Goal: Task Accomplishment & Management: Complete application form

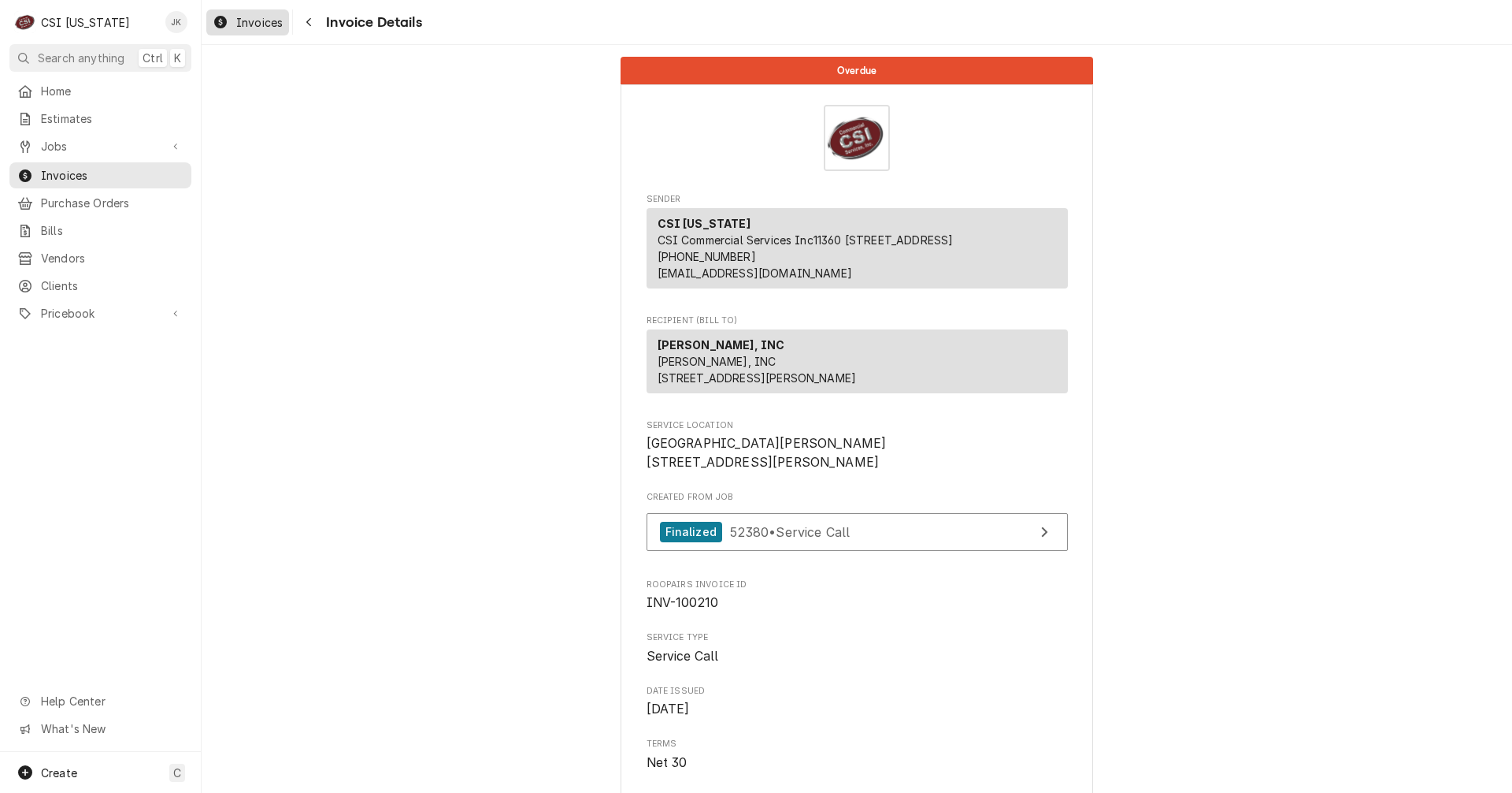
click at [255, 17] on span "Invoices" at bounding box center [259, 22] width 46 height 17
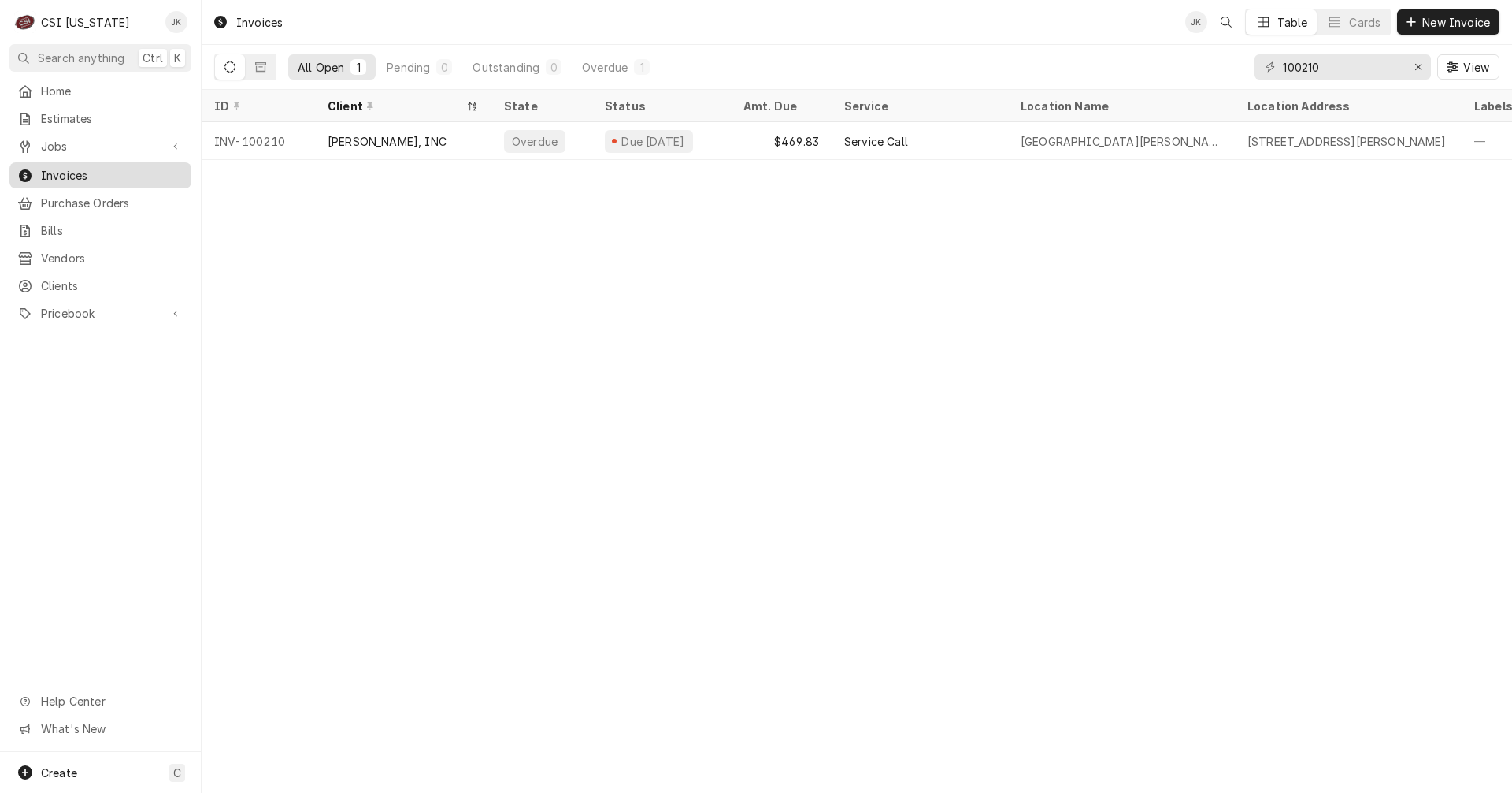
click at [56, 167] on span "Invoices" at bounding box center [112, 175] width 142 height 17
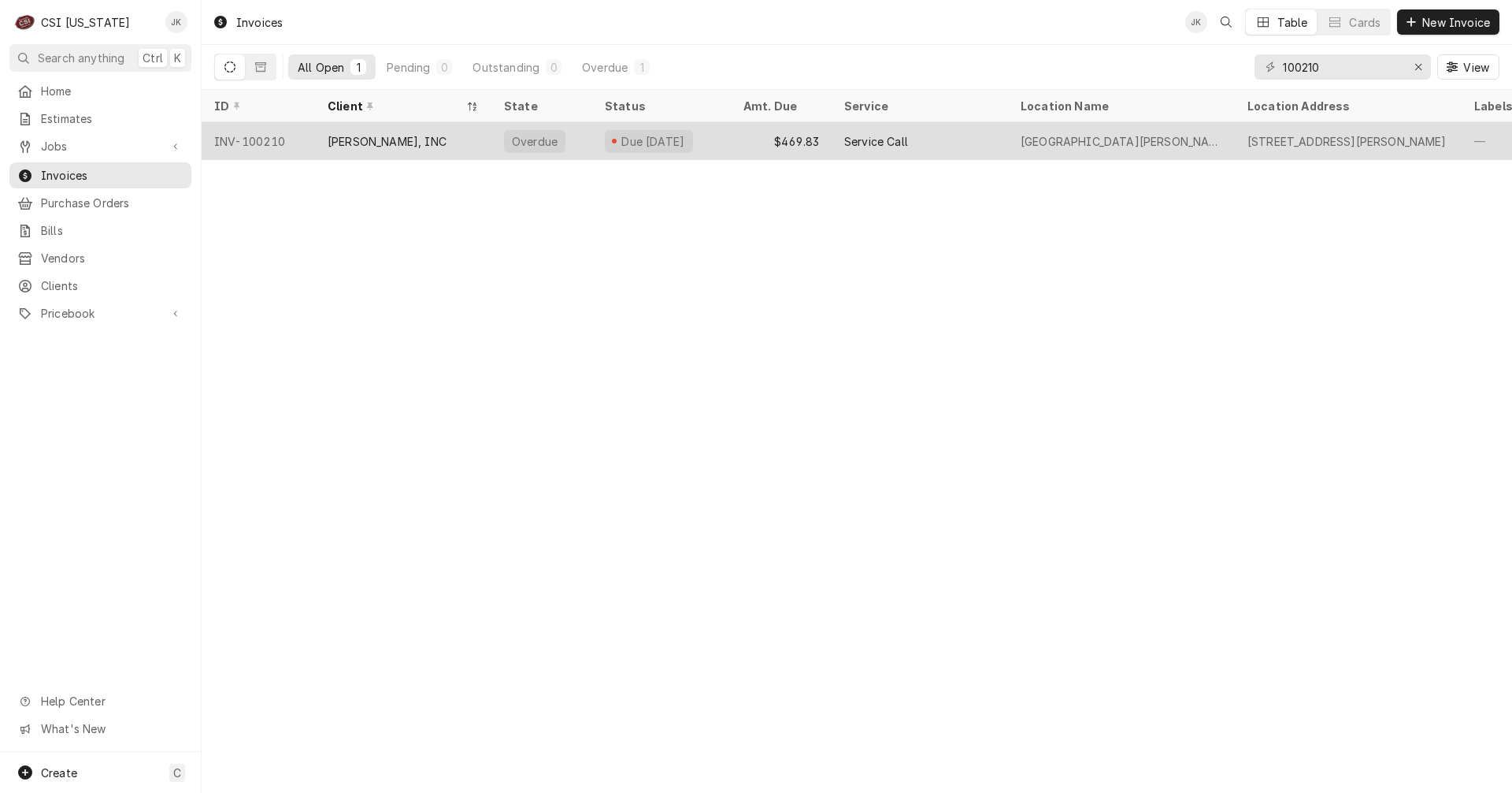
click at [431, 145] on div "[PERSON_NAME], INC" at bounding box center [387, 141] width 119 height 17
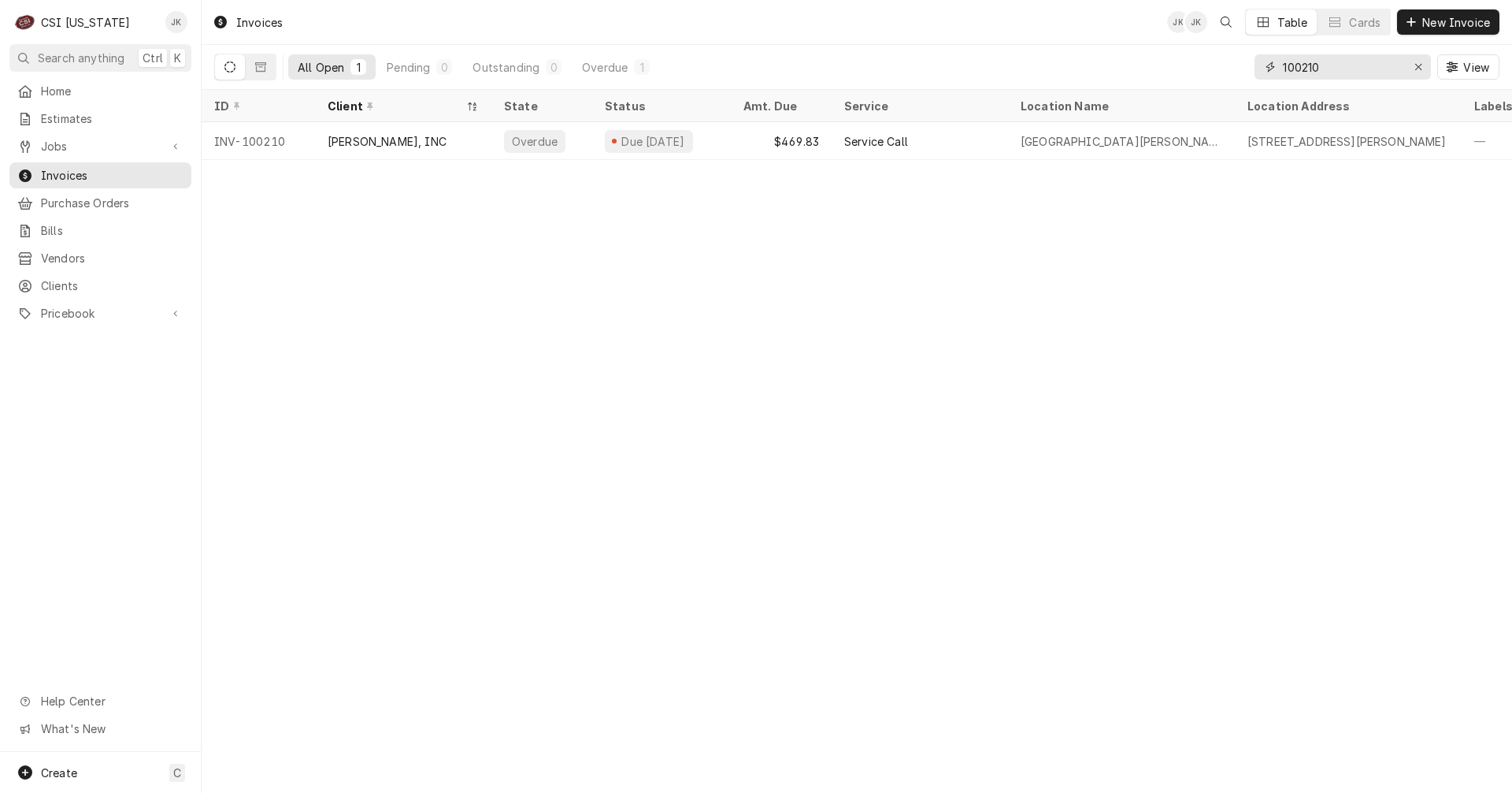
drag, startPoint x: 1303, startPoint y: 71, endPoint x: 1374, endPoint y: 58, distance: 72.2
click at [1374, 58] on input "100210" at bounding box center [1342, 67] width 118 height 26
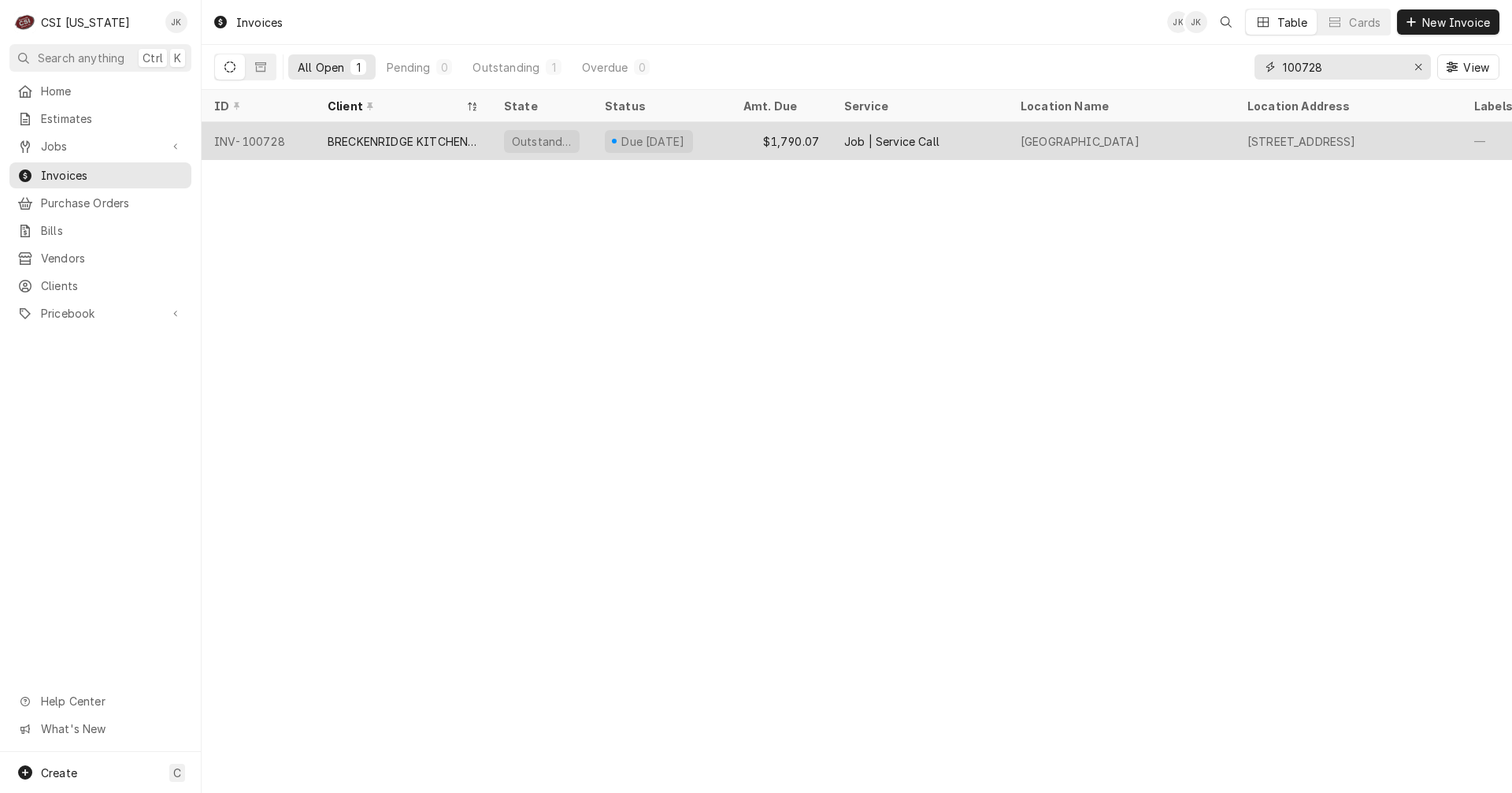
type input "100728"
click at [724, 135] on div "Due in 23 days" at bounding box center [661, 141] width 139 height 37
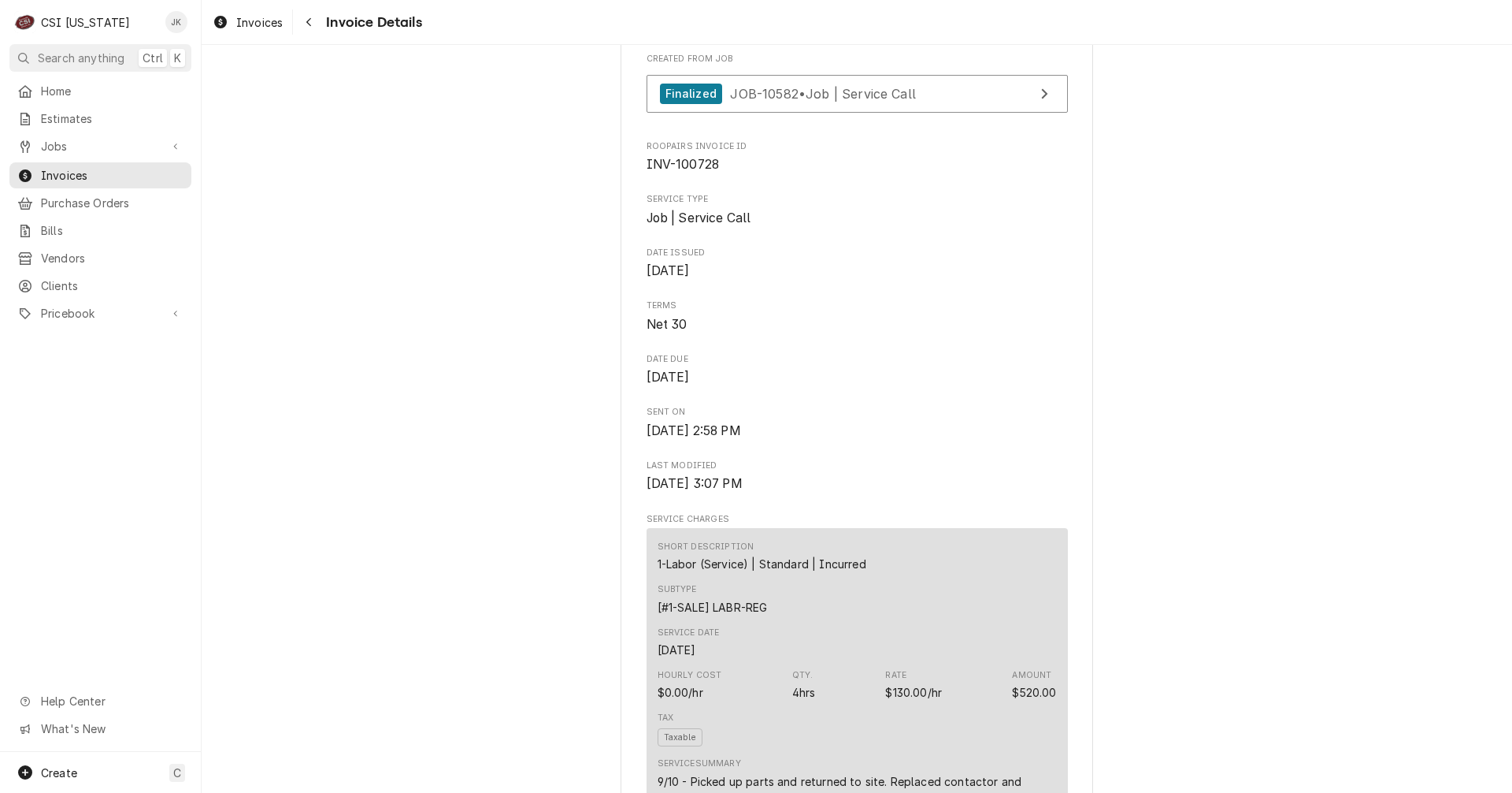
scroll to position [427, 0]
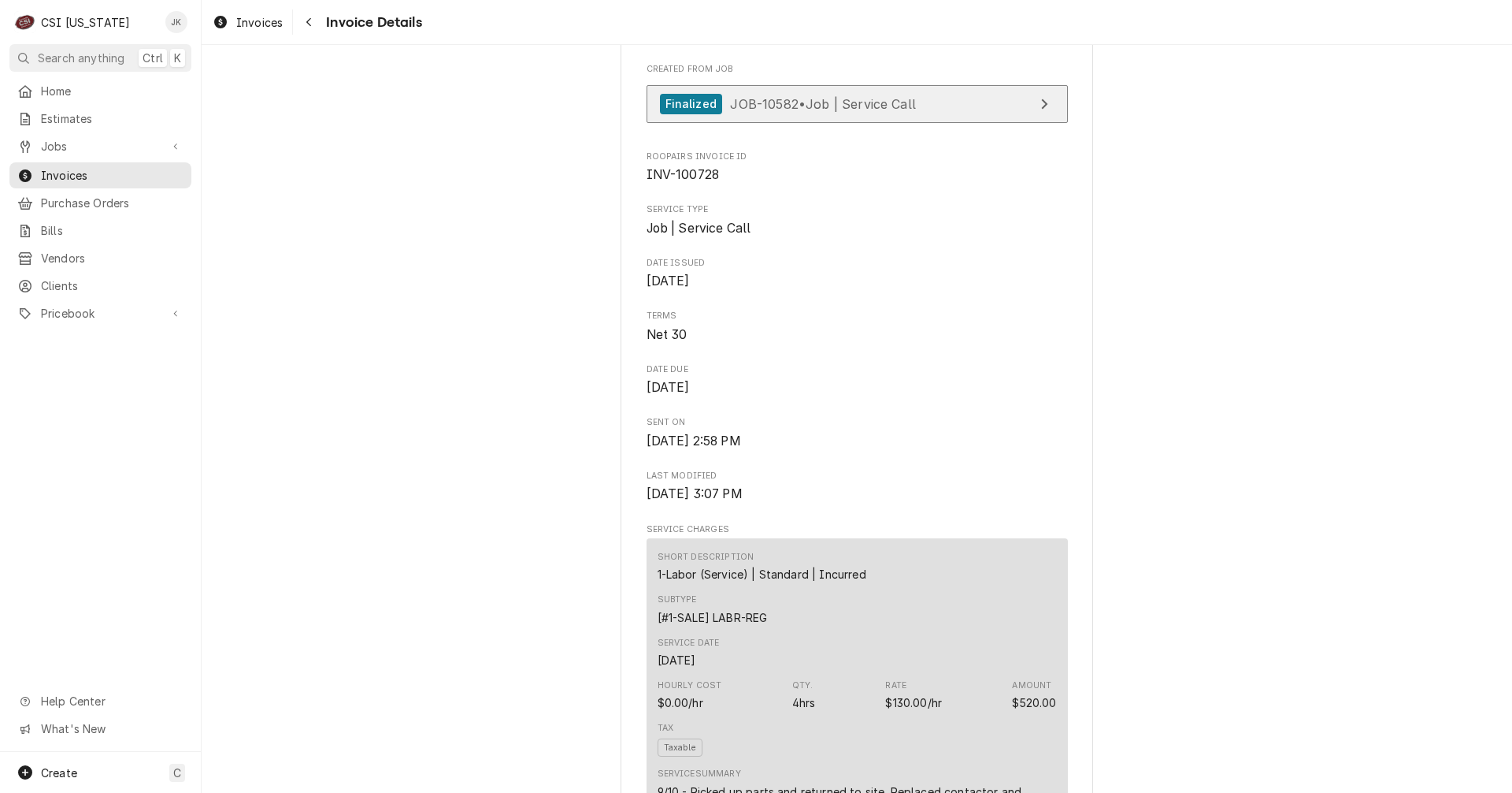
click at [754, 124] on link "Finalized JOB-10582 • Job | Service Call" at bounding box center [857, 104] width 421 height 38
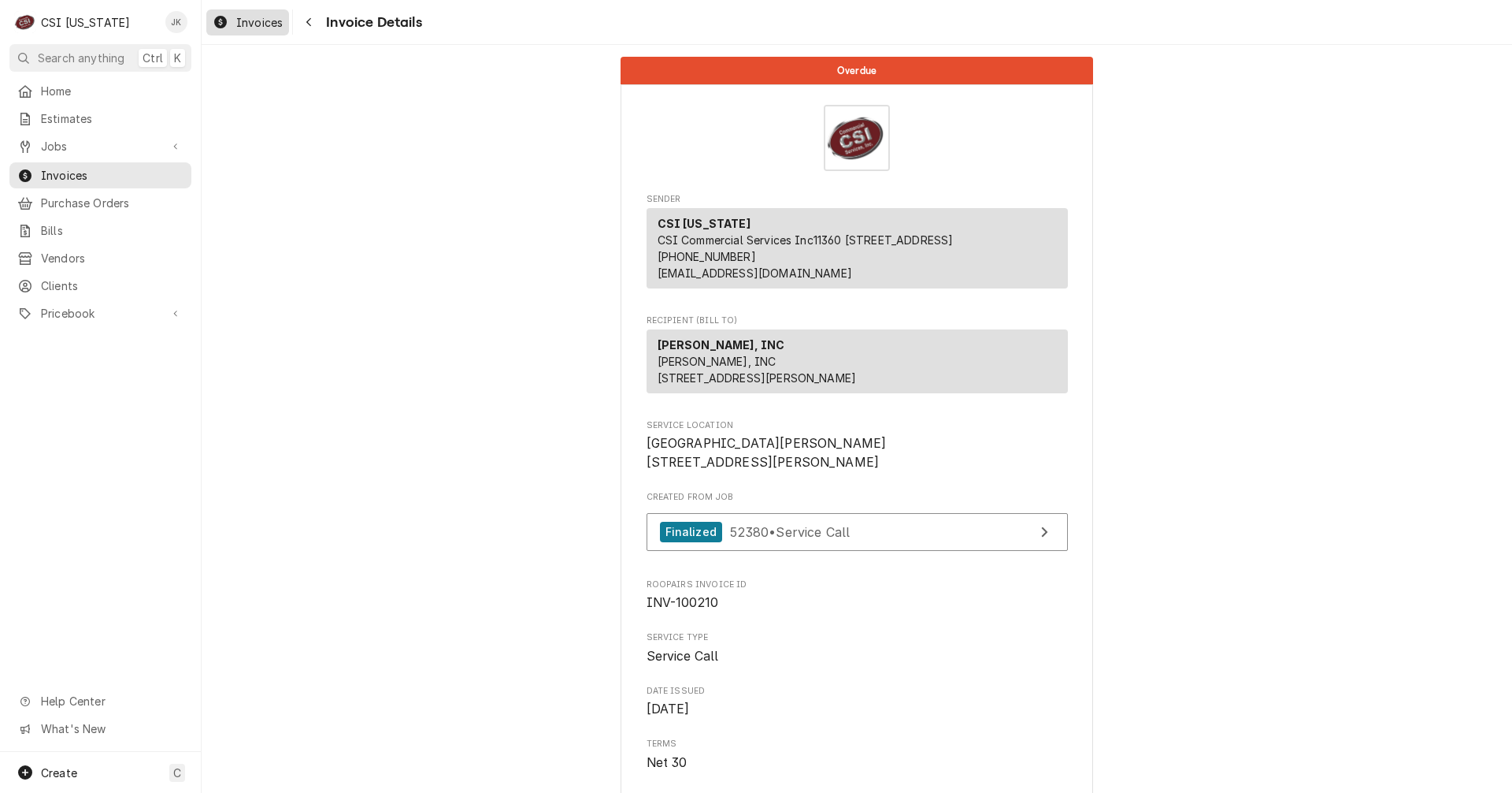
click at [251, 21] on span "Invoices" at bounding box center [259, 22] width 46 height 17
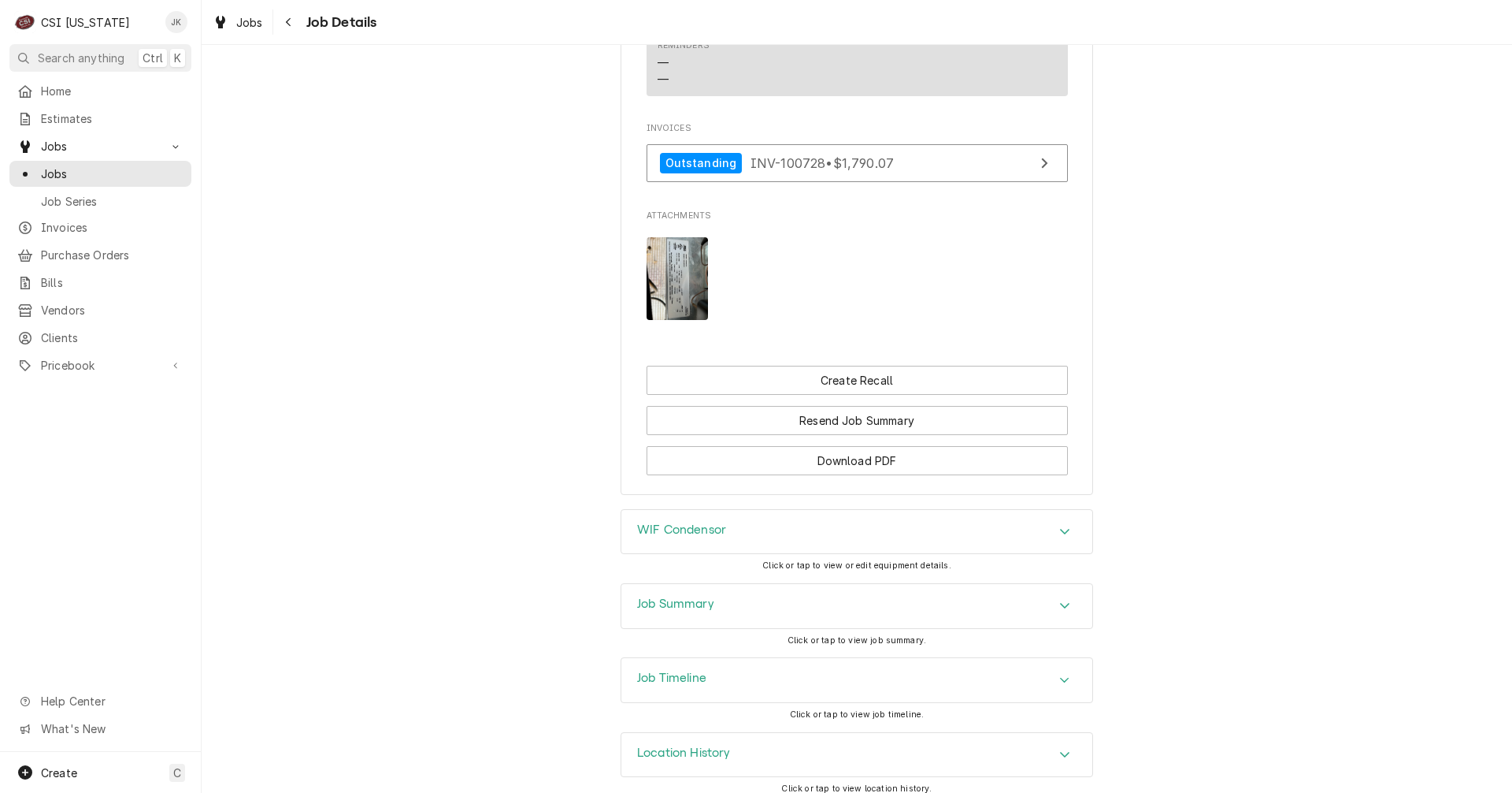
scroll to position [1645, 0]
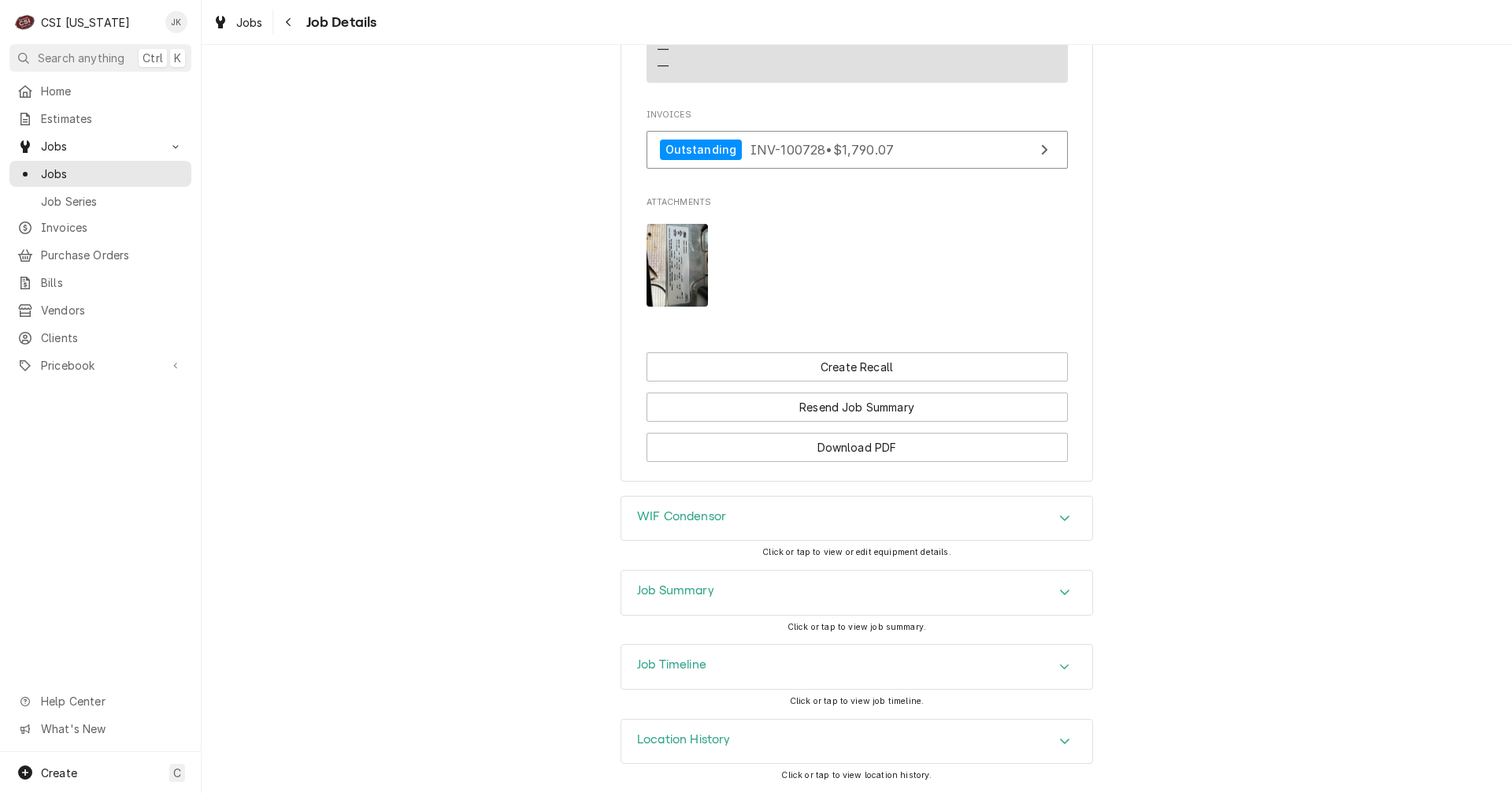
click at [739, 598] on div "Job Summary" at bounding box center [857, 592] width 471 height 44
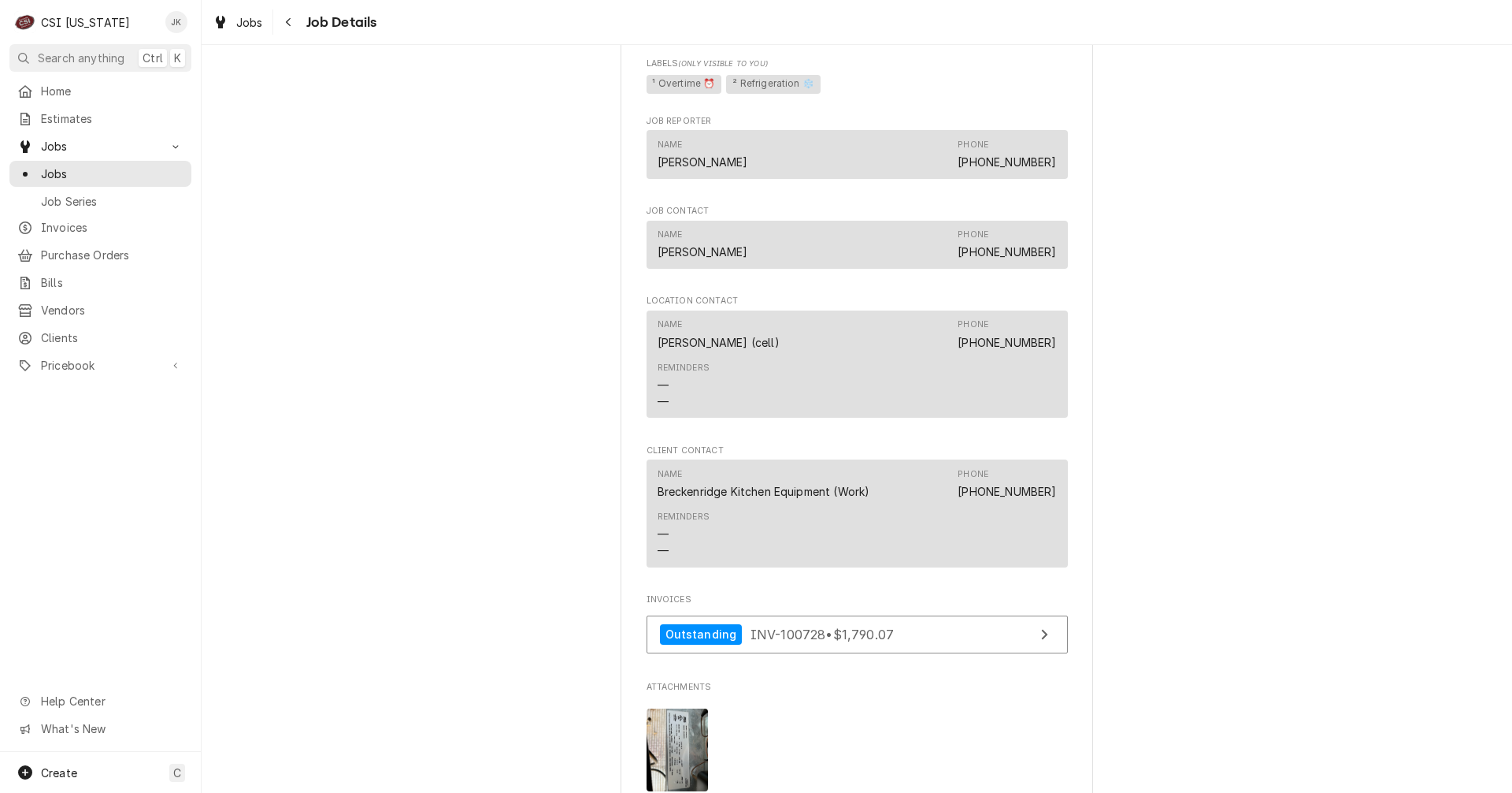
scroll to position [1339, 0]
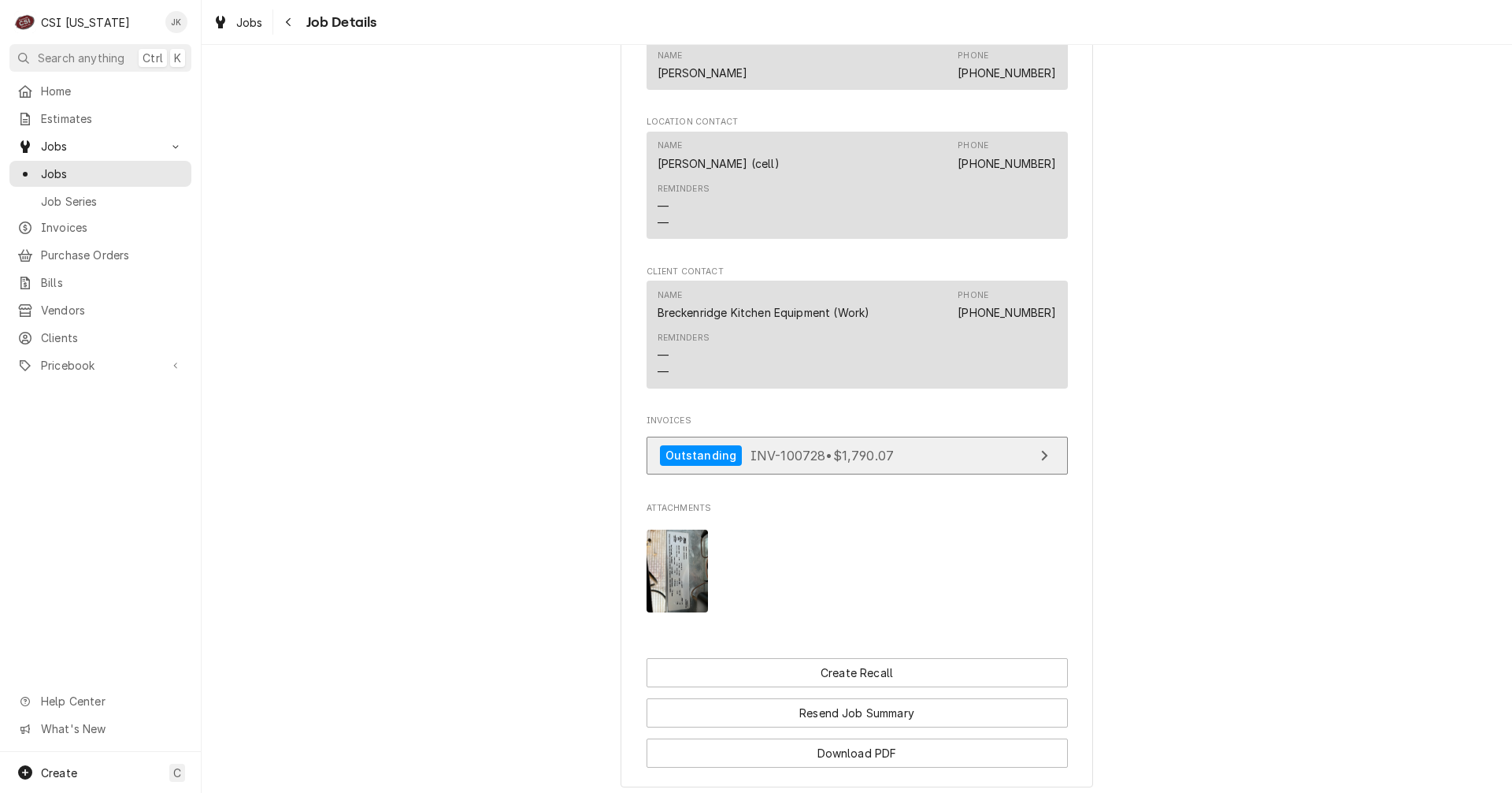
click at [803, 456] on span "INV-100728 • $1,790.07" at bounding box center [822, 455] width 143 height 16
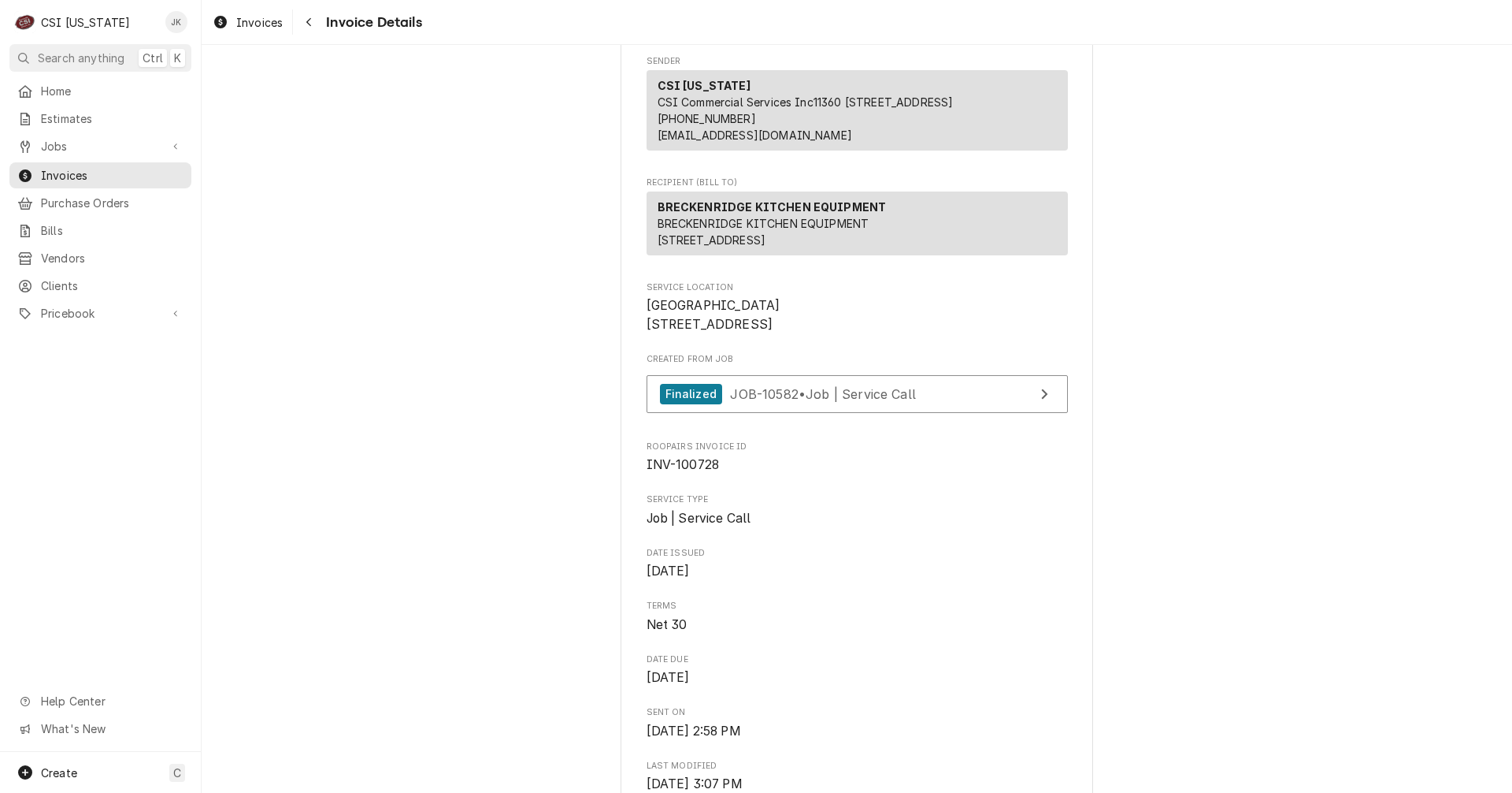
scroll to position [113, 0]
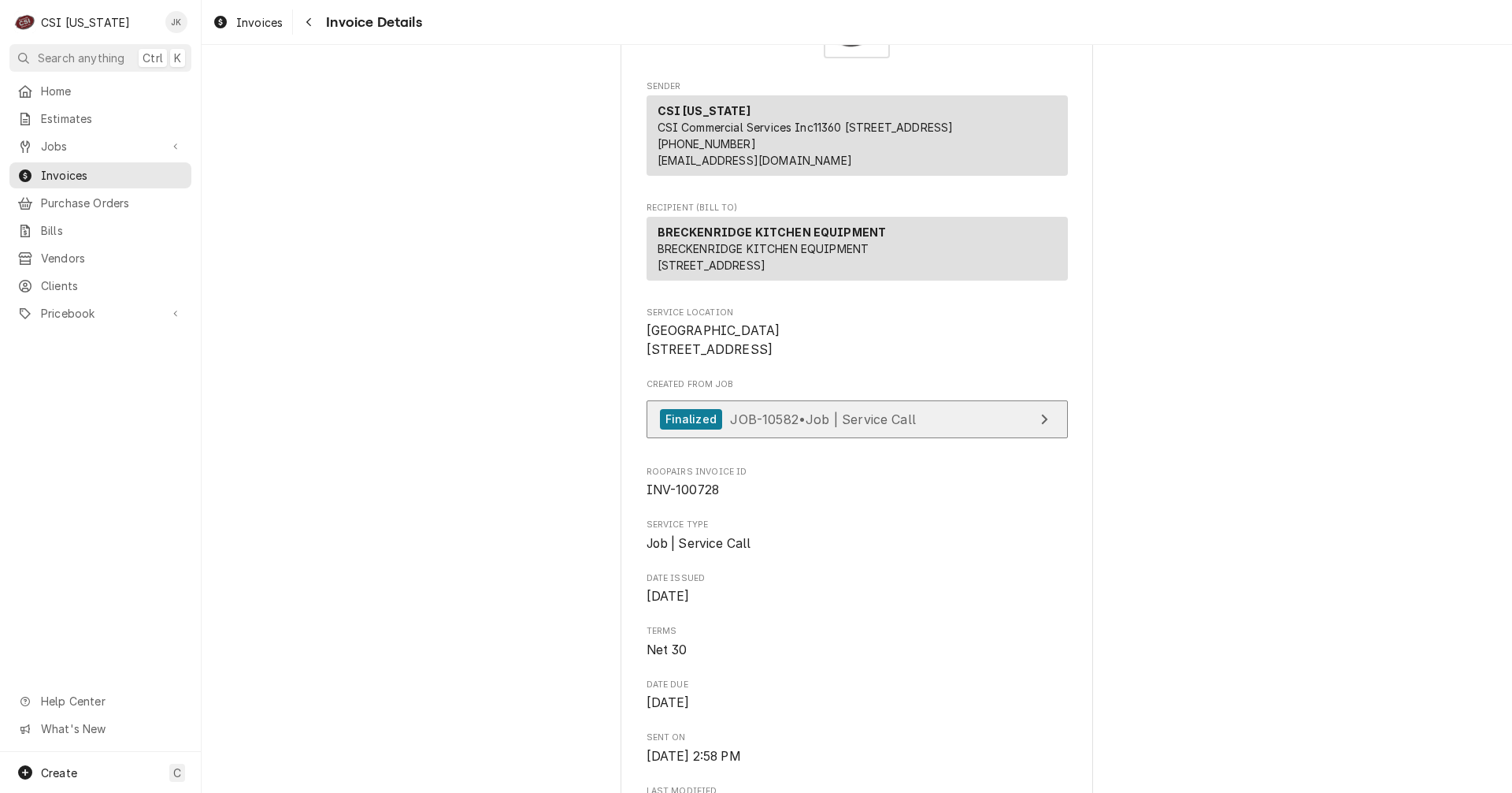
click at [848, 426] on span "JOB-10582 • Job | Service Call" at bounding box center [822, 419] width 186 height 16
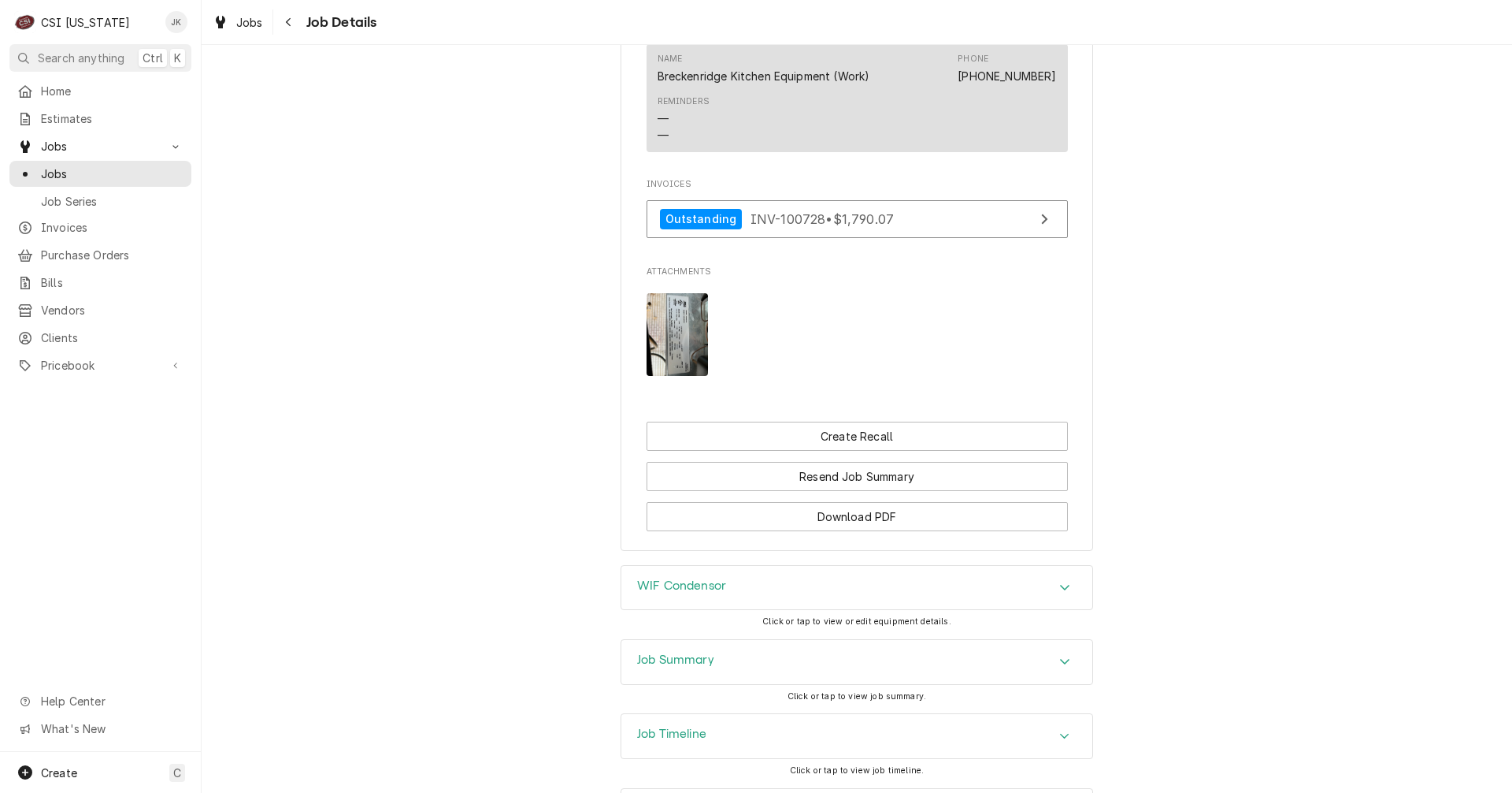
scroll to position [1645, 0]
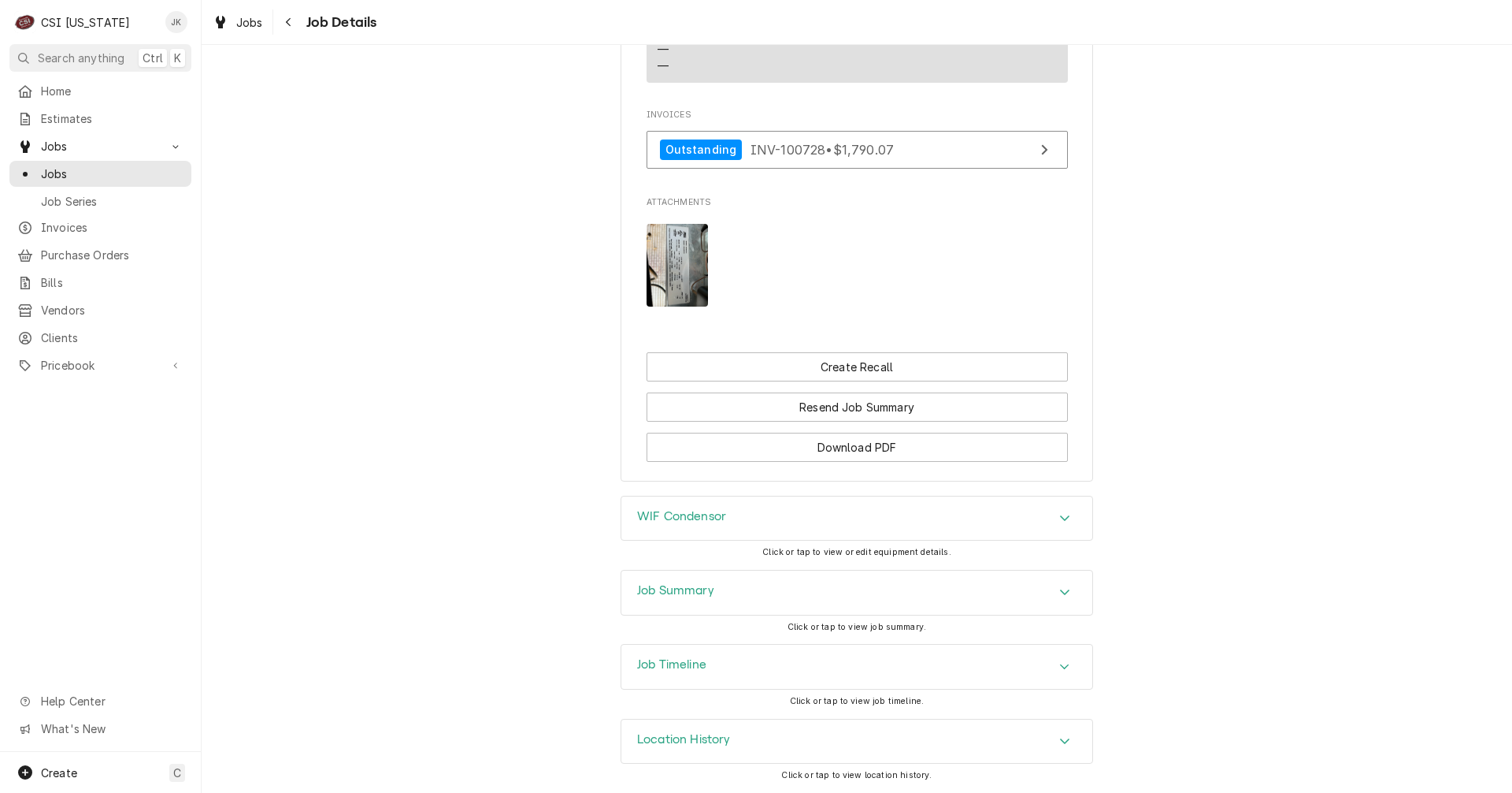
click at [698, 587] on h3 "Job Summary" at bounding box center [676, 590] width 78 height 15
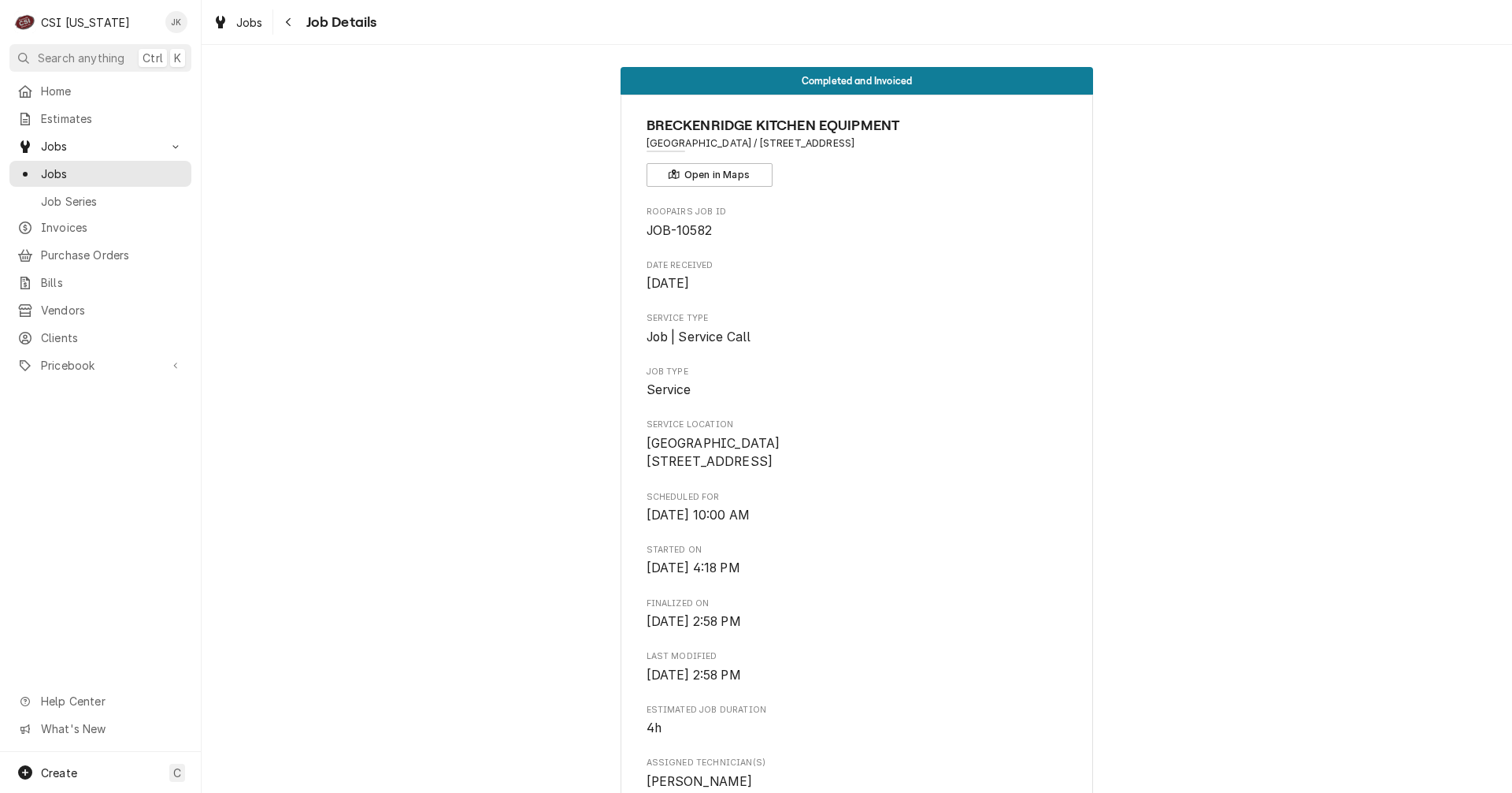
scroll to position [0, 0]
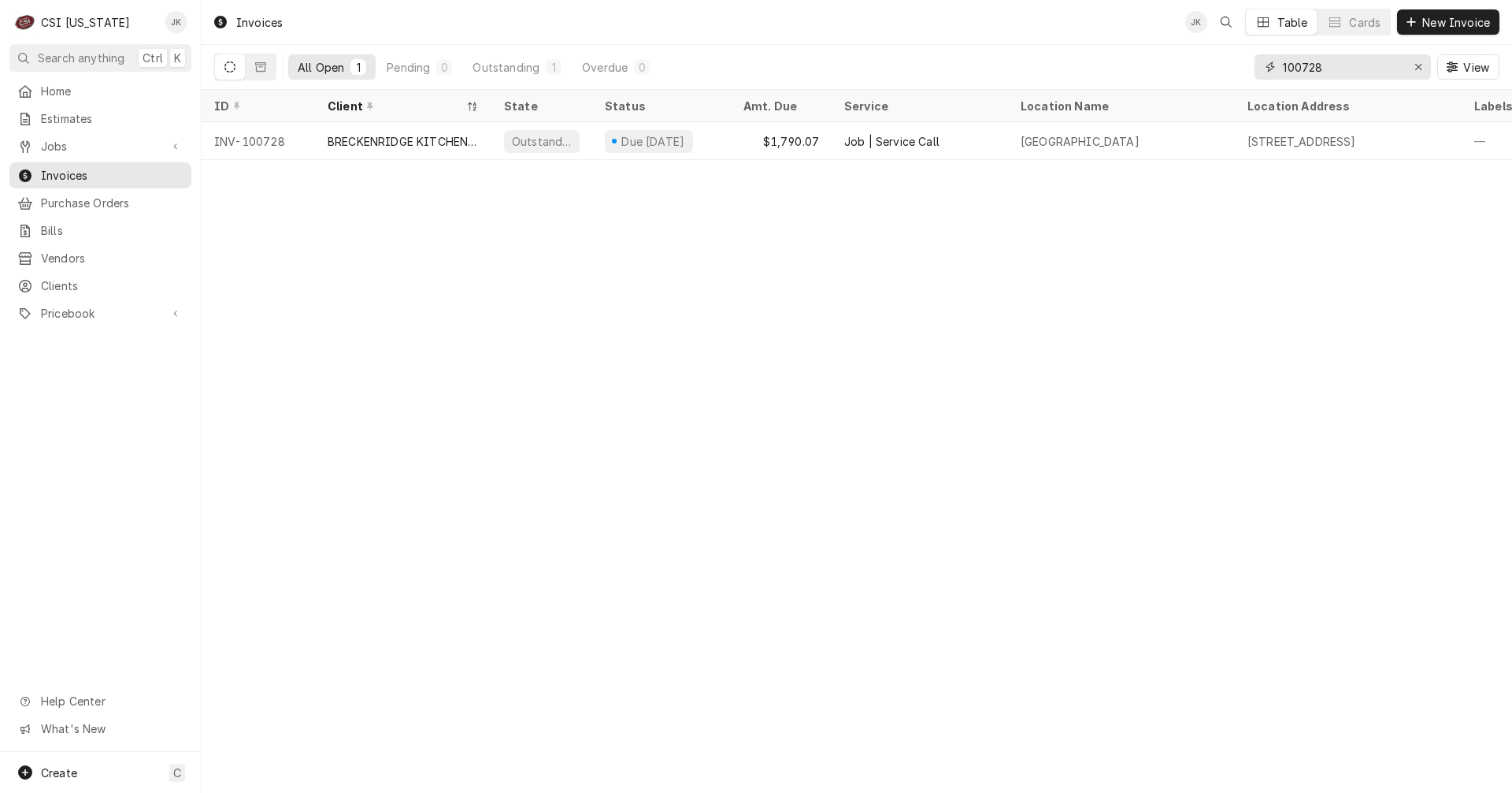
drag, startPoint x: 1332, startPoint y: 69, endPoint x: 1114, endPoint y: 35, distance: 220.6
click at [1114, 35] on div "Invoices JK Table Cards New Invoice All Open 1 Pending 0 Outstanding 1 Overdue …" at bounding box center [857, 44] width 1311 height 89
type input "100424"
click at [177, 768] on span "C" at bounding box center [177, 772] width 8 height 17
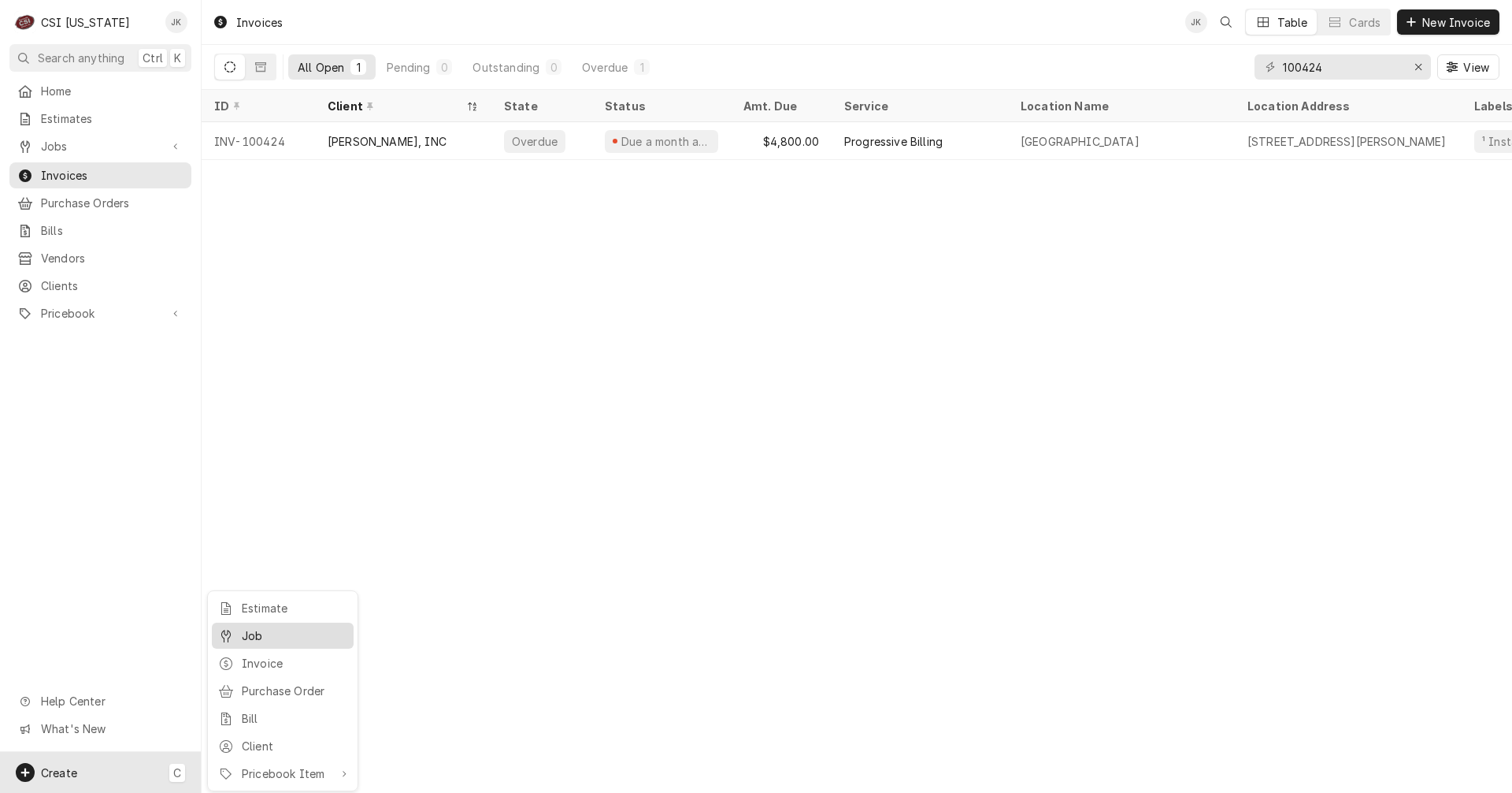
click at [260, 631] on div "Job" at bounding box center [294, 635] width 105 height 17
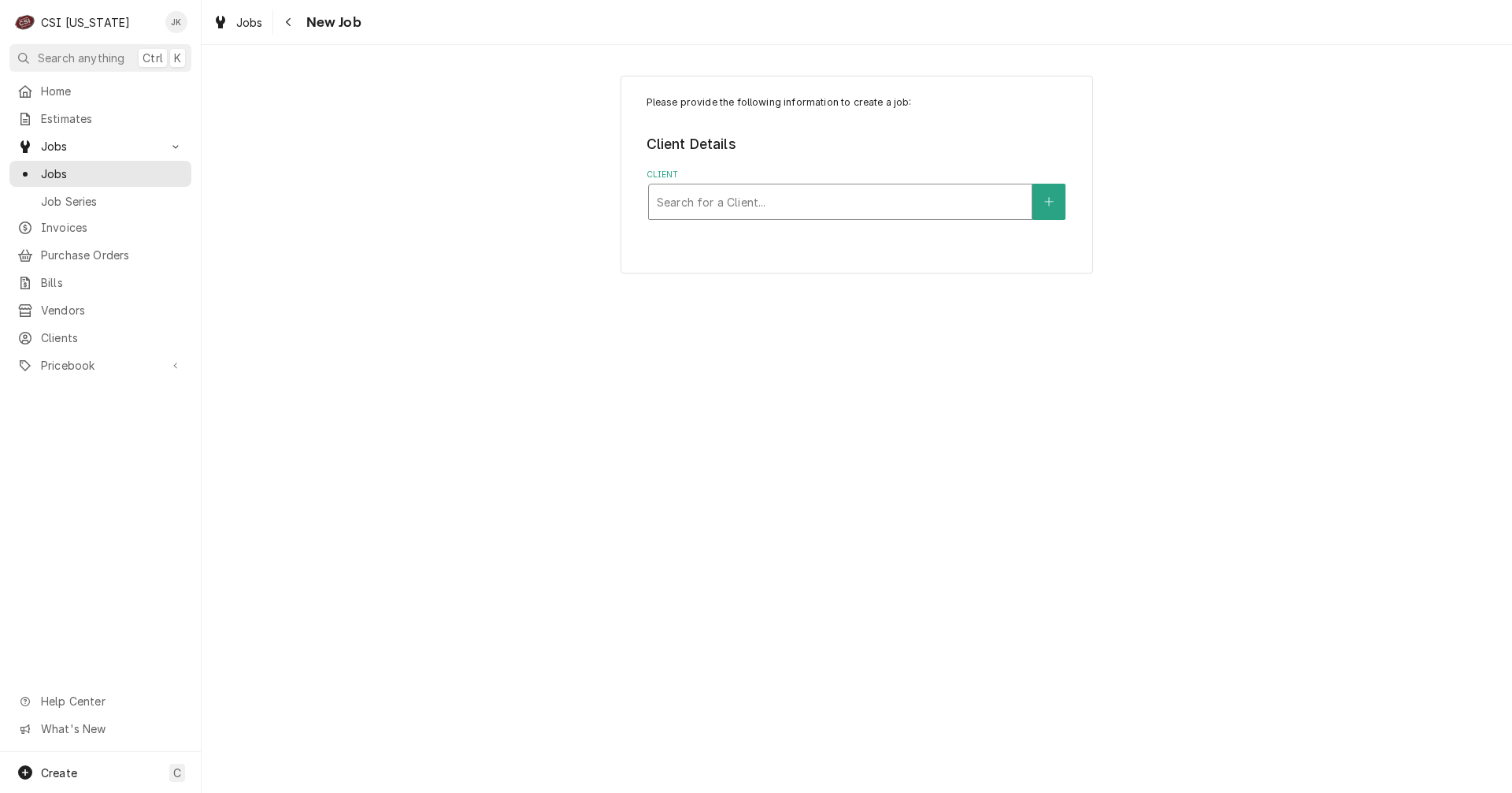
click at [800, 191] on div "Client" at bounding box center [841, 201] width 367 height 28
type input "j town"
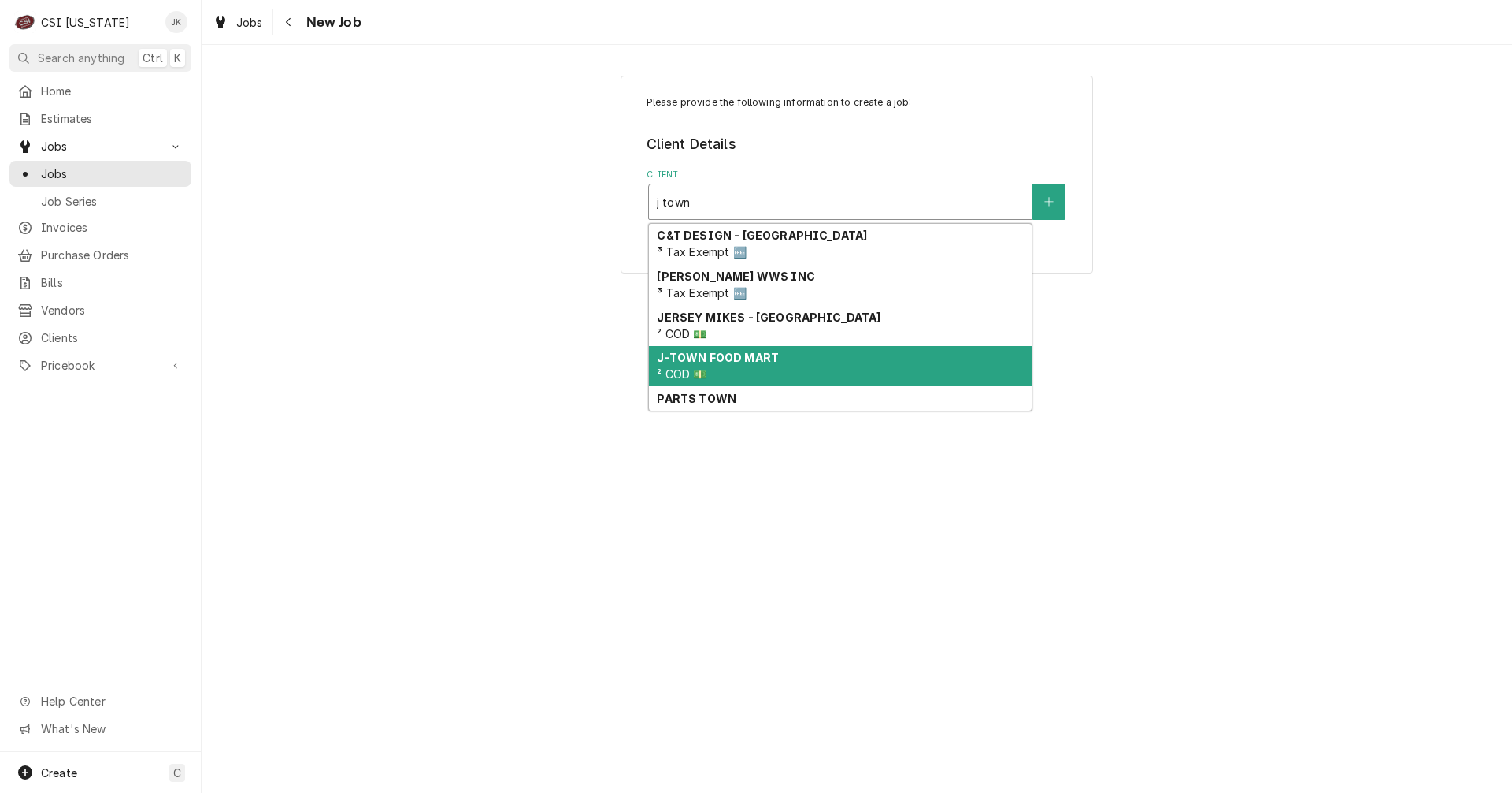
click at [759, 368] on div "J-TOWN FOOD MART ² COD 💵" at bounding box center [841, 367] width 383 height 41
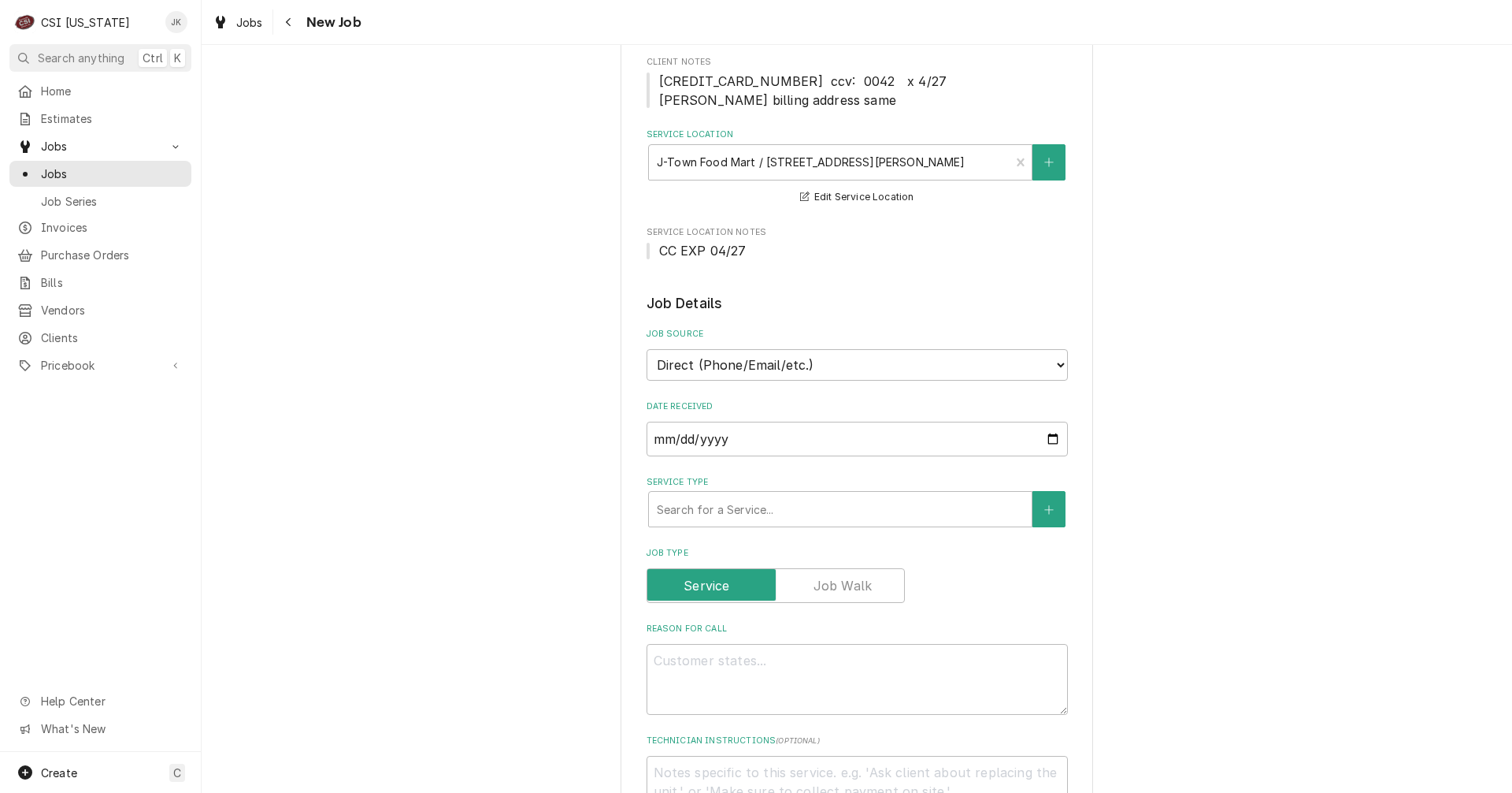
scroll to position [237, 0]
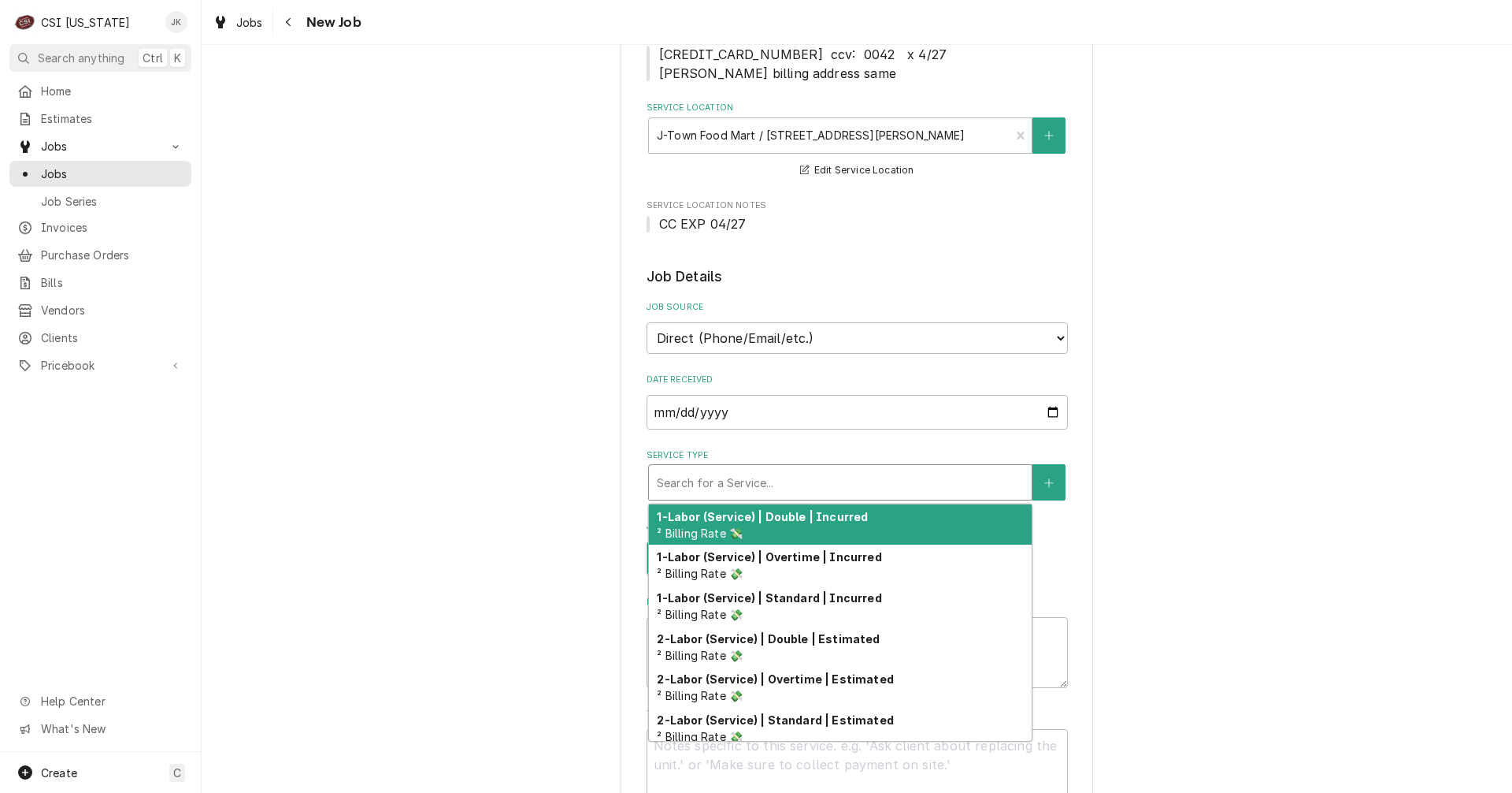
click at [725, 476] on div "Service Type" at bounding box center [841, 481] width 367 height 28
type textarea "x"
type input "s"
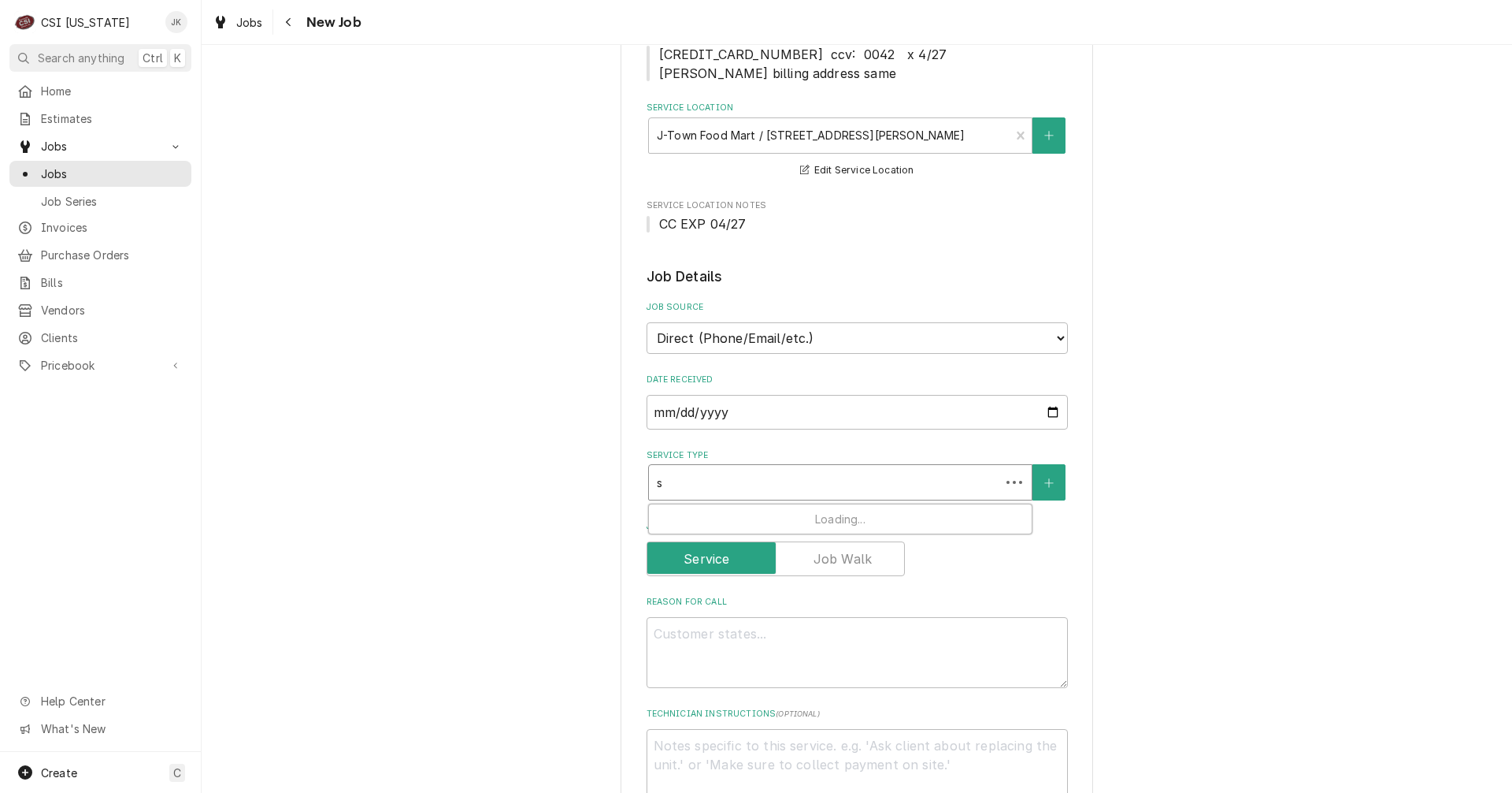
type textarea "x"
type input "se"
type textarea "x"
type input "ser"
type textarea "x"
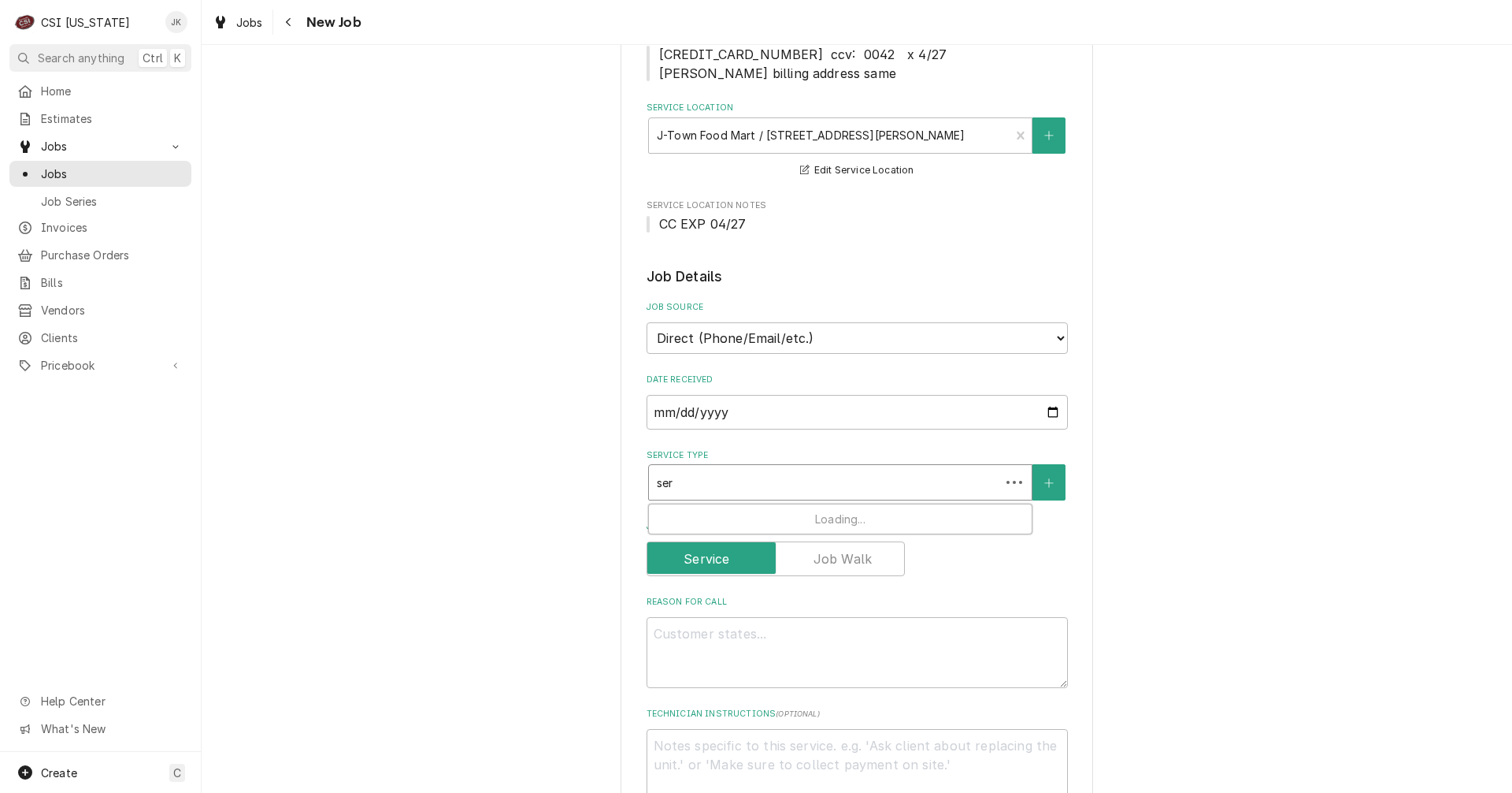
type input "serv"
type textarea "x"
type input "servi"
type textarea "x"
type input "servic"
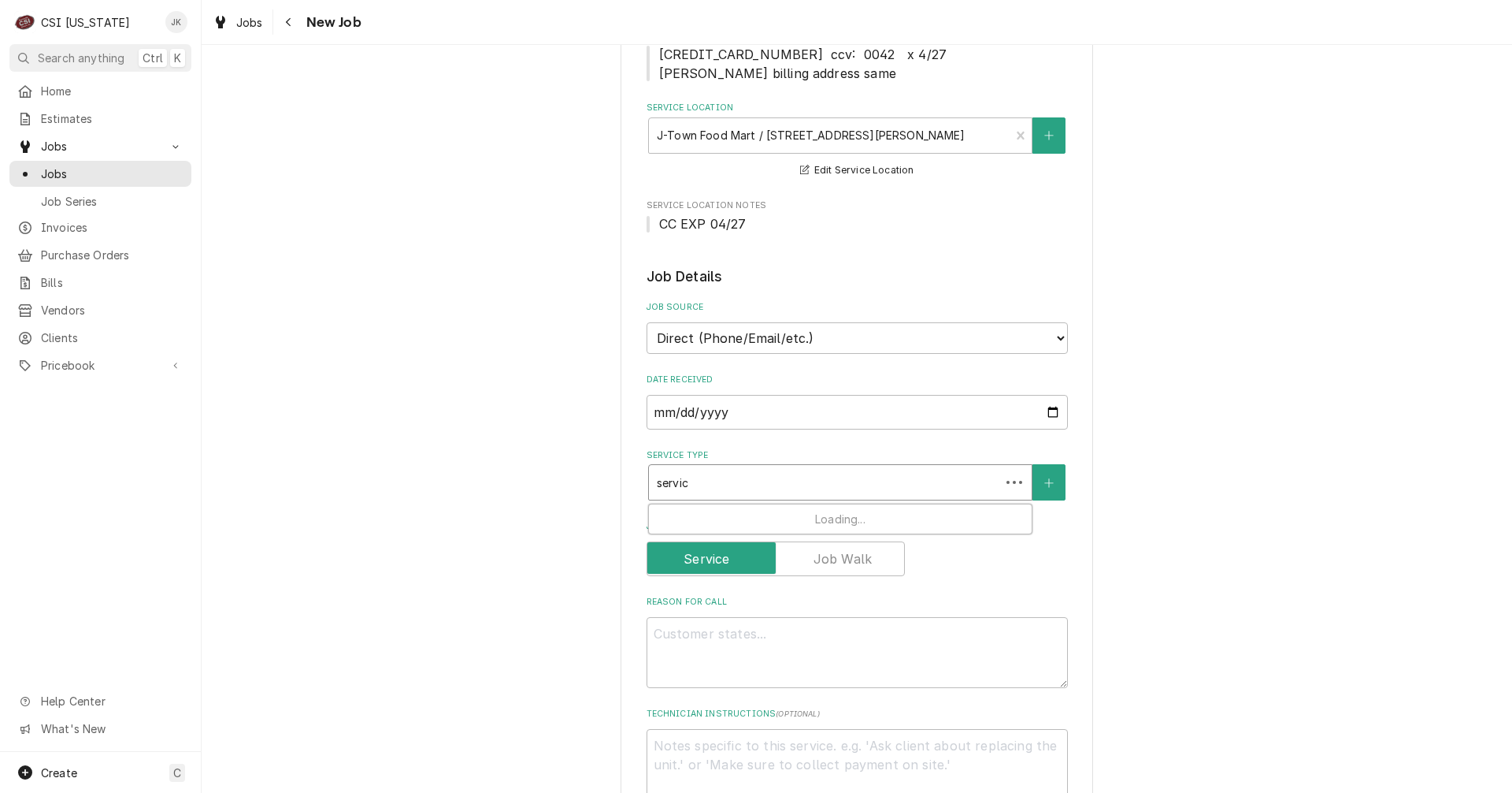
type textarea "x"
type input "service"
type textarea "x"
type input "service"
type textarea "x"
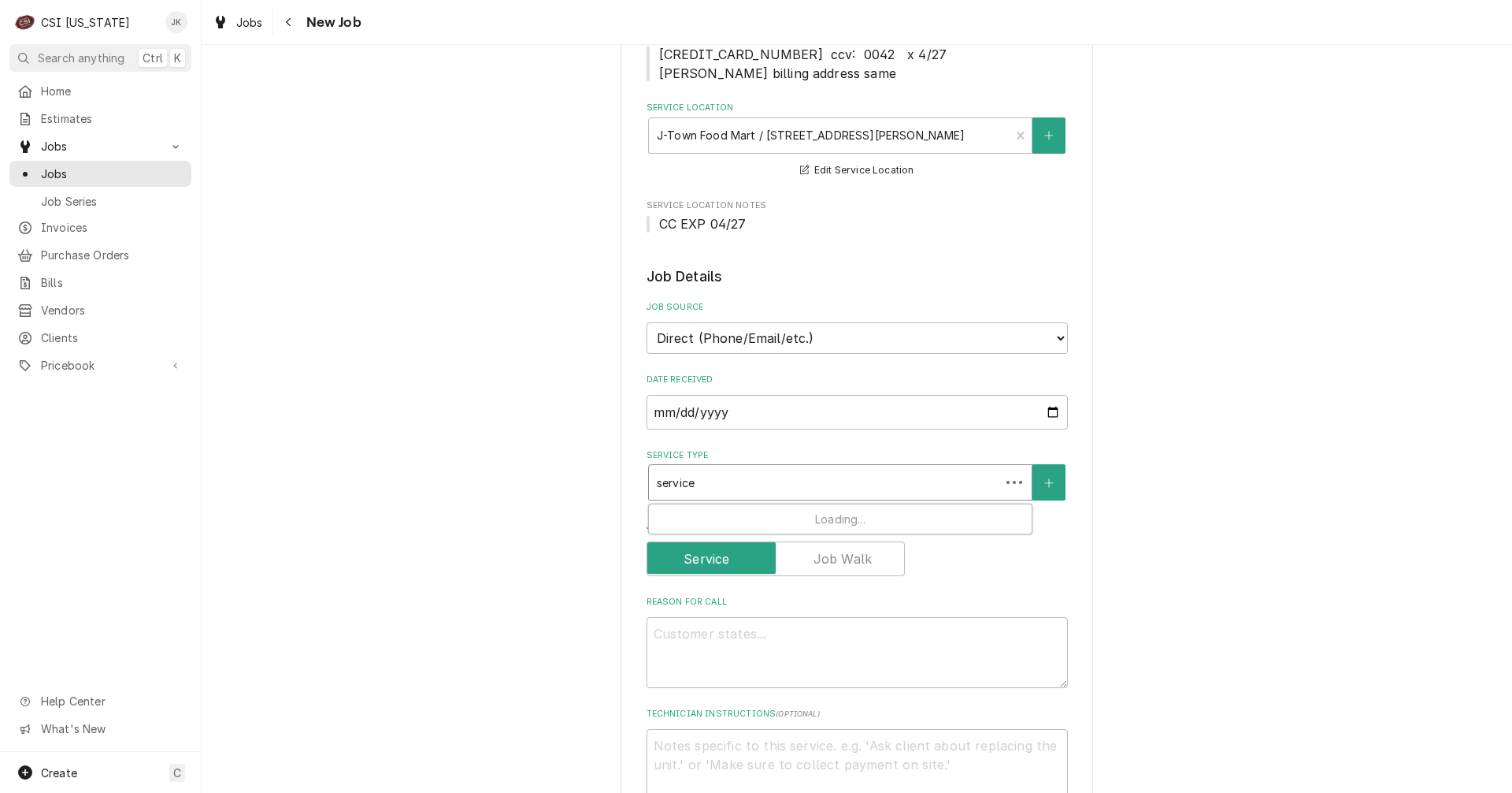
type input "service c"
type textarea "x"
type input "service ca"
type textarea "x"
type input "service cal"
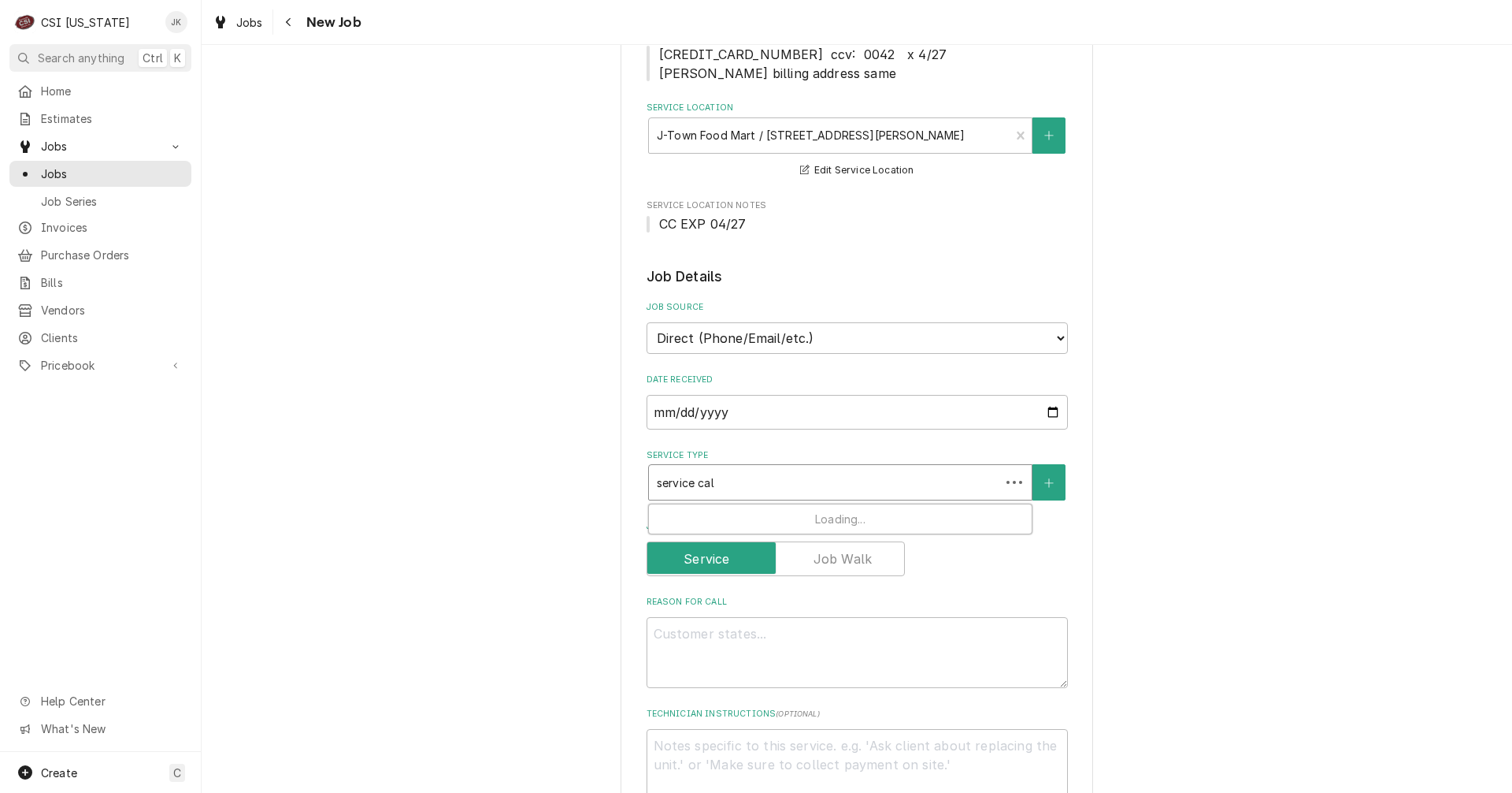
type textarea "x"
type input "service call"
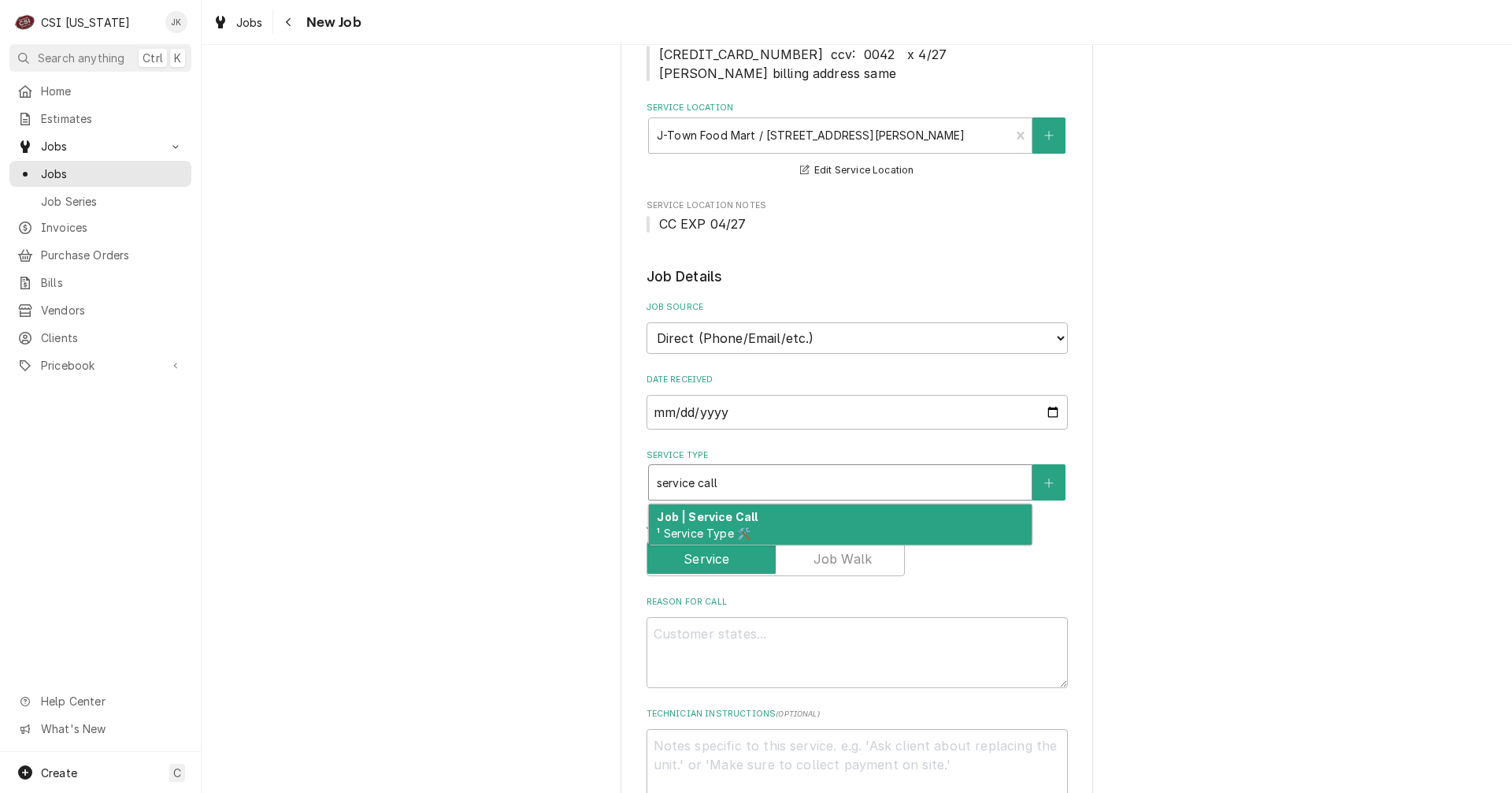
click at [692, 522] on strong "Job | Service Call" at bounding box center [707, 517] width 101 height 14
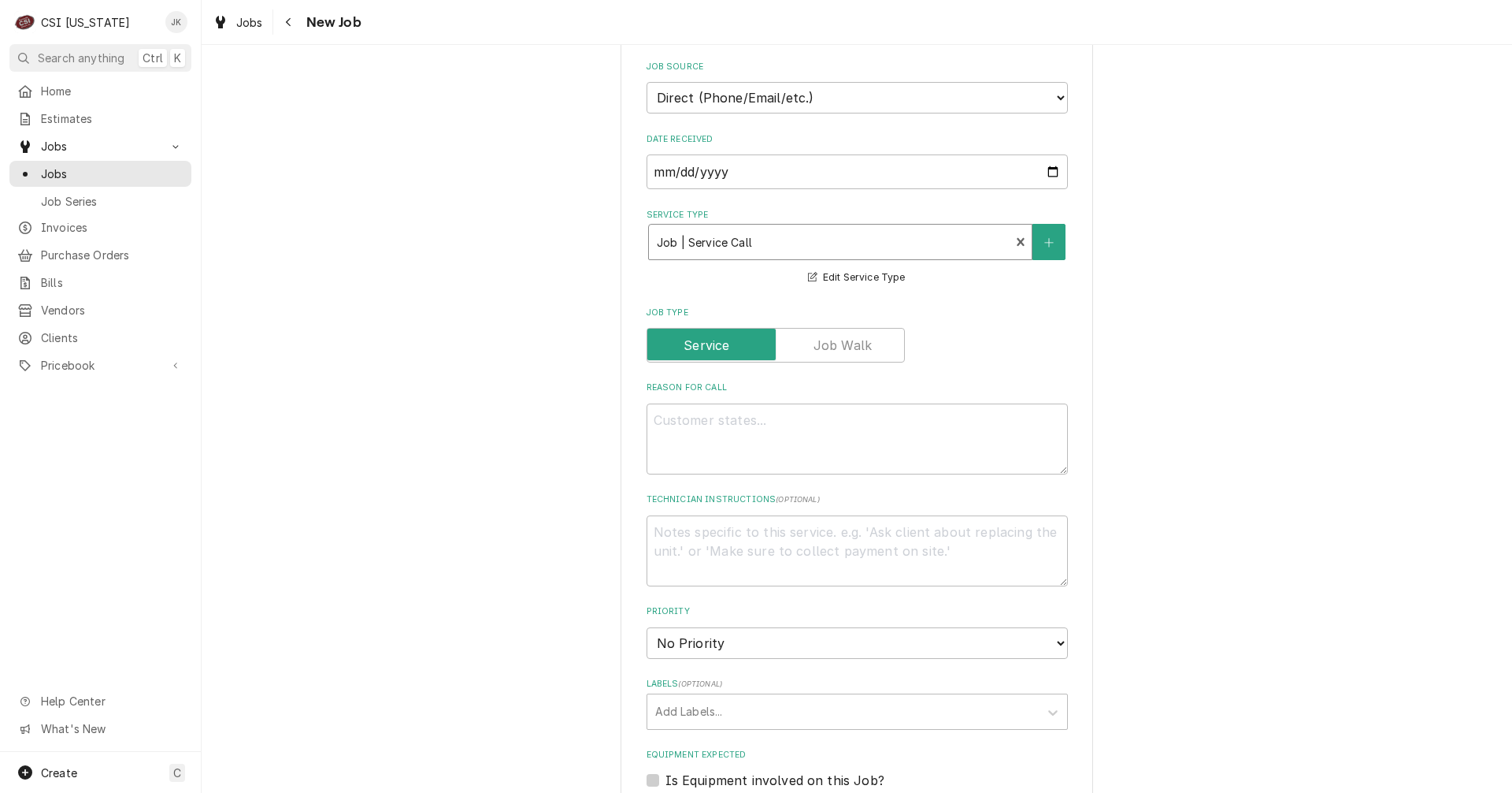
scroll to position [551, 0]
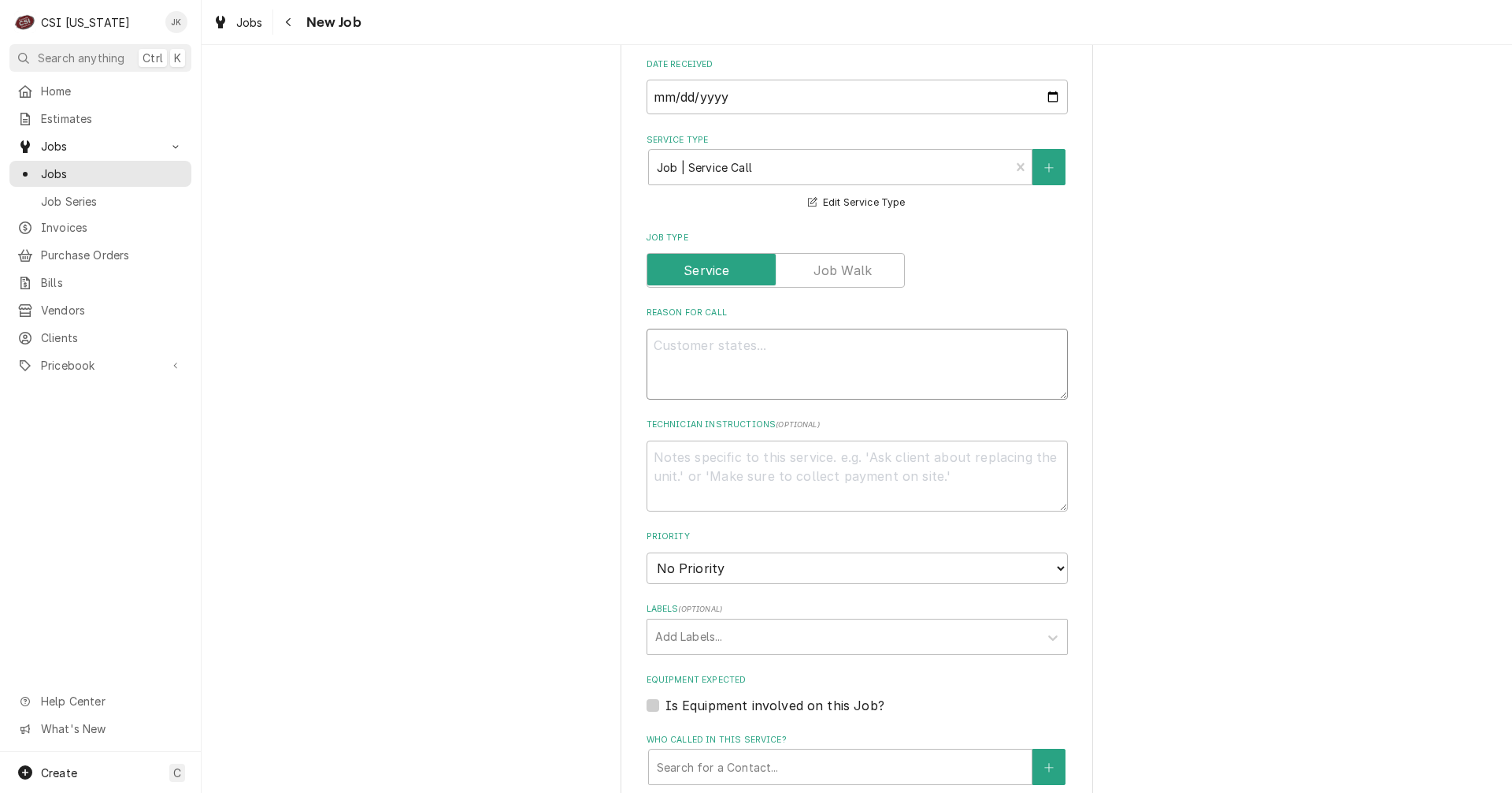
click at [688, 358] on textarea "Reason For Call" at bounding box center [857, 364] width 421 height 71
type textarea "x"
type textarea "2"
type textarea "x"
type textarea "2"
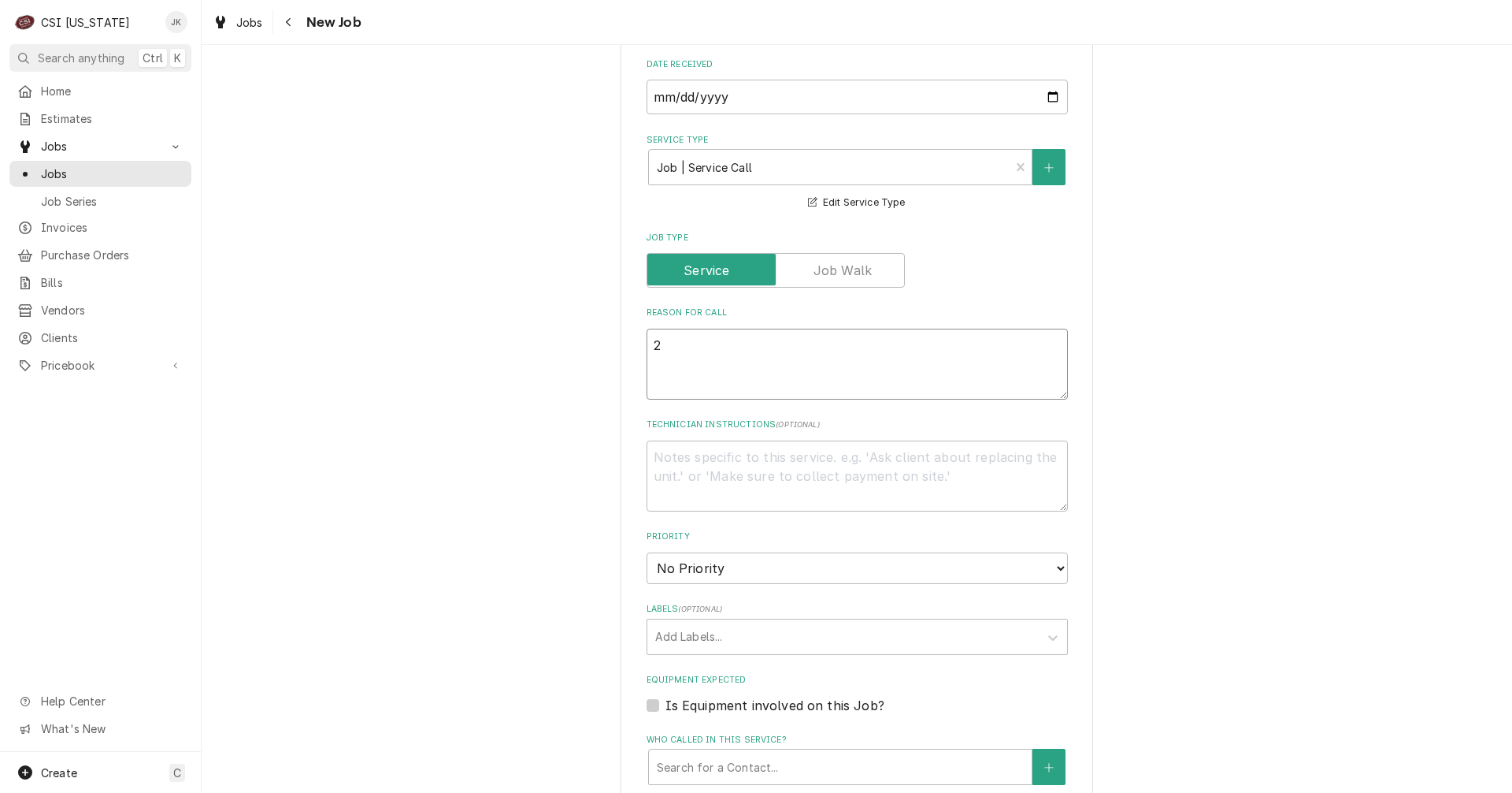
type textarea "x"
type textarea "2 o"
type textarea "x"
type textarea "2 of"
type textarea "x"
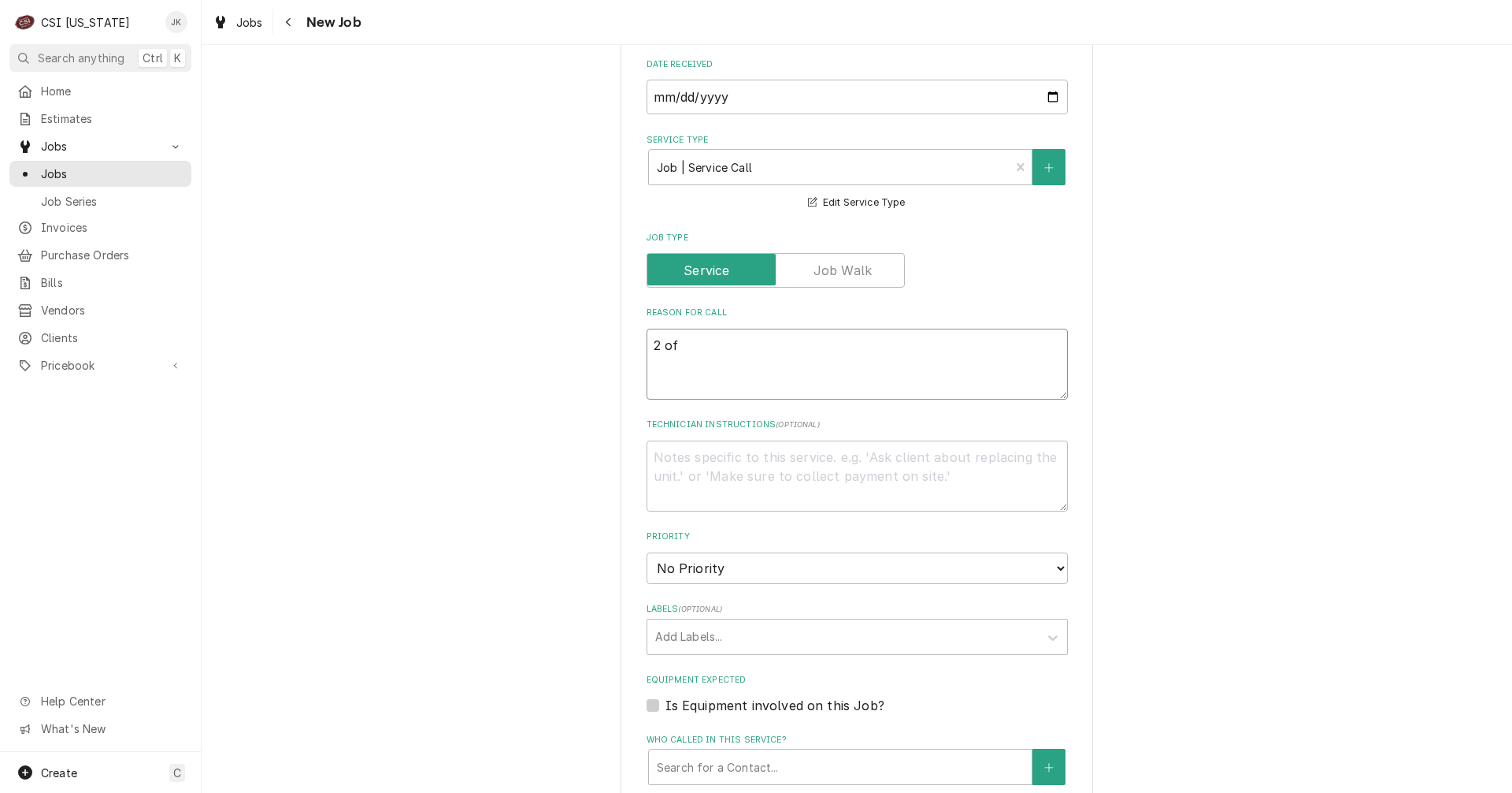
type textarea "2 of"
type textarea "x"
type textarea "2 of 3"
type textarea "x"
type textarea "2 of 3"
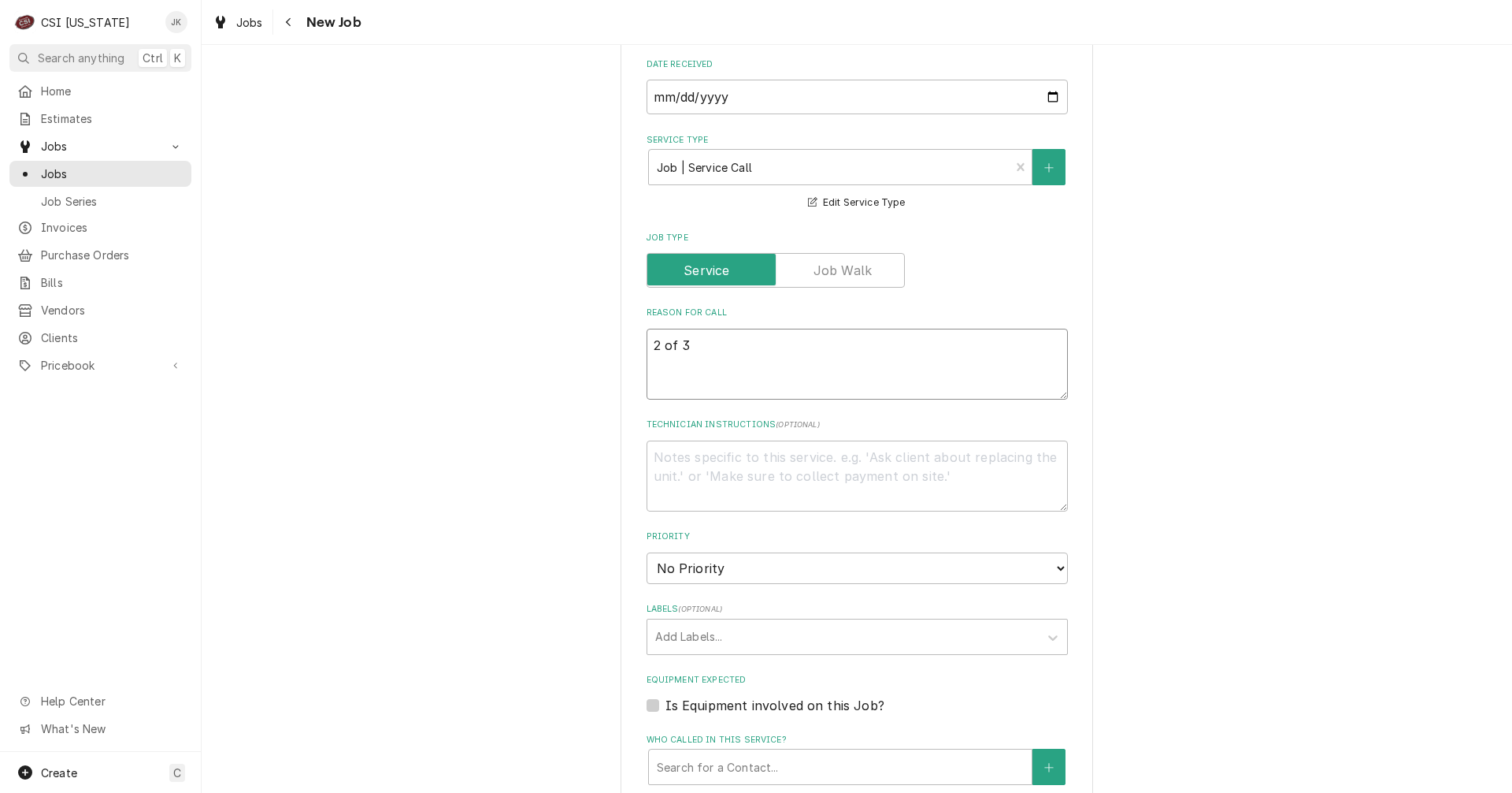
type textarea "x"
type textarea "2 of 3 e"
type textarea "x"
type textarea "2 of 3 ev"
type textarea "x"
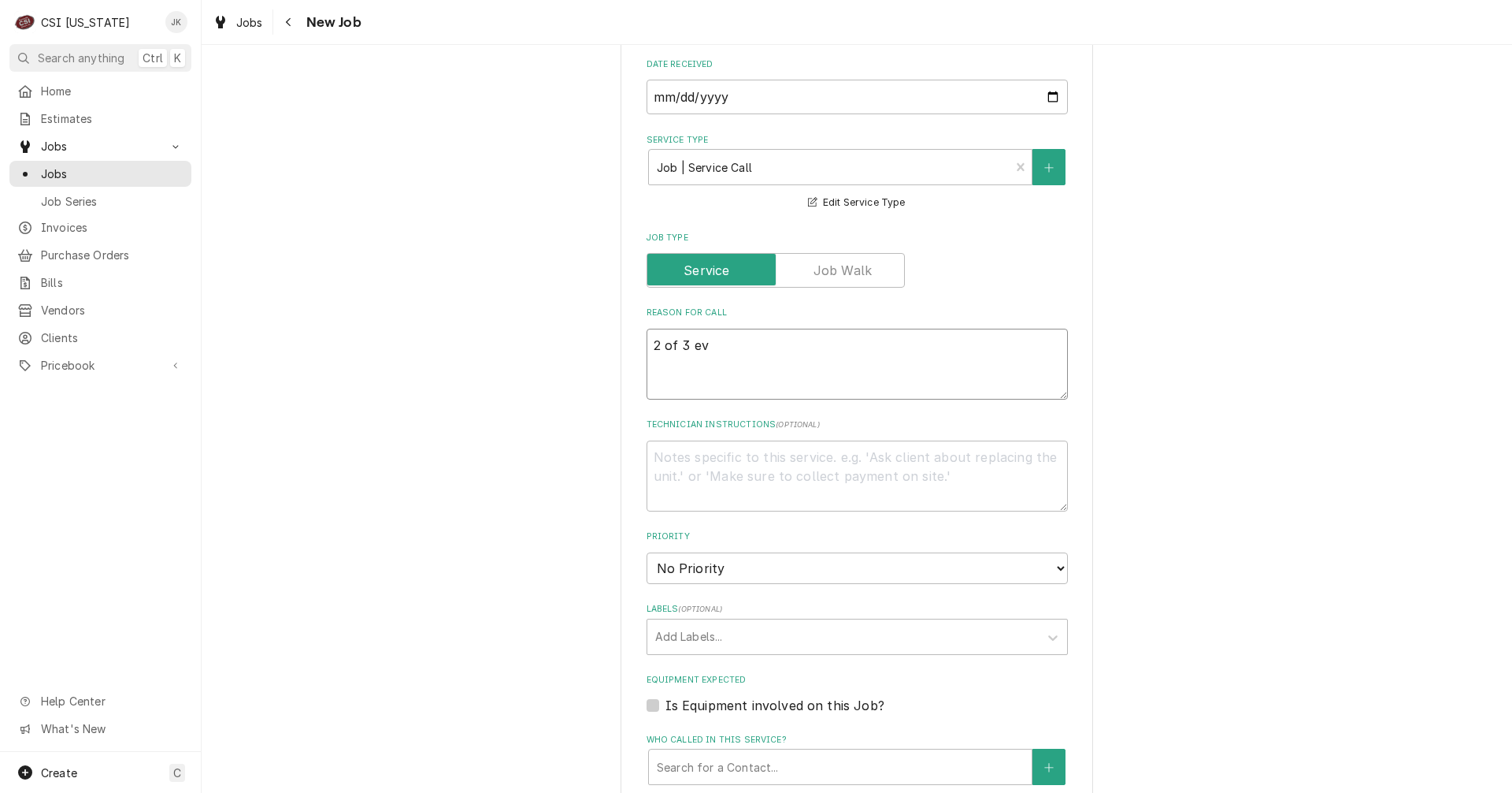
type textarea "2 of 3 eva"
type textarea "x"
type textarea "2 of 3 evap"
type textarea "x"
type textarea "2 of 3 evaps"
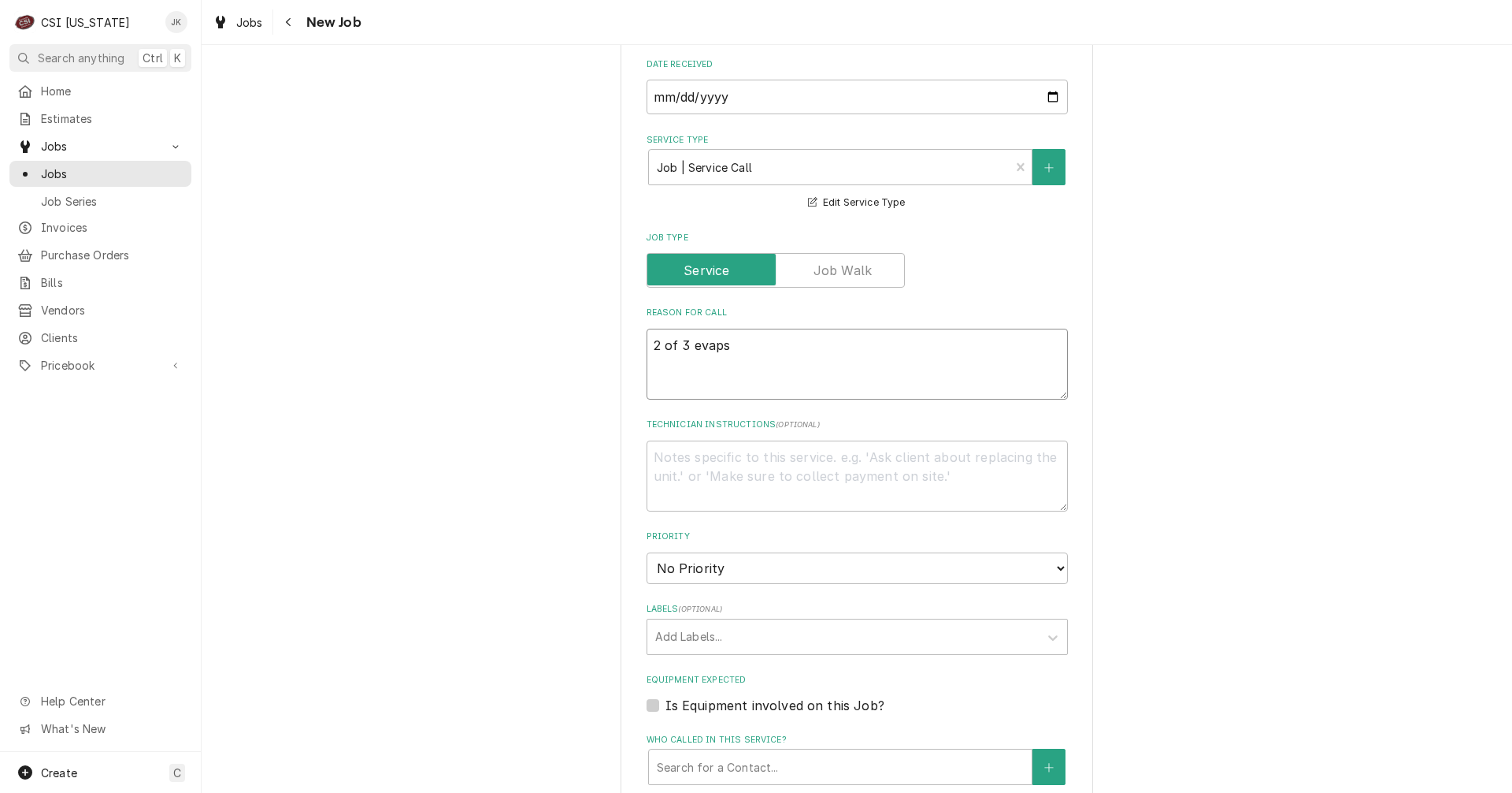
type textarea "x"
type textarea "2 of 3 evaps"
type textarea "x"
type textarea "2 of 3 evaps a"
type textarea "x"
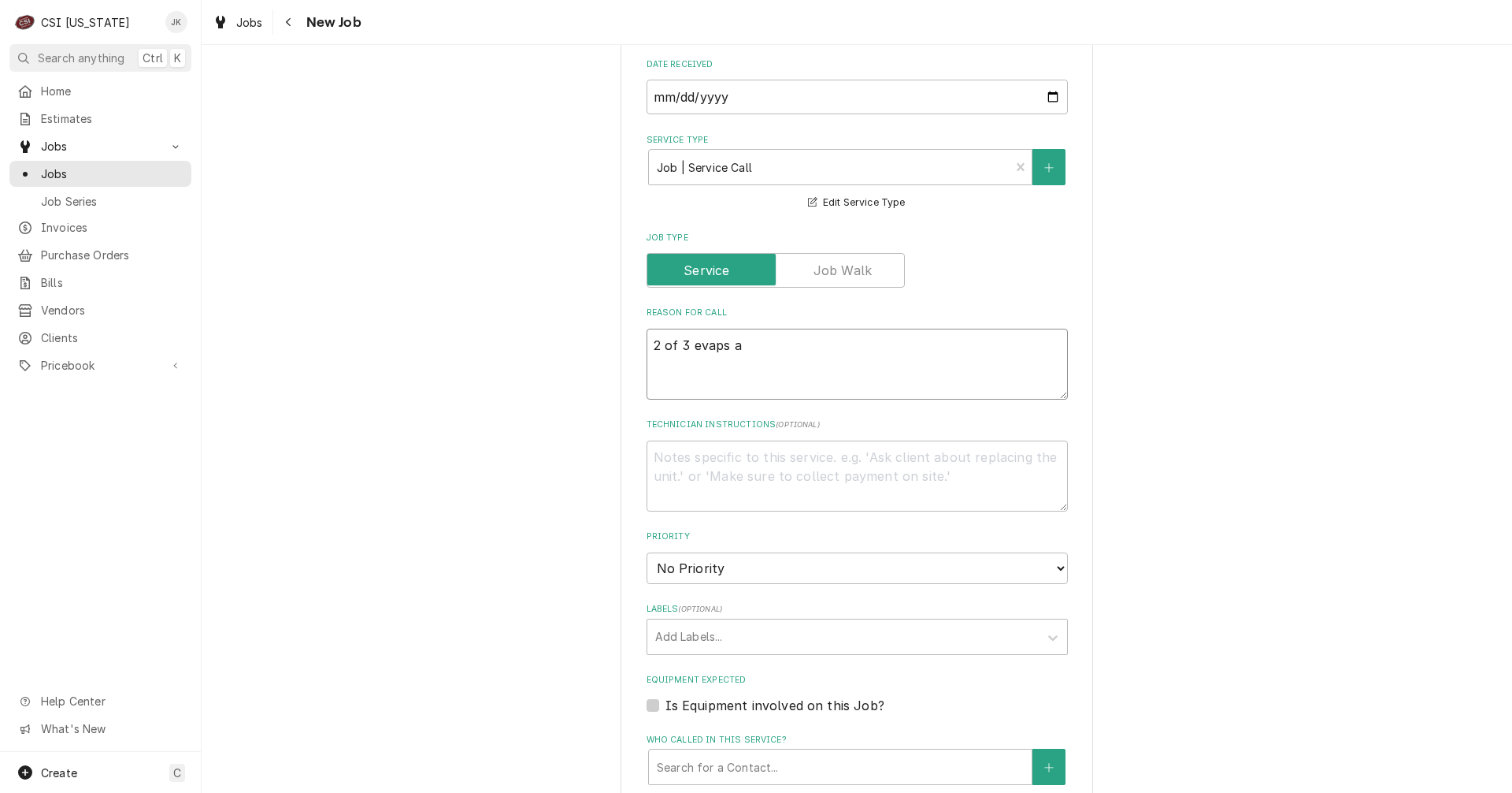
type textarea "2 of 3 evaps ar"
type textarea "x"
type textarea "2 of 3 evaps are"
type textarea "x"
type textarea "2 of 3 evaps are"
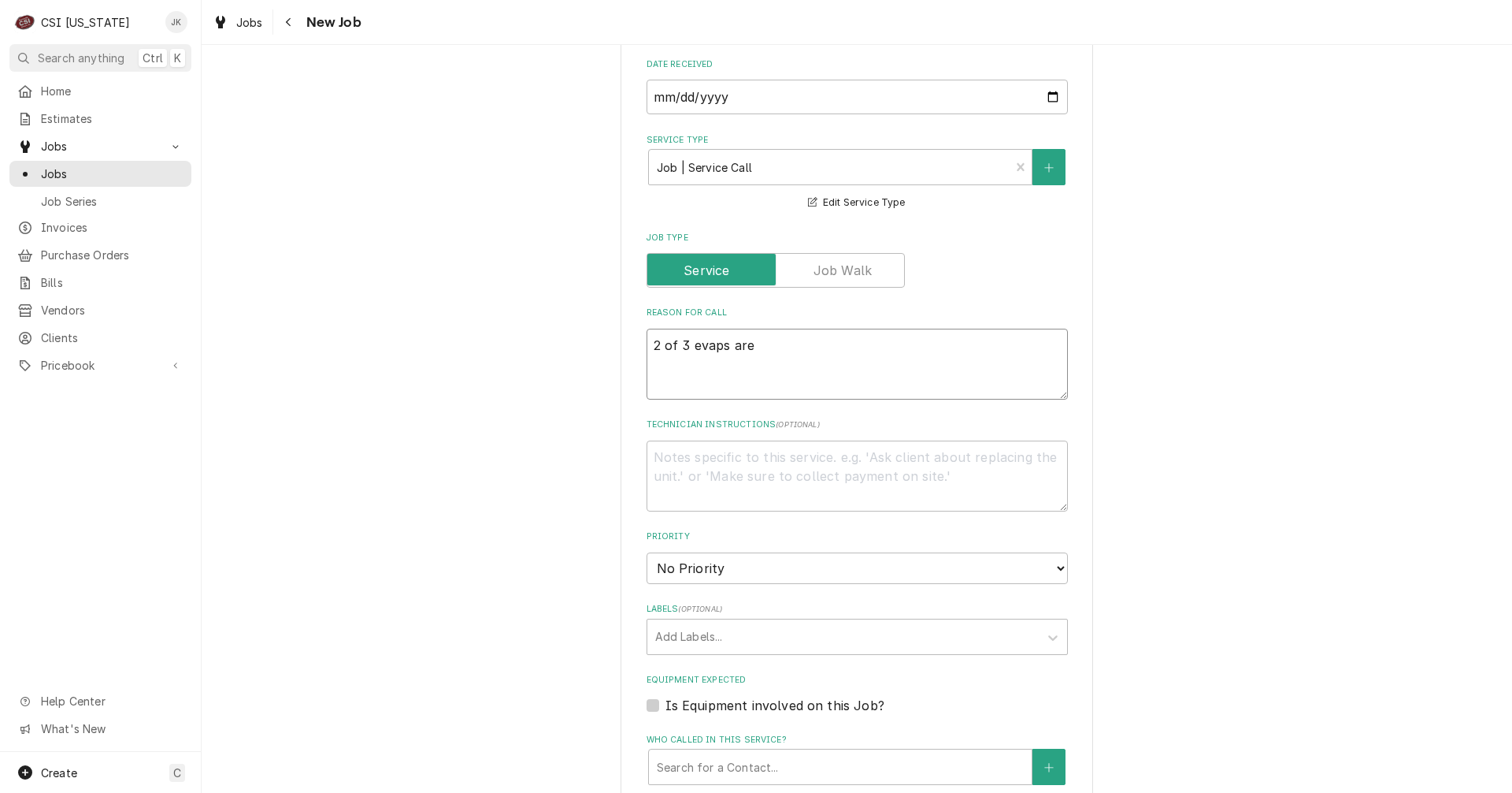
type textarea "x"
type textarea "2 of 3 evaps are i"
type textarea "x"
type textarea "2 of 3 evaps are ic"
type textarea "x"
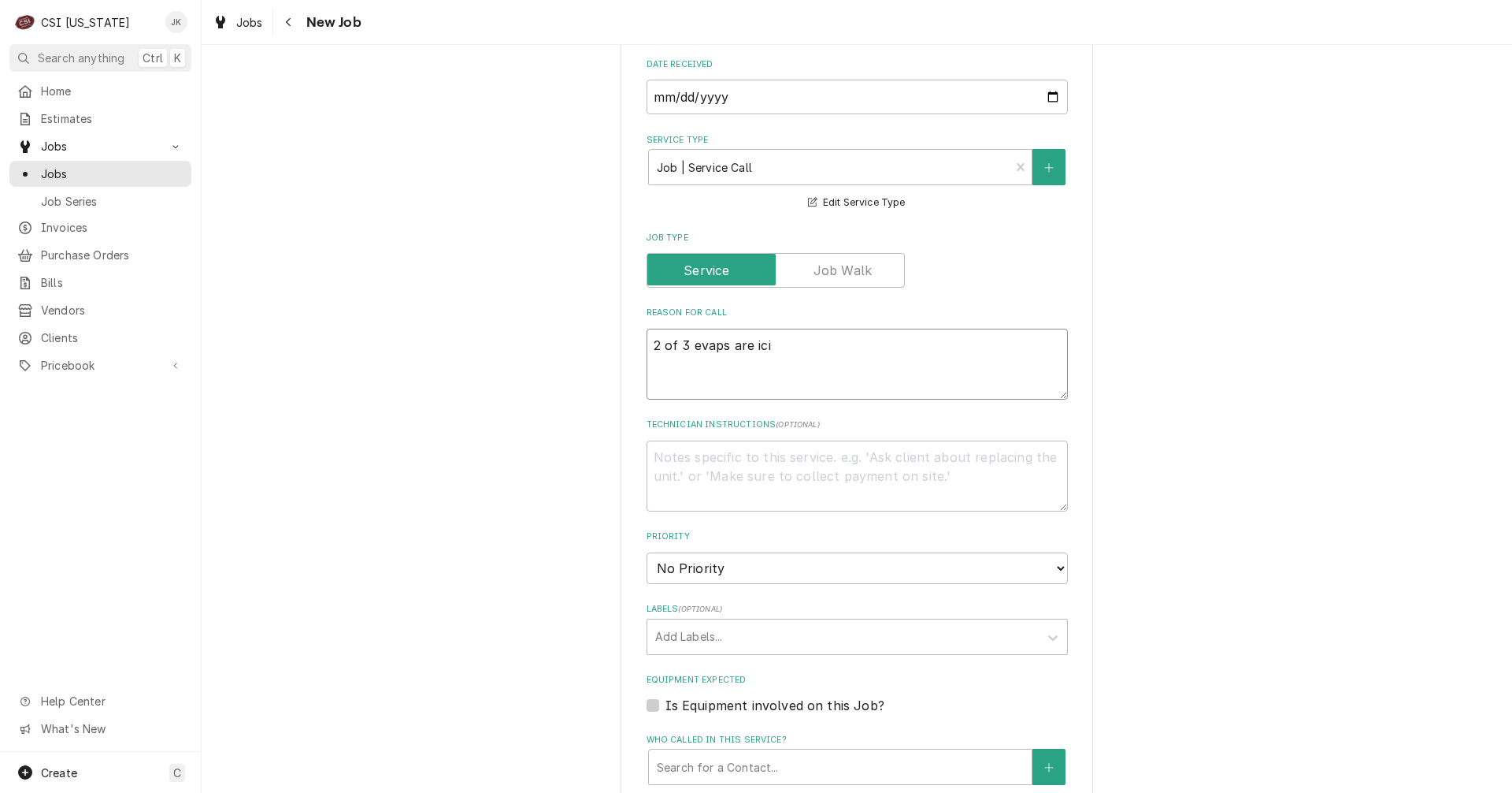
type textarea "2 of 3 evaps are icin"
type textarea "x"
type textarea "2 of 3 evaps are icing"
type textarea "x"
type textarea "2 of 3 evaps are icing"
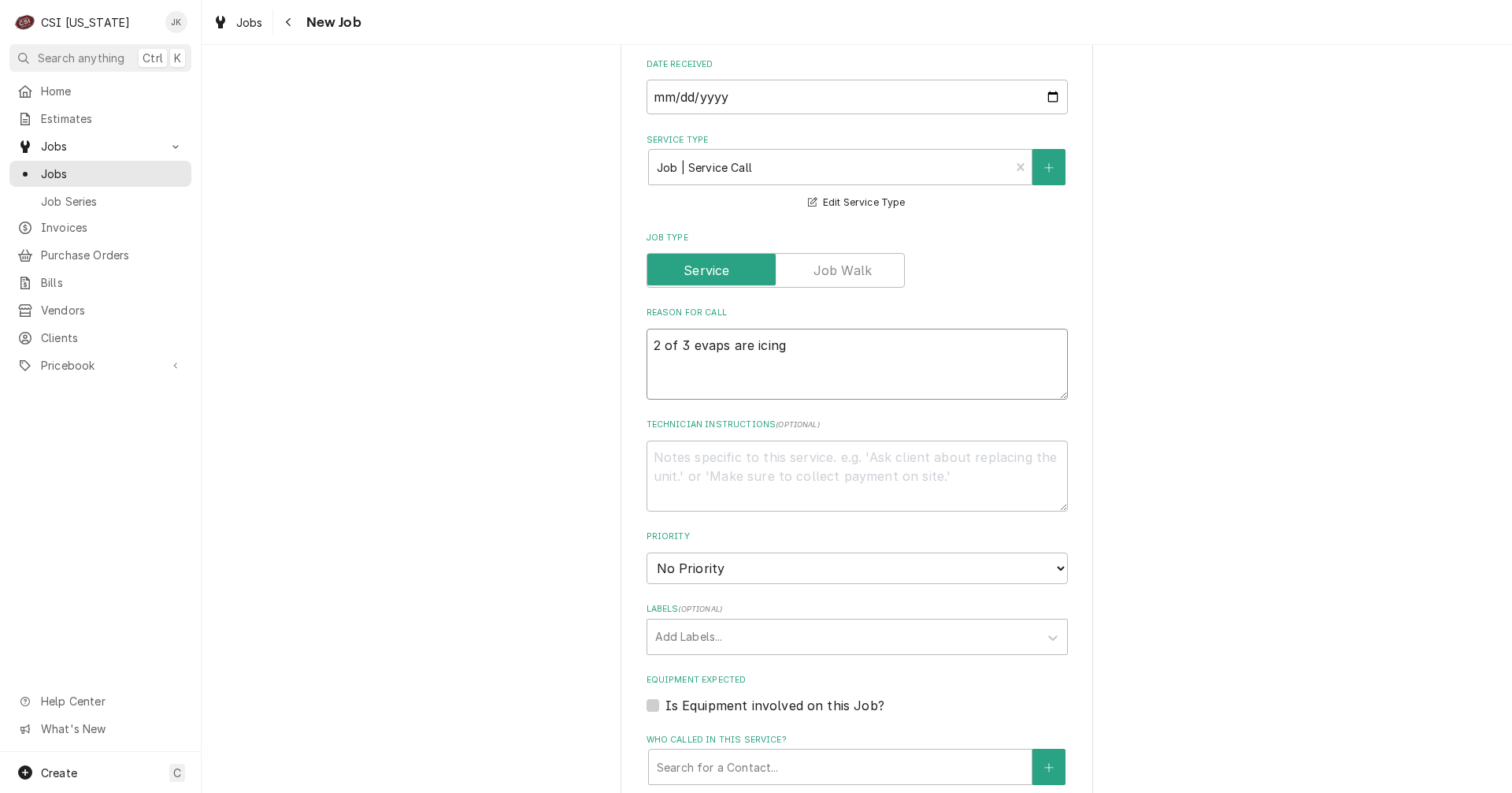
type textarea "x"
type textarea "2 of 3 evaps are icing fr"
type textarea "x"
type textarea "2 of 3 evaps are icing from"
type textarea "x"
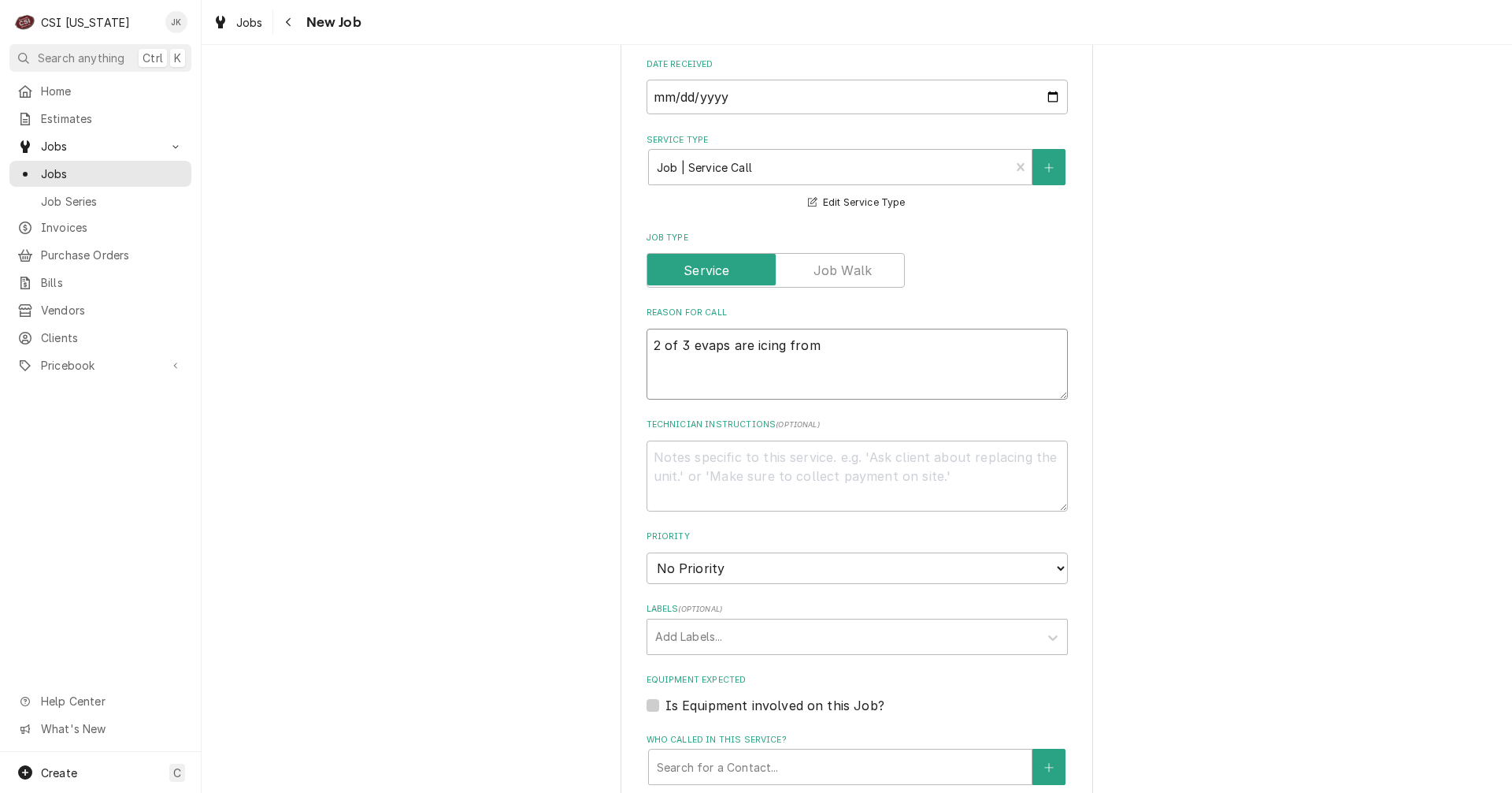
type textarea "2 of 3 evaps are icing from"
type textarea "x"
type textarea "2 of 3 evaps are icing from t"
type textarea "x"
type textarea "2 of 3 evaps are icing from the"
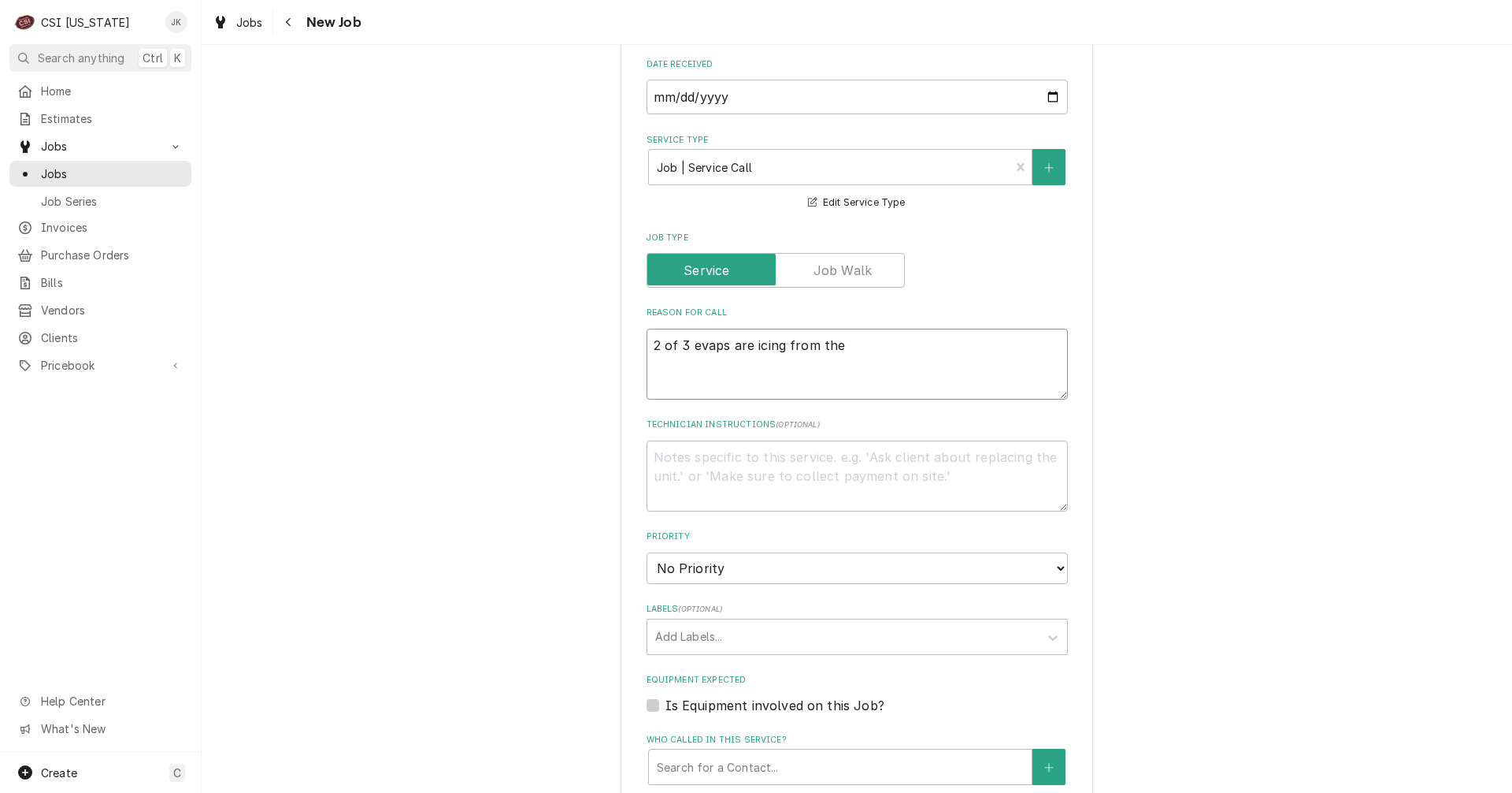
type textarea "x"
type textarea "2 of 3 evaps are icing from the"
type textarea "x"
type textarea "2 of 3 evaps are icing from the d"
type textarea "x"
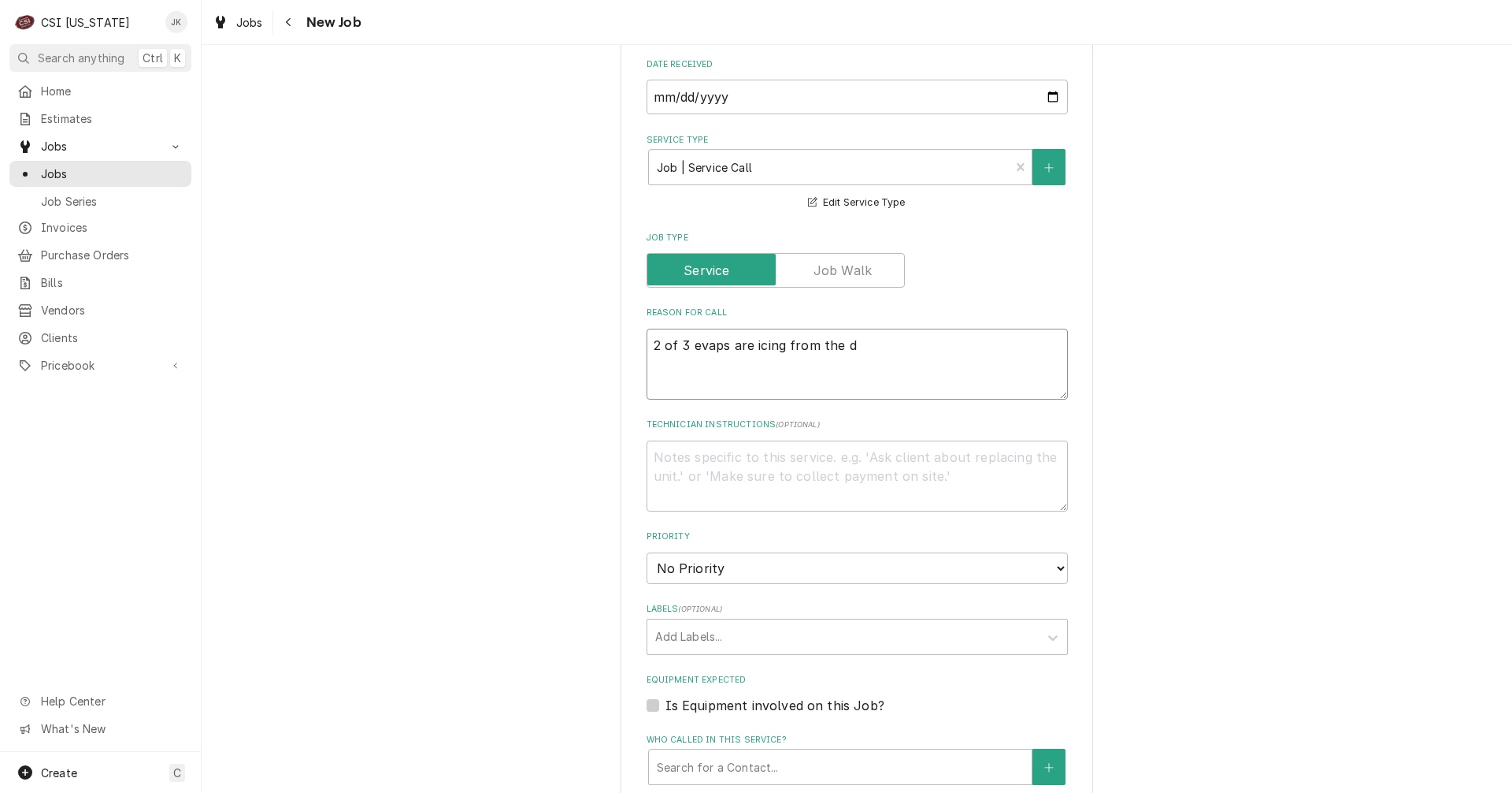
type textarea "2 of 3 evaps are icing from the dr"
type textarea "x"
type textarea "2 of 3 evaps are icing from the dra"
type textarea "x"
type textarea "2 of 3 evaps are icing from the drai"
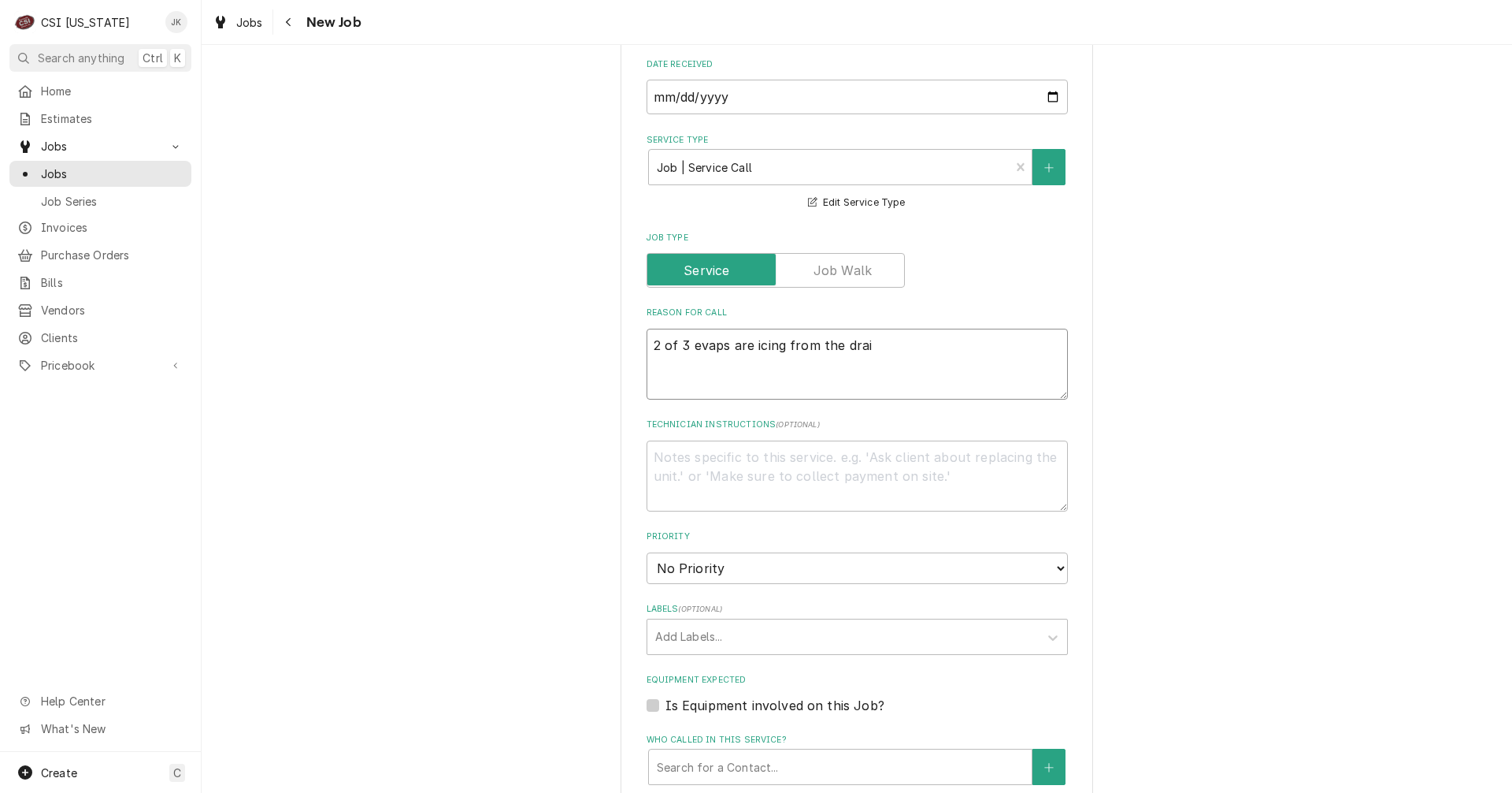
type textarea "x"
type textarea "2 of 3 evaps are icing from the drain"
type textarea "x"
type textarea "2 of 3 evaps are icing from the drain"
type textarea "x"
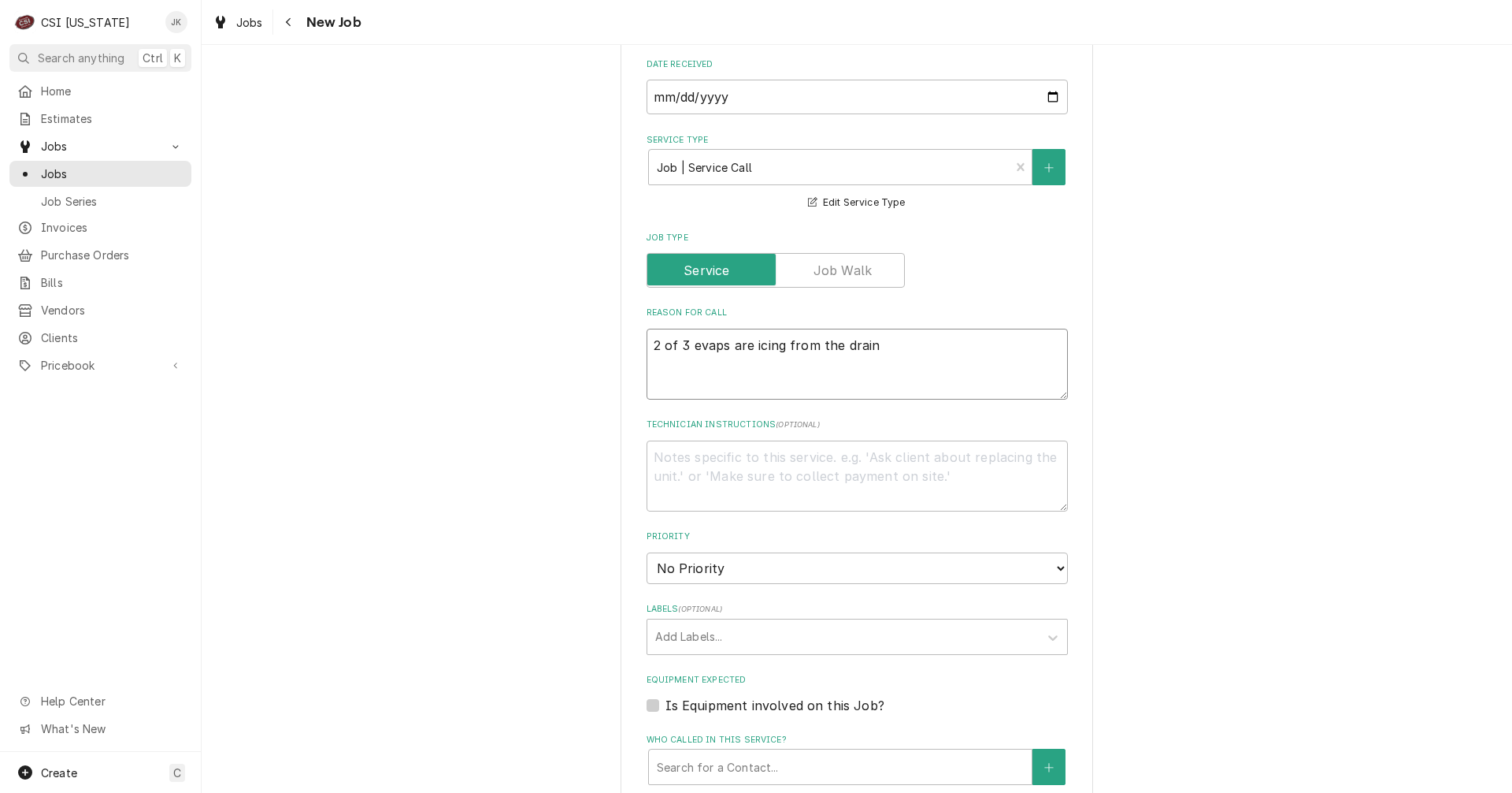
type textarea "2 of 3 evaps are icing from the drain p"
type textarea "x"
type textarea "2 of 3 evaps are icing from the drain pu"
type textarea "x"
type textarea "2 of 3 evaps are icing from the drain p"
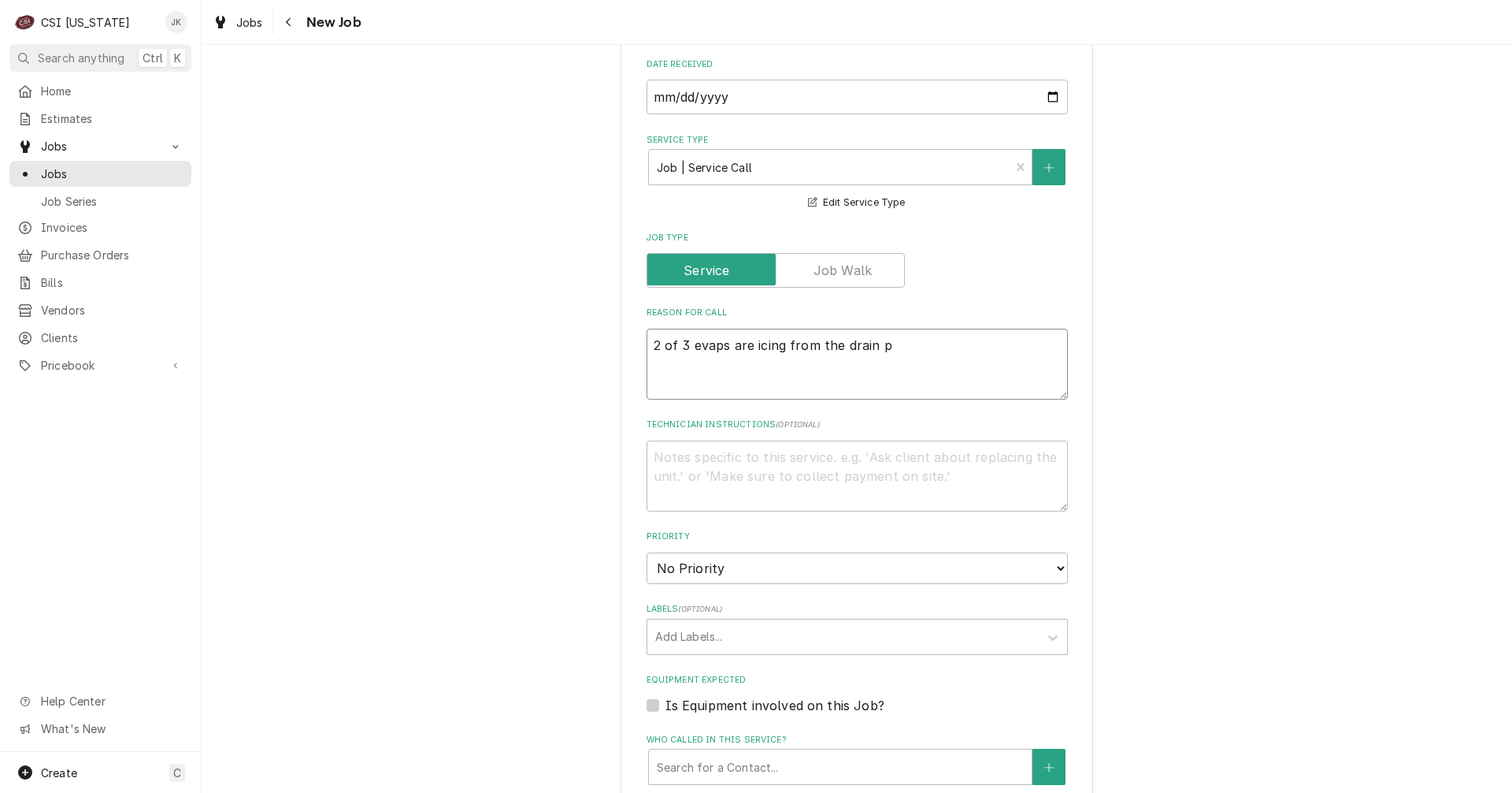
type textarea "x"
type textarea "2 of 3 evaps are icing from the drain pa"
type textarea "x"
type textarea "2 of 3 evaps are icing from the drain pan"
type textarea "x"
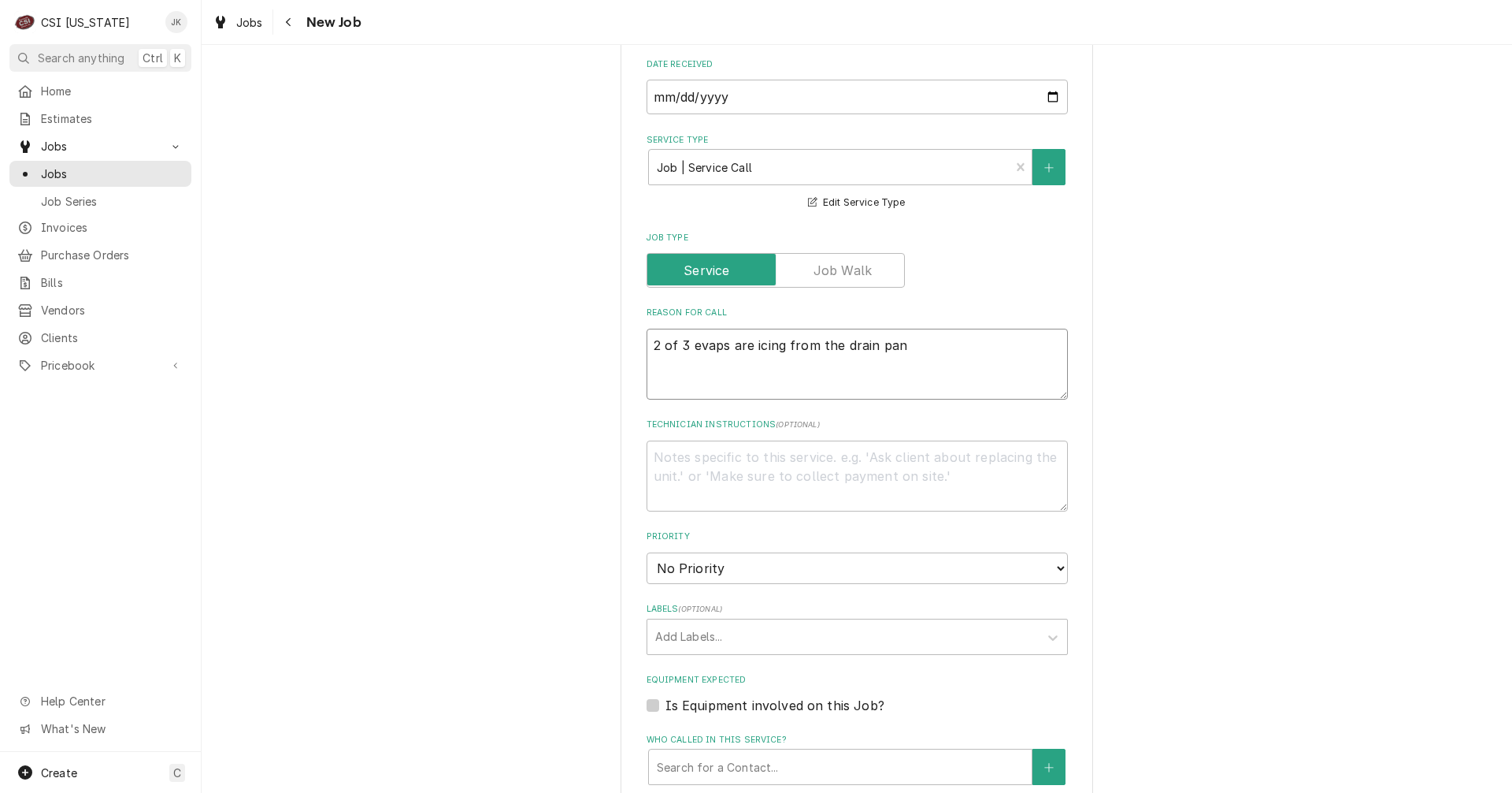
type textarea "2 of 3 evaps are icing from the drain pan"
type textarea "x"
type textarea "2 of 3 evaps are icing from the drain pan u"
type textarea "x"
type textarea "2 of 3 evaps are icing from the drain pan up"
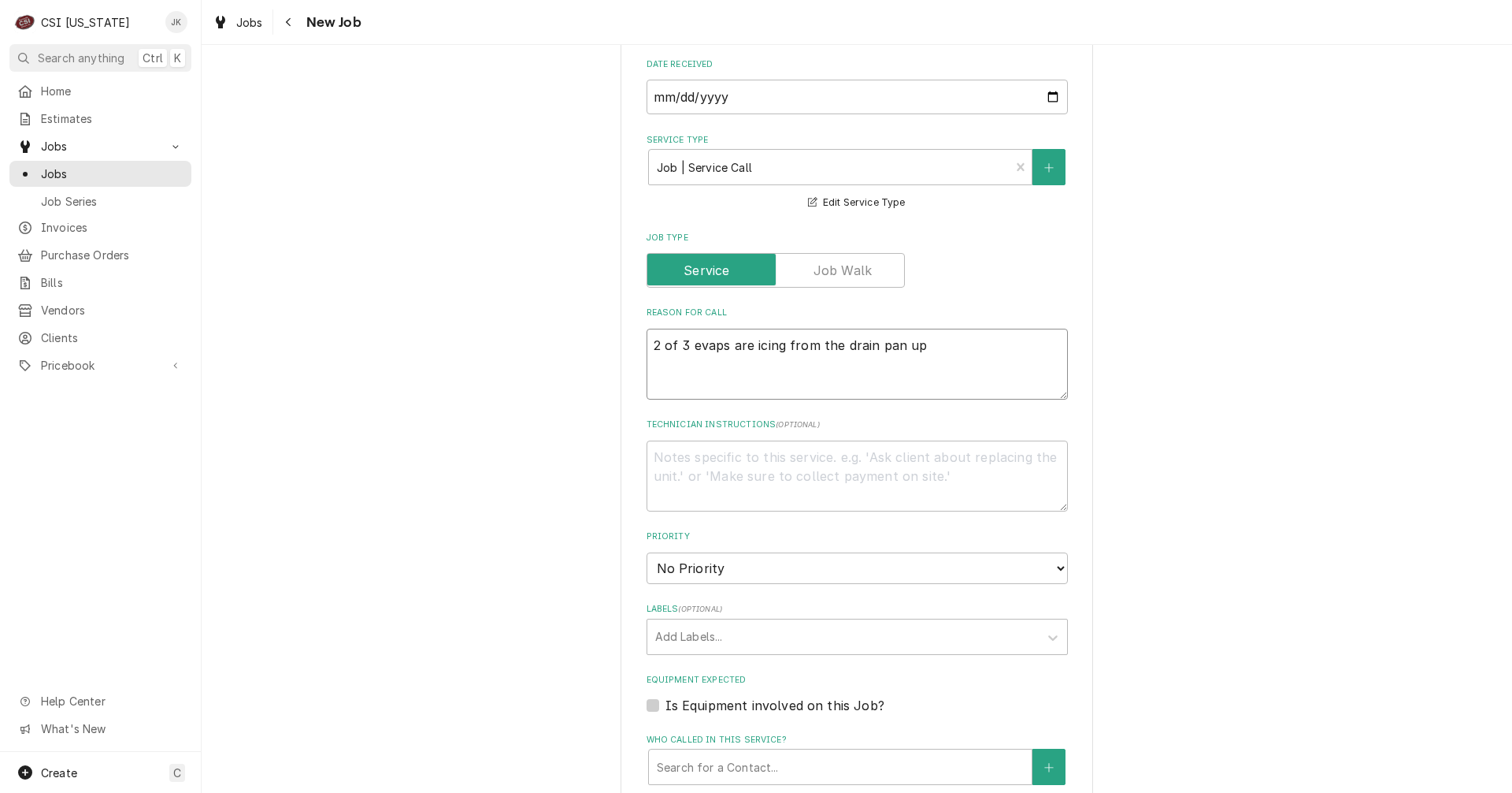
type textarea "x"
type textarea "2 of 3 evaps are icing from the drain pan up."
type textarea "x"
type textarea "2 of 3 evaps are icing from the drain pan up."
type textarea "x"
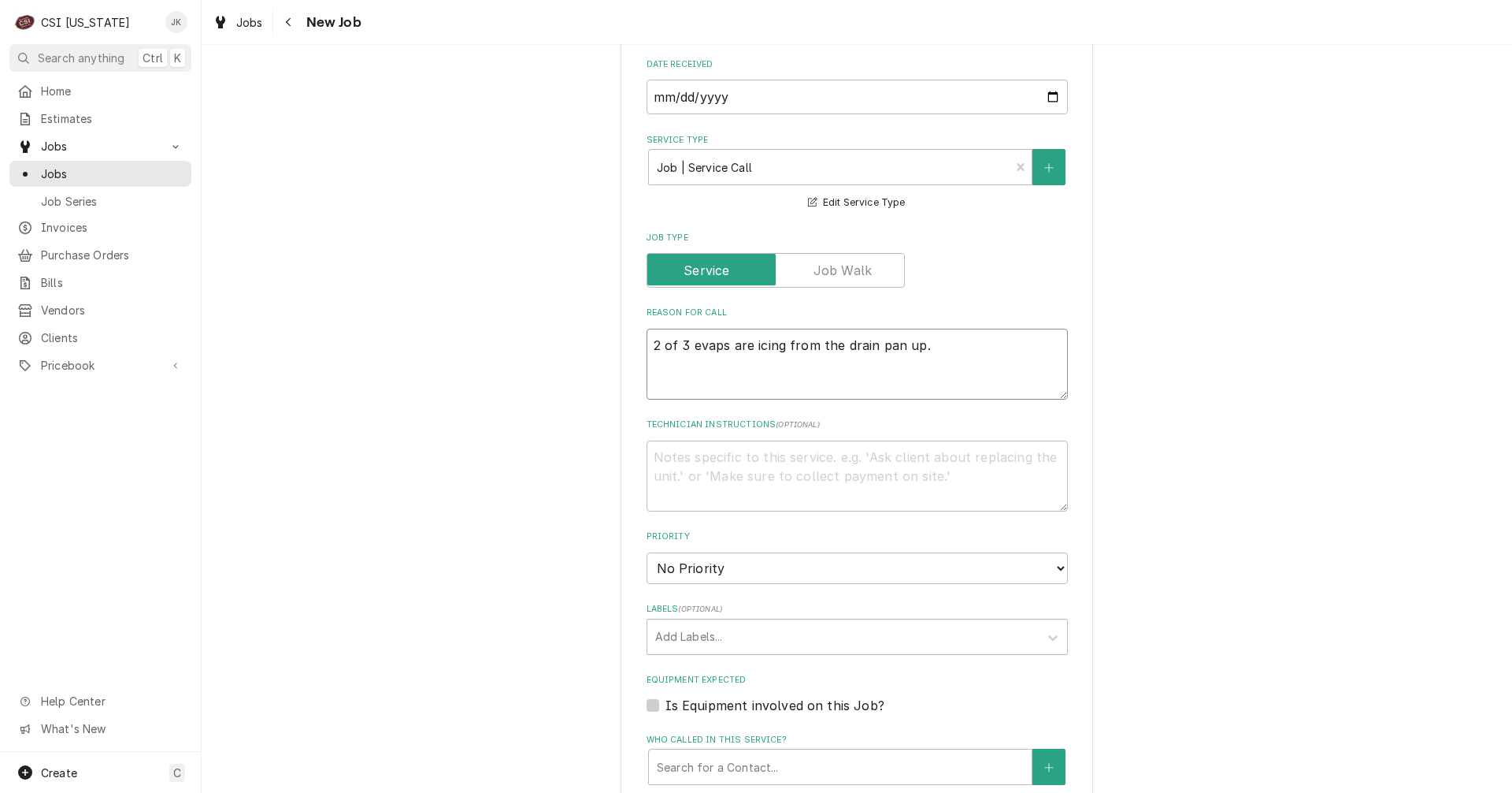
type textarea "2 of 3 evaps are icing from the drain pan up. C"
type textarea "x"
type textarea "2 of 3 evaps are icing from the drain pan up. Ch"
type textarea "x"
type textarea "2 of 3 evaps are icing from the drain pan up. Che"
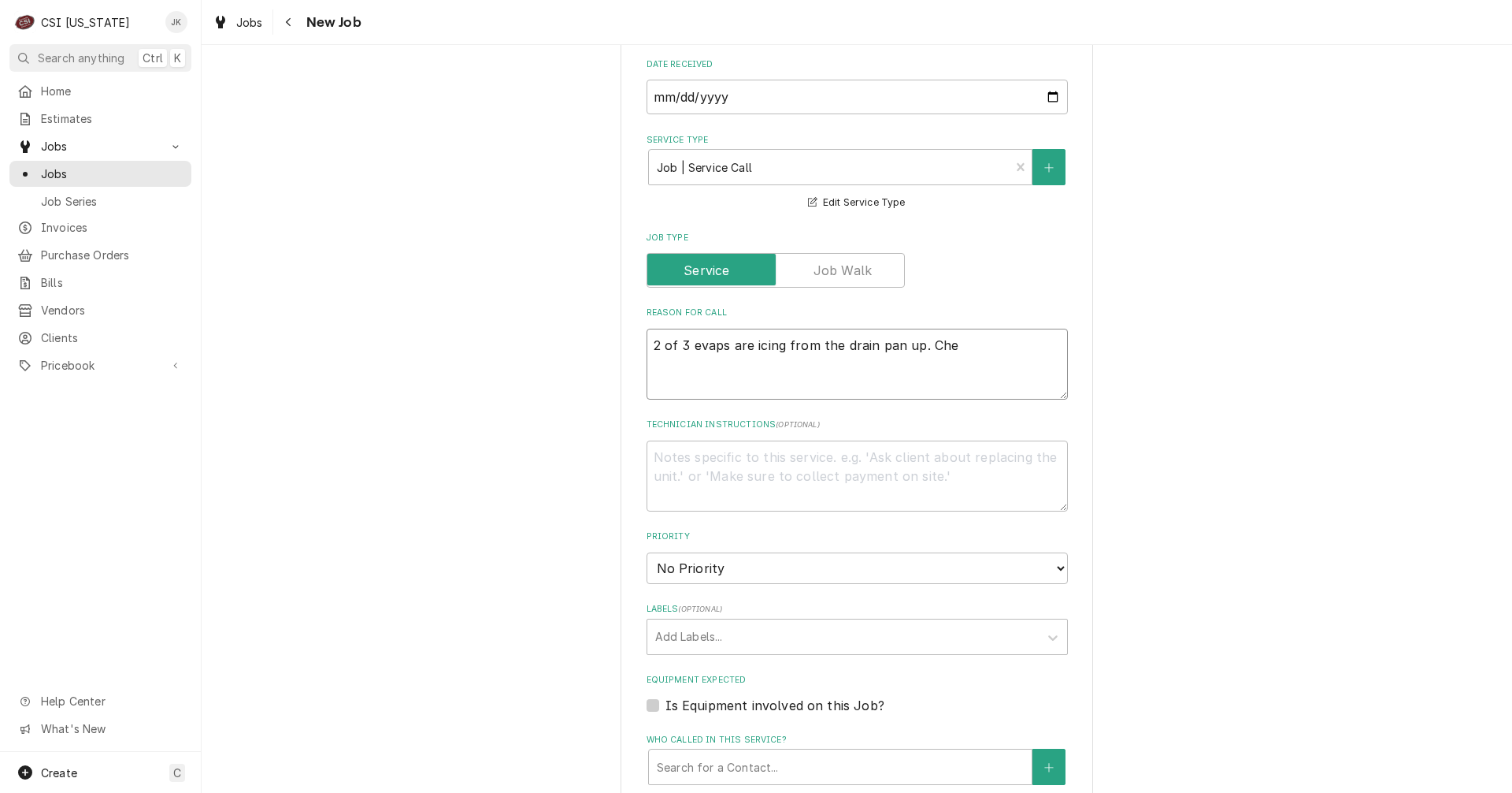
type textarea "x"
type textarea "2 of 3 evaps are icing from the drain pan up. Chec"
type textarea "x"
type textarea "2 of 3 evaps are icing from the drain pan up. Check"
type textarea "x"
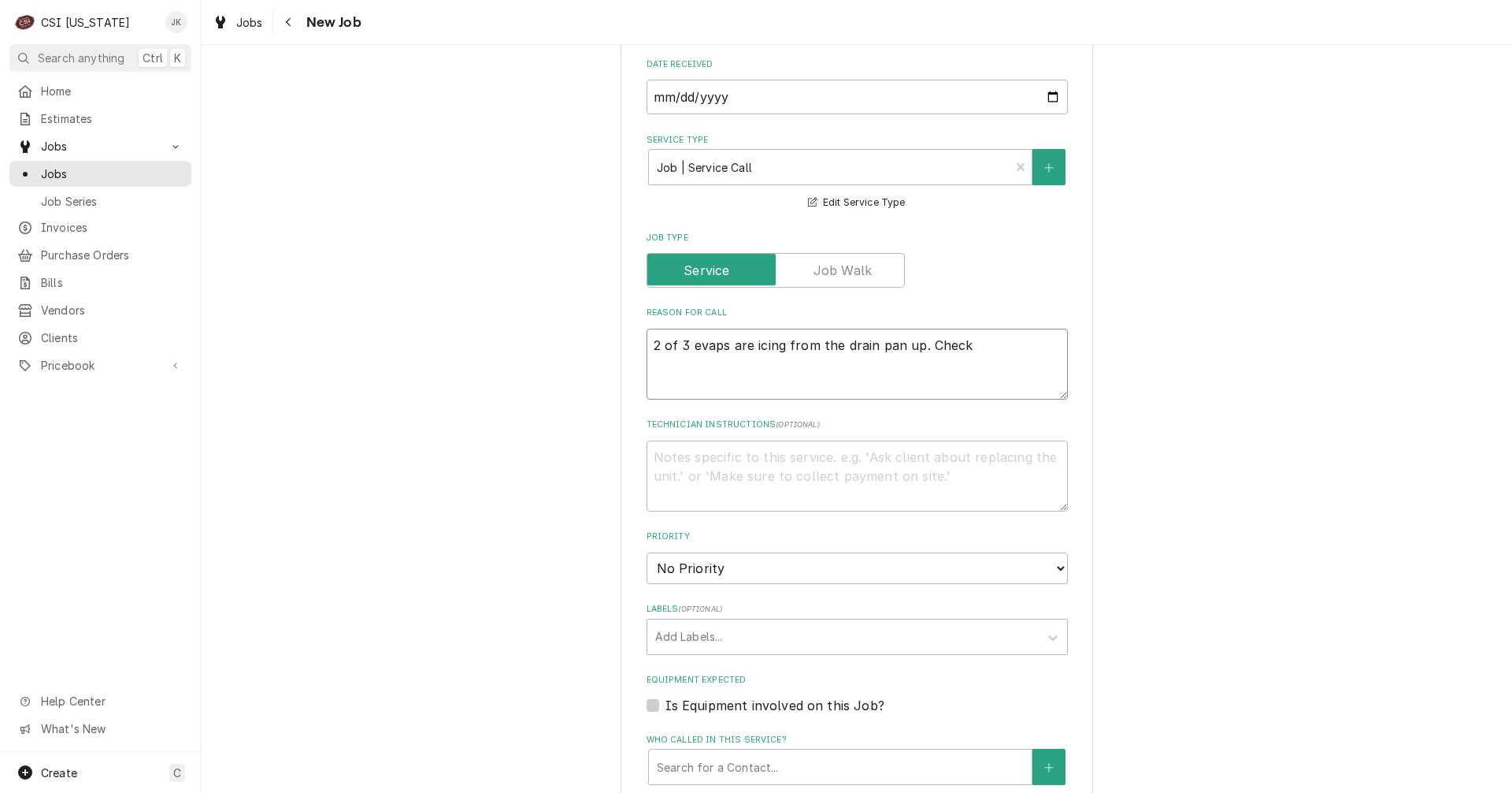
type textarea "2 of 3 evaps are icing from the drain pan up. Checke"
type textarea "x"
type textarea "2 of 3 evaps are icing from the drain pan up. Checked"
type textarea "x"
type textarea "2 of 3 evaps are icing from the drain pan up. Checked"
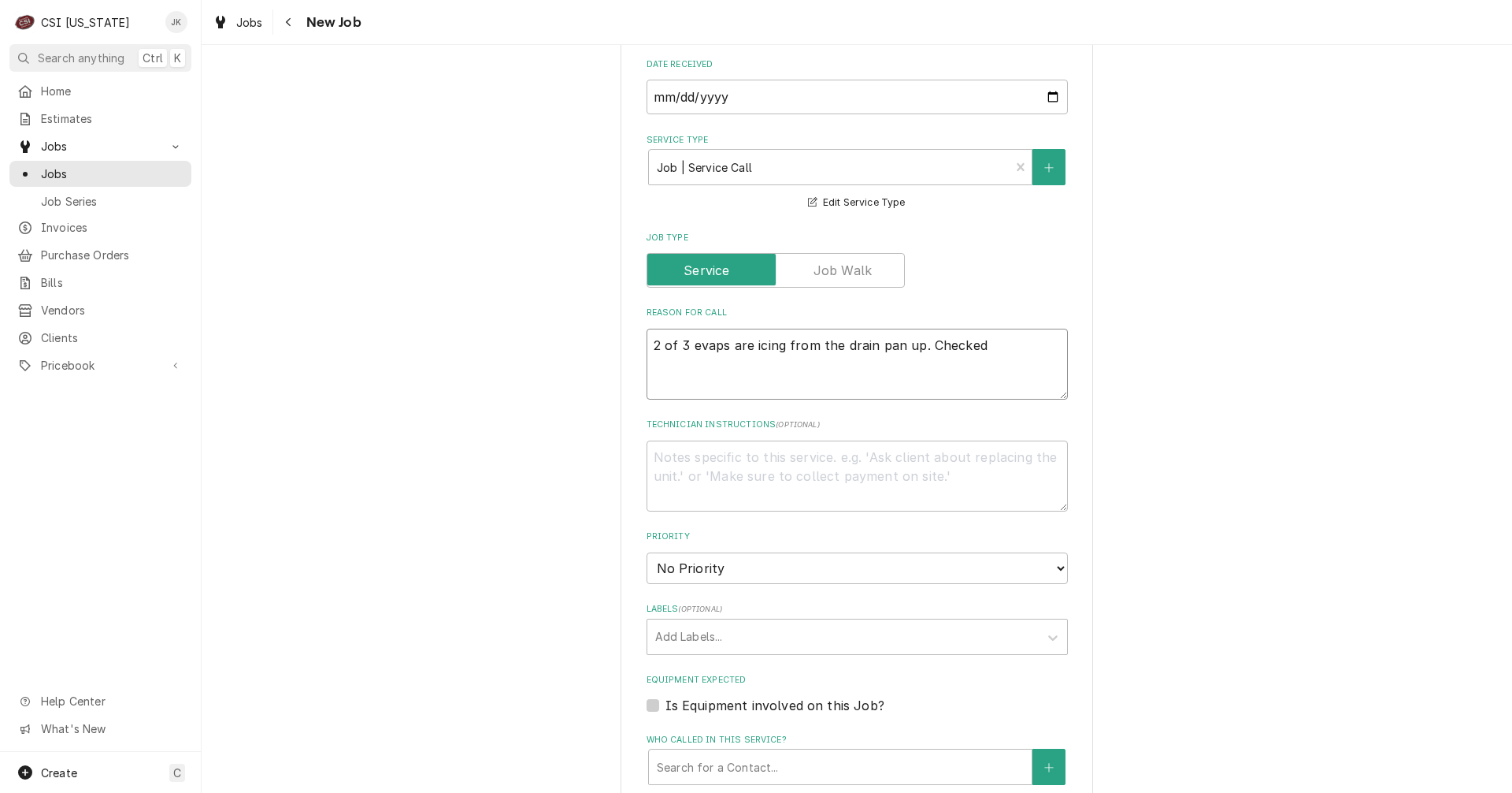
type textarea "x"
type textarea "2 of 3 evaps are icing from the drain pan up. Checked u"
type textarea "x"
type textarea "2 of 3 evaps are icing from the drain pan up. Checked un"
type textarea "x"
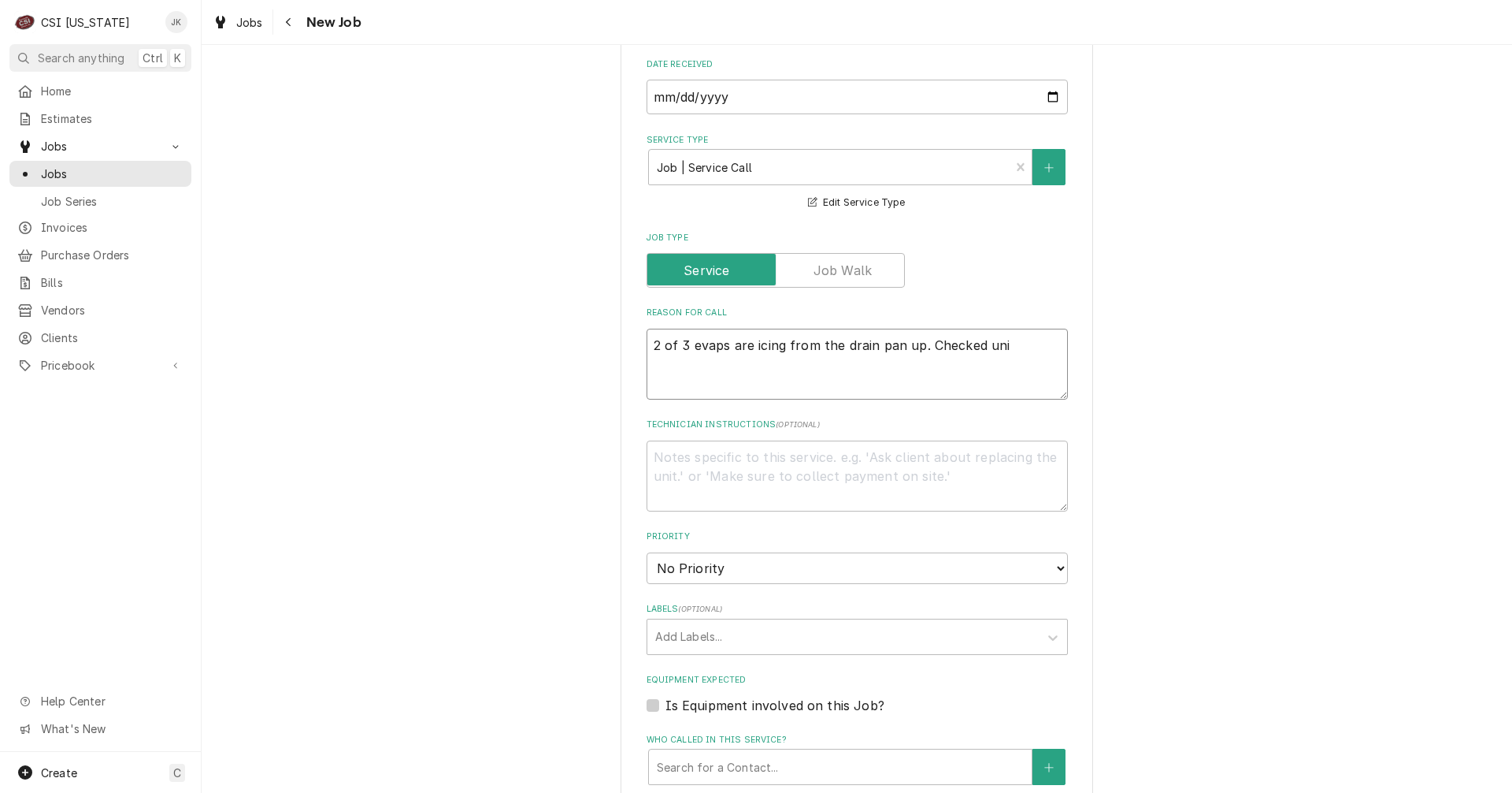
type textarea "2 of 3 evaps are icing from the drain pan up. Checked unio"
type textarea "x"
type textarea "2 of 3 evaps are icing from the drain pan up. Checked union"
type textarea "x"
type textarea "2 of 3 evaps are icing from the drain pan up. Checked unions"
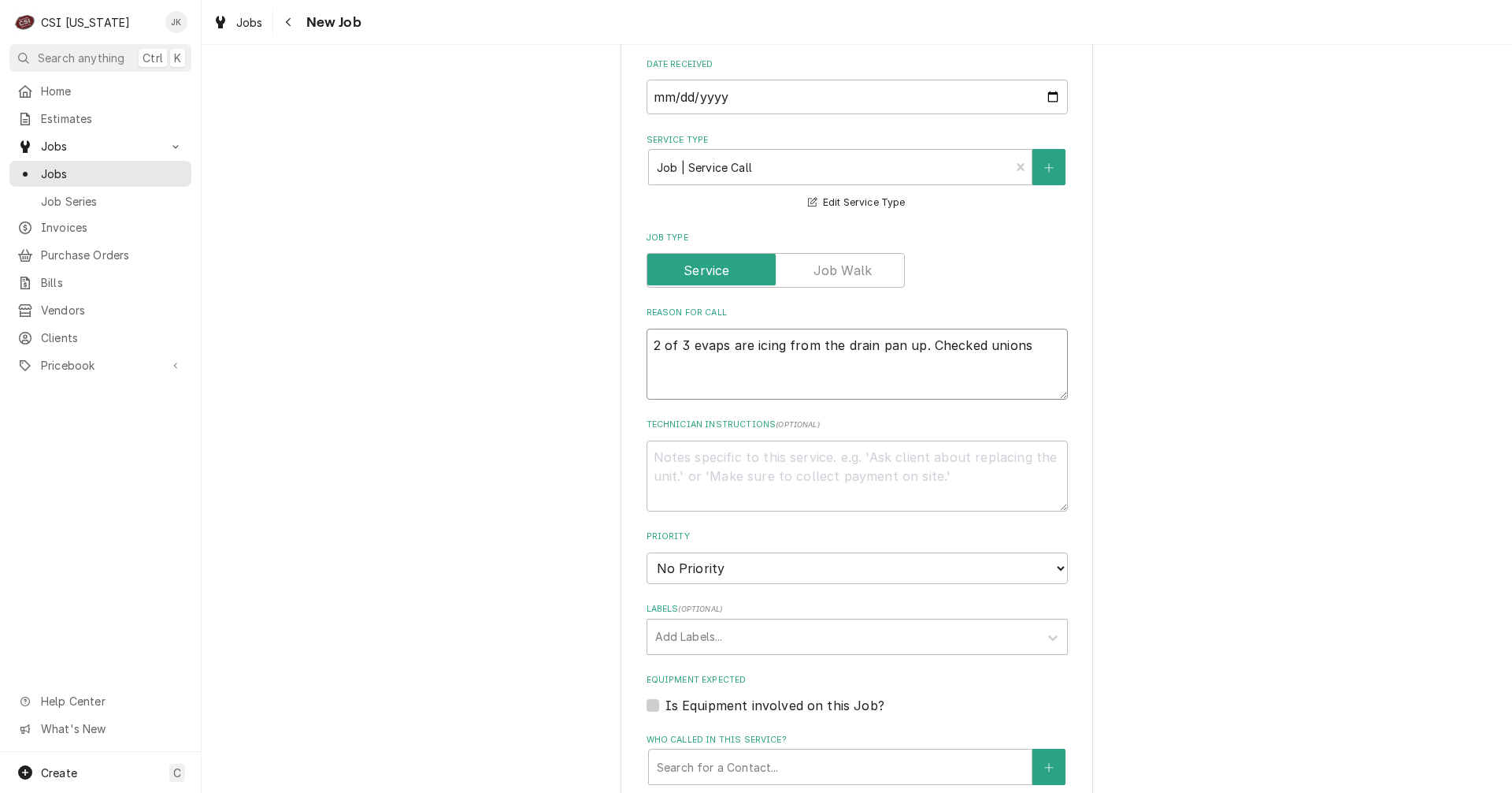
type textarea "x"
type textarea "2 of 3 evaps are icing from the drain pan up. Checked unions"
type textarea "x"
type textarea "2 of 3 evaps are icing from the drain pan up. Checked unions a"
type textarea "x"
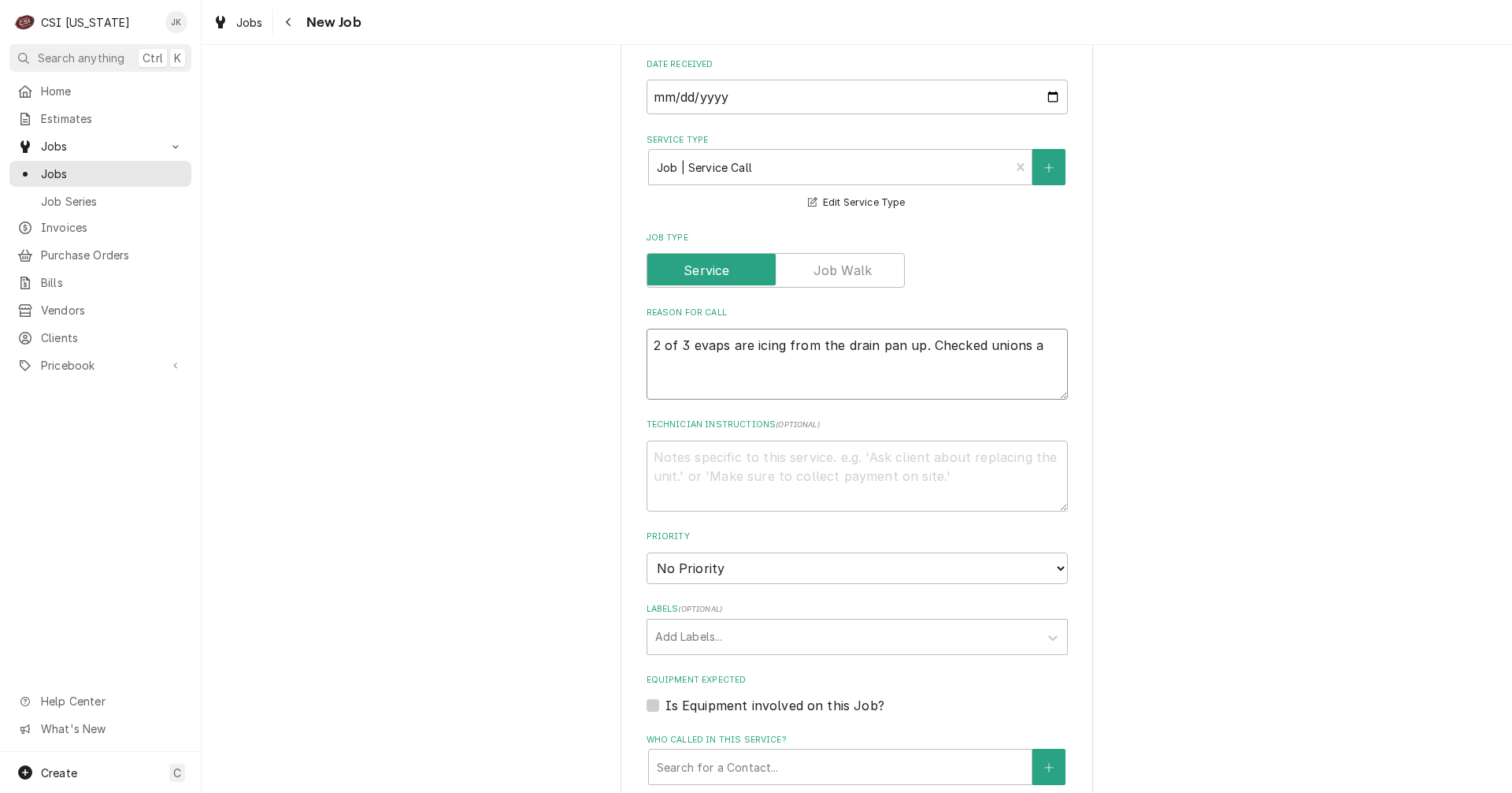
type textarea "2 of 3 evaps are icing from the drain pan up. Checked unions at"
type textarea "x"
type textarea "2 of 3 evaps are icing from the drain pan up. Checked unions at"
type textarea "x"
type textarea "2 of 3 evaps are icing from the drain pan up. Checked unions at e"
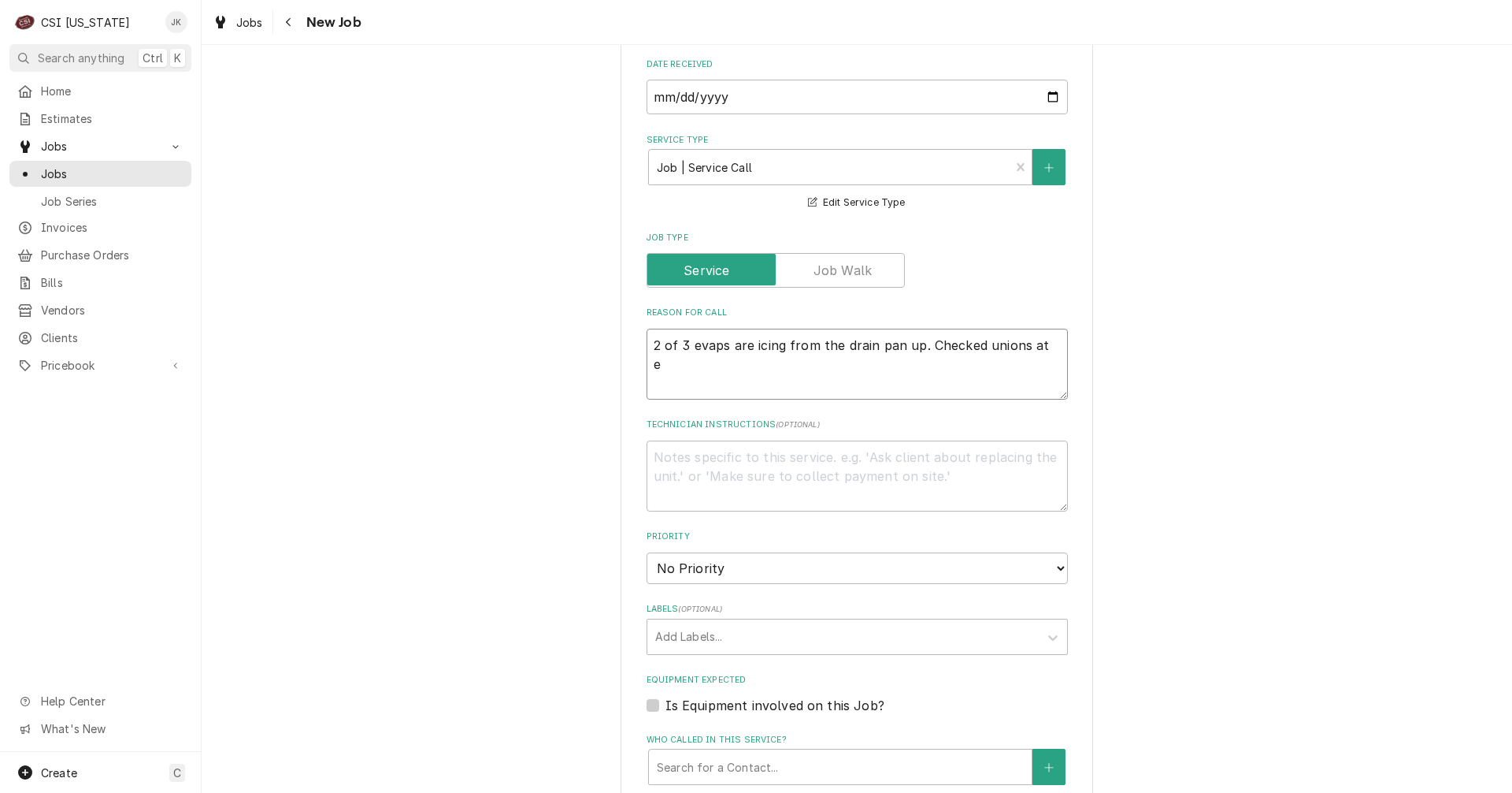
type textarea "x"
type textarea "2 of 3 evaps are icing from the drain pan up. Checked unions at ea"
type textarea "x"
type textarea "2 of 3 evaps are icing from the drain pan up. Checked unions at eac"
type textarea "x"
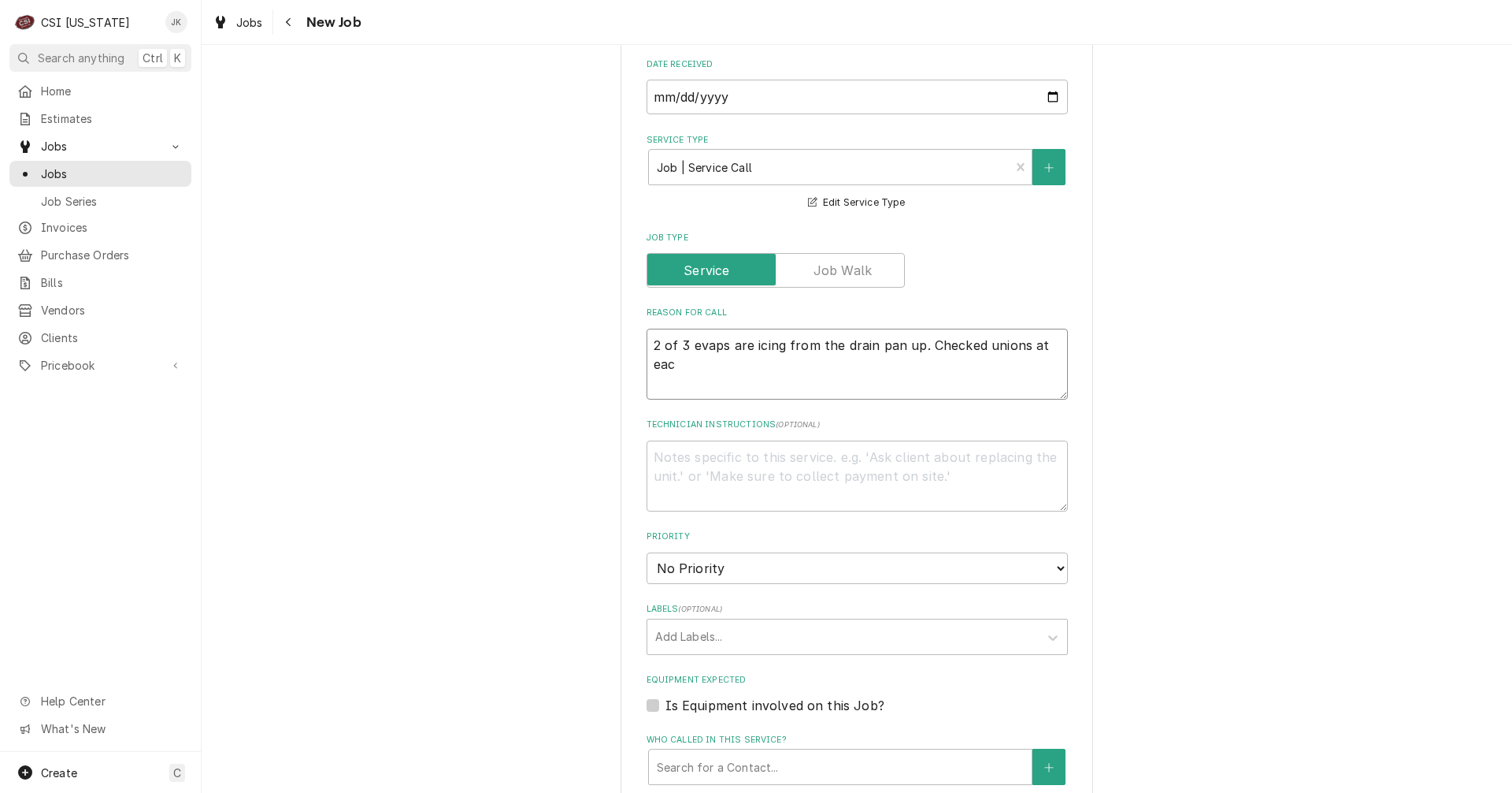
type textarea "2 of 3 evaps are icing from the drain pan up. Checked unions at each"
type textarea "x"
type textarea "2 of 3 evaps are icing from the drain pan up. Checked unions at each"
type textarea "x"
type textarea "2 of 3 evaps are icing from the drain pan up. Checked unions at each d"
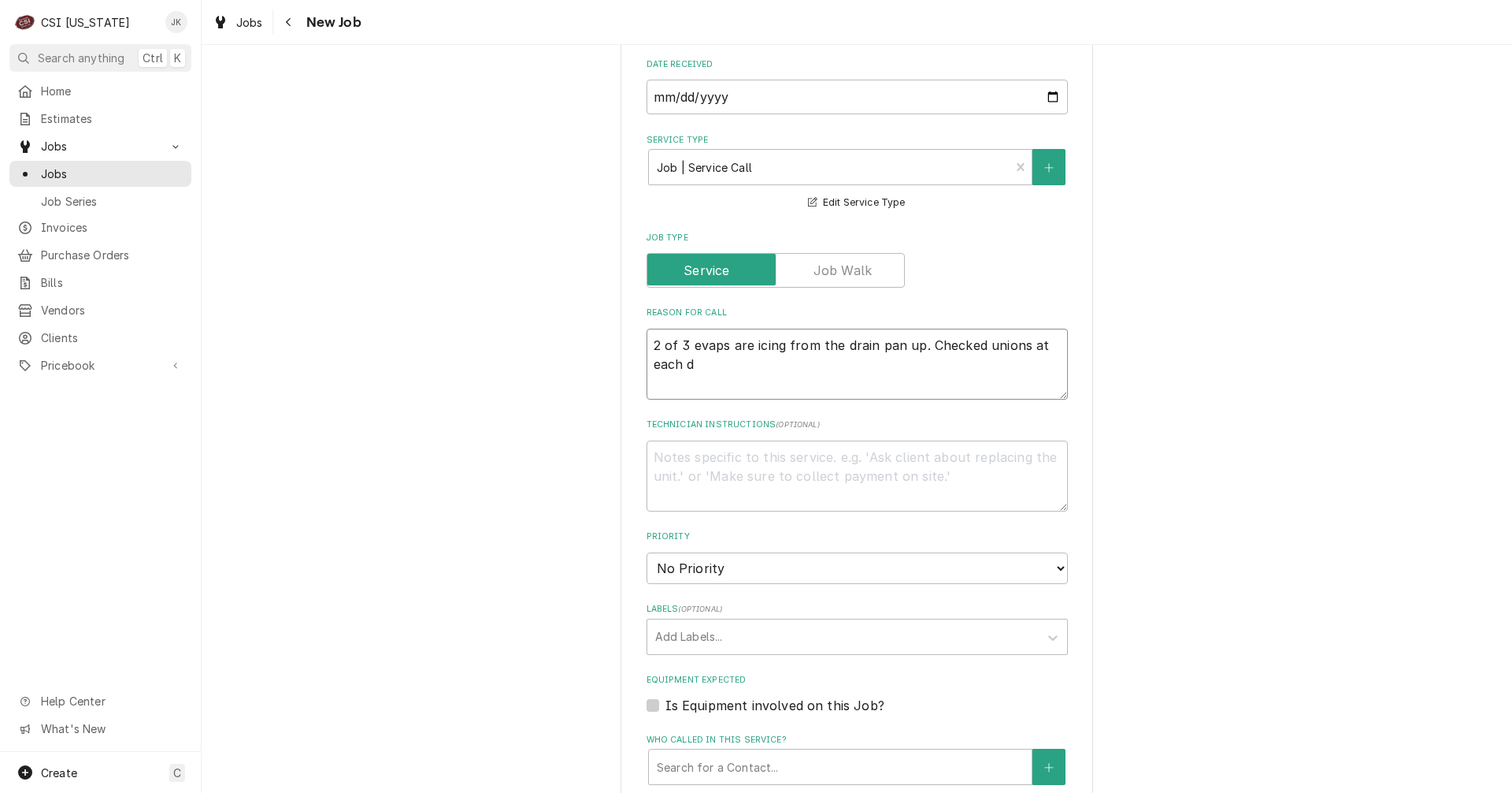
type textarea "x"
type textarea "2 of 3 evaps are icing from the drain pan up. Checked unions at each dr"
type textarea "x"
type textarea "2 of 3 evaps are icing from the drain pan up. Checked unions at each dra"
type textarea "x"
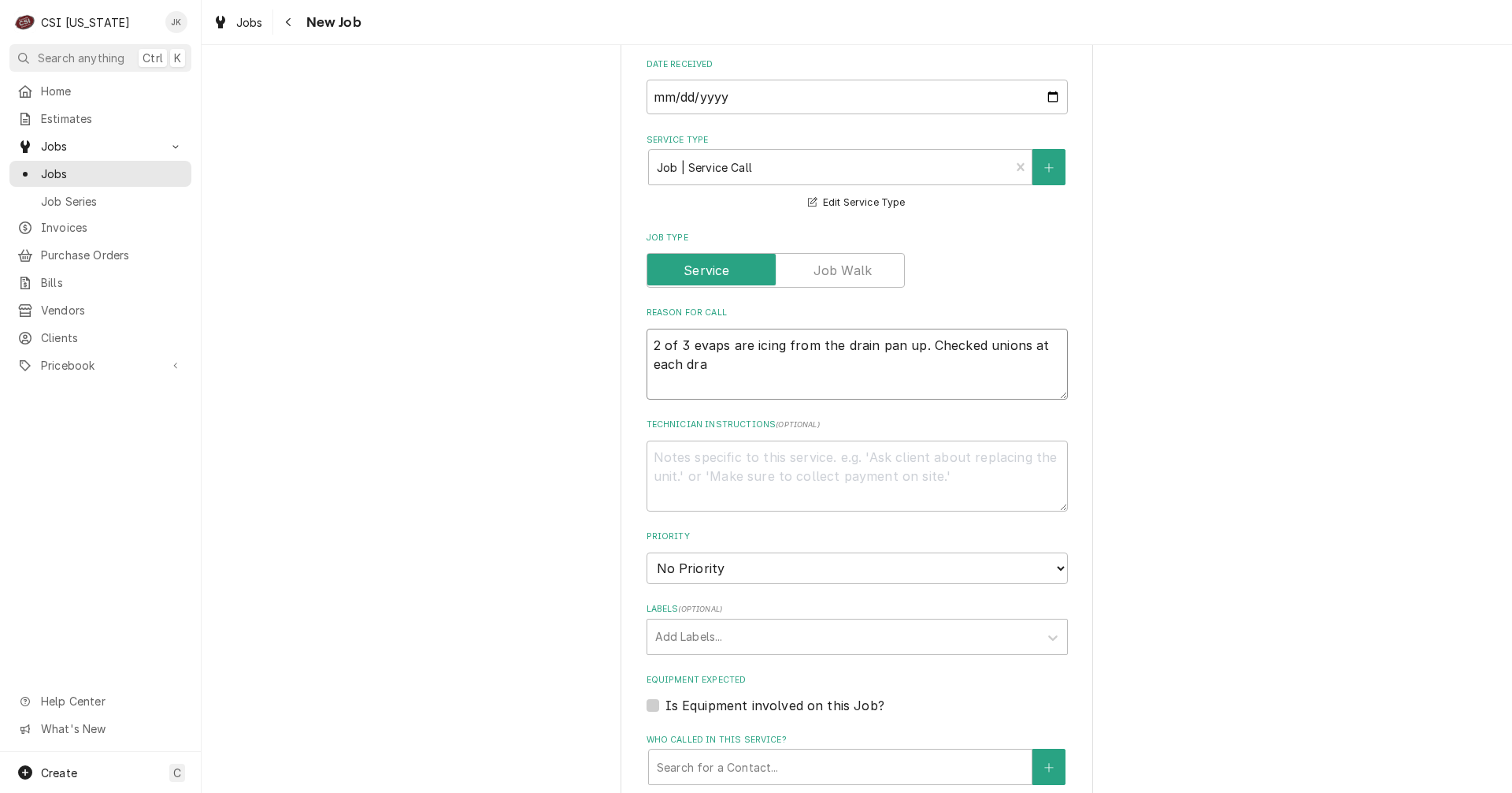
type textarea "2 of 3 evaps are icing from the drain pan up. Checked unions at each drai"
type textarea "x"
type textarea "2 of 3 evaps are icing from the drain pan up. Checked unions at each drain"
type textarea "x"
type textarea "2 of 3 evaps are icing from the drain pan up. Checked unions at each drain"
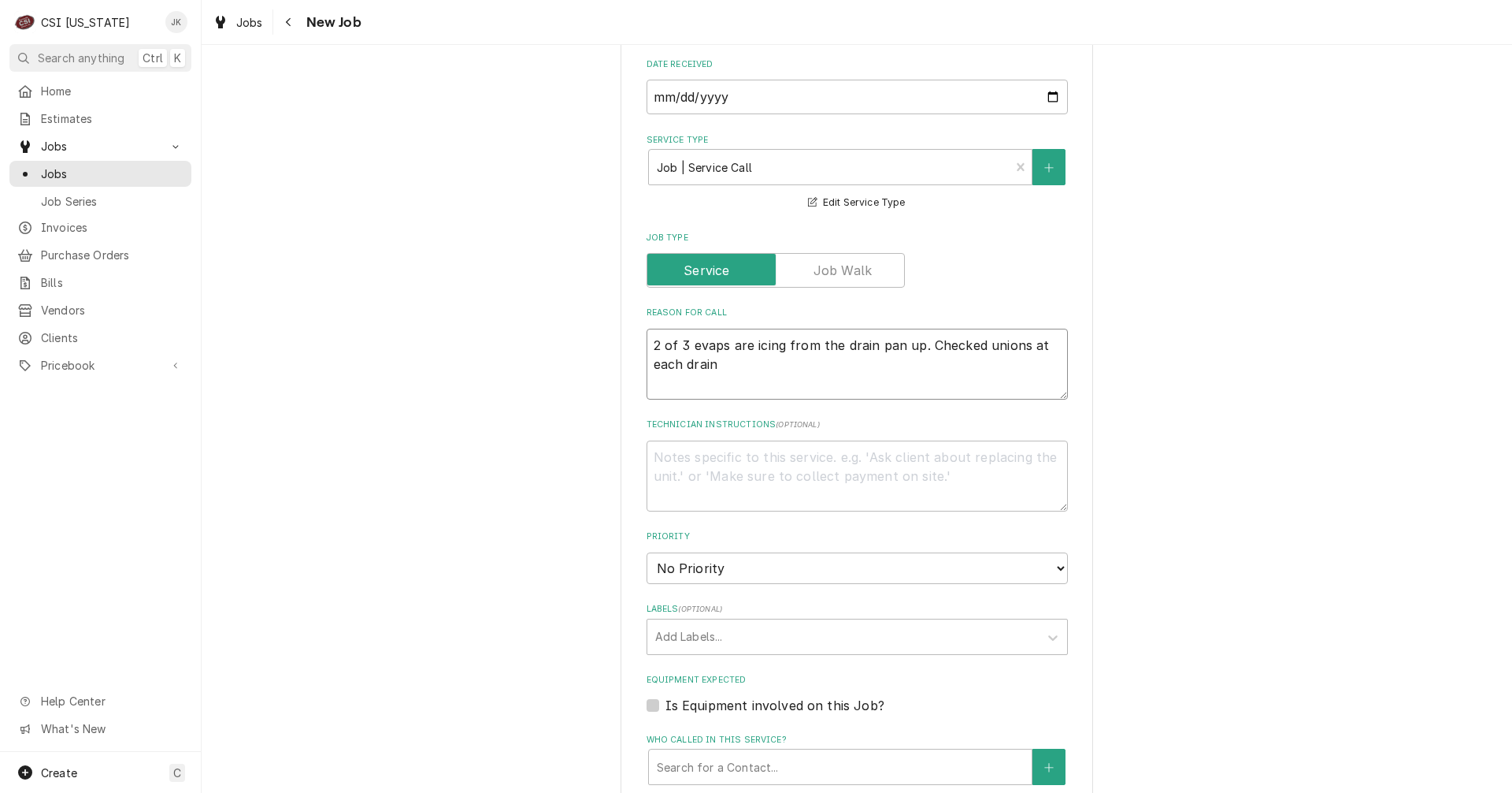
type textarea "x"
type textarea "2 of 3 evaps are icing from the drain pan up. Checked unions at each drain l"
type textarea "x"
type textarea "2 of 3 evaps are icing from the drain pan up. Checked unions at each drain li"
type textarea "x"
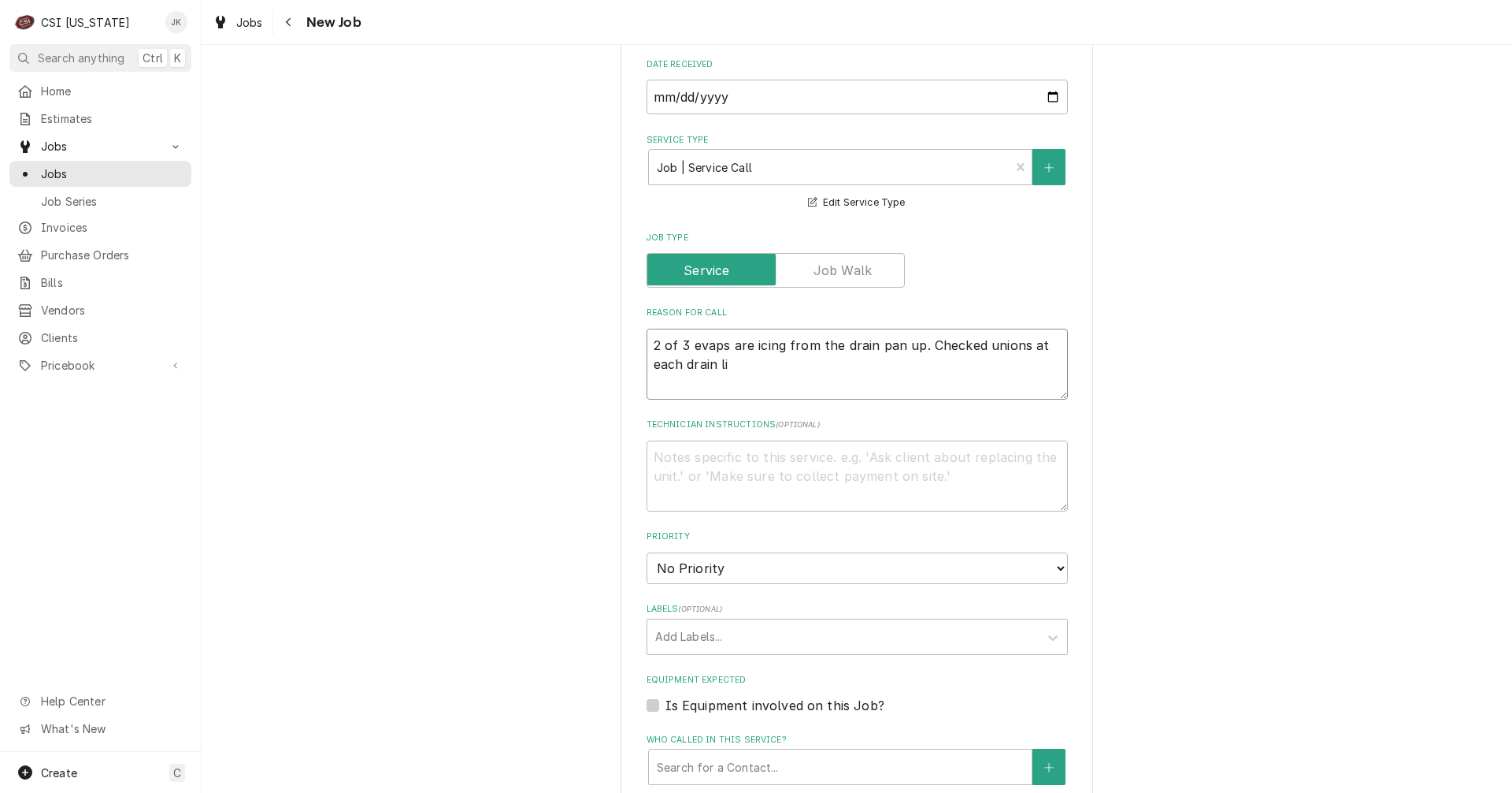
type textarea "2 of 3 evaps are icing from the drain pan up. Checked unions at each drain lin"
type textarea "x"
type textarea "2 of 3 evaps are icing from the drain pan up. Checked unions at each drain line"
type textarea "x"
type textarea "2 of 3 evaps are icing from the drain pan up. Checked unions at each drain line"
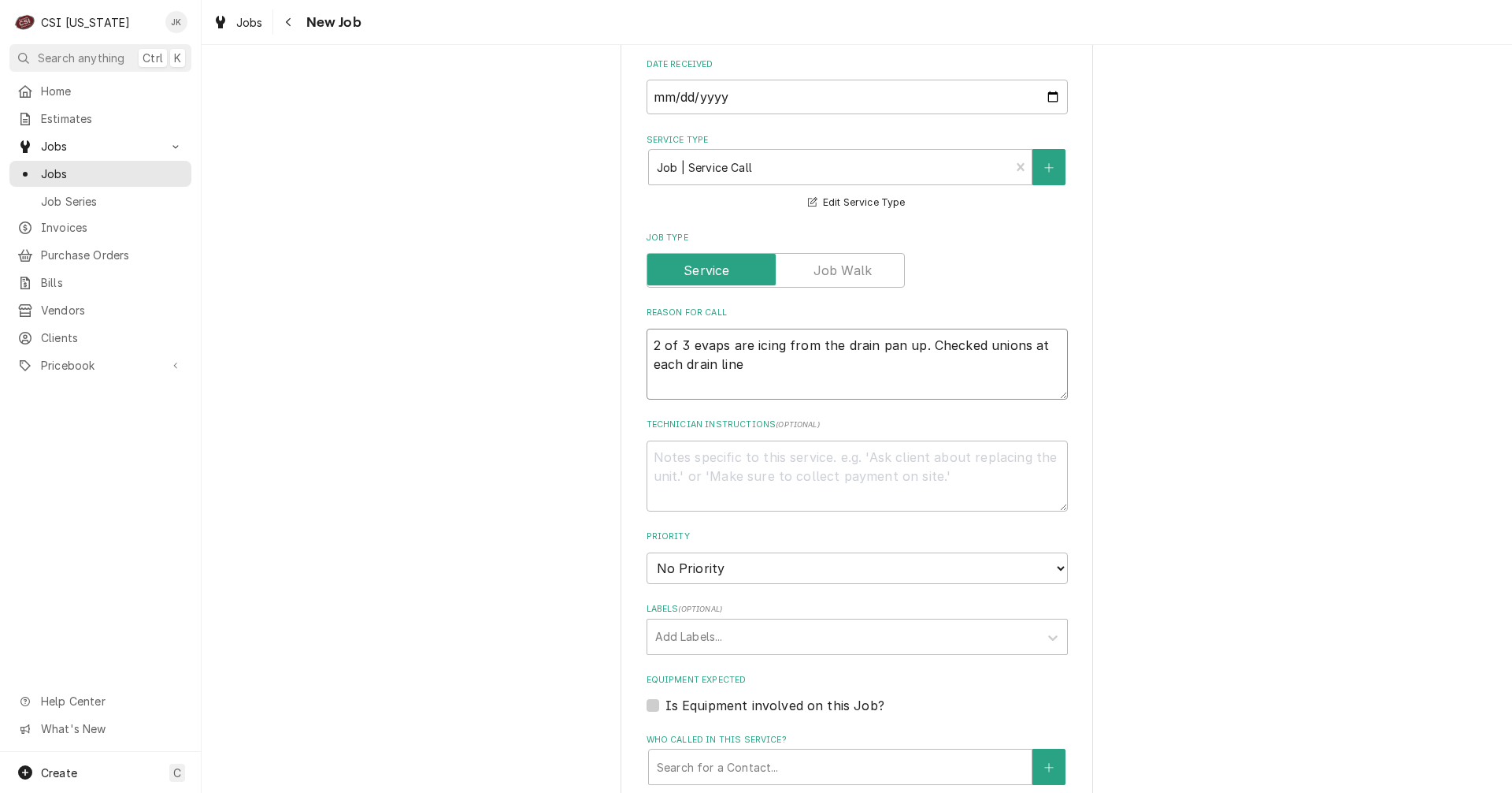
type textarea "x"
type textarea "2 of 3 evaps are icing from the drain pan up. Checked unions at each drain line…"
type textarea "x"
type textarea "2 of 3 evaps are icing from the drain pan up. Checked unions at each drain line…"
type textarea "x"
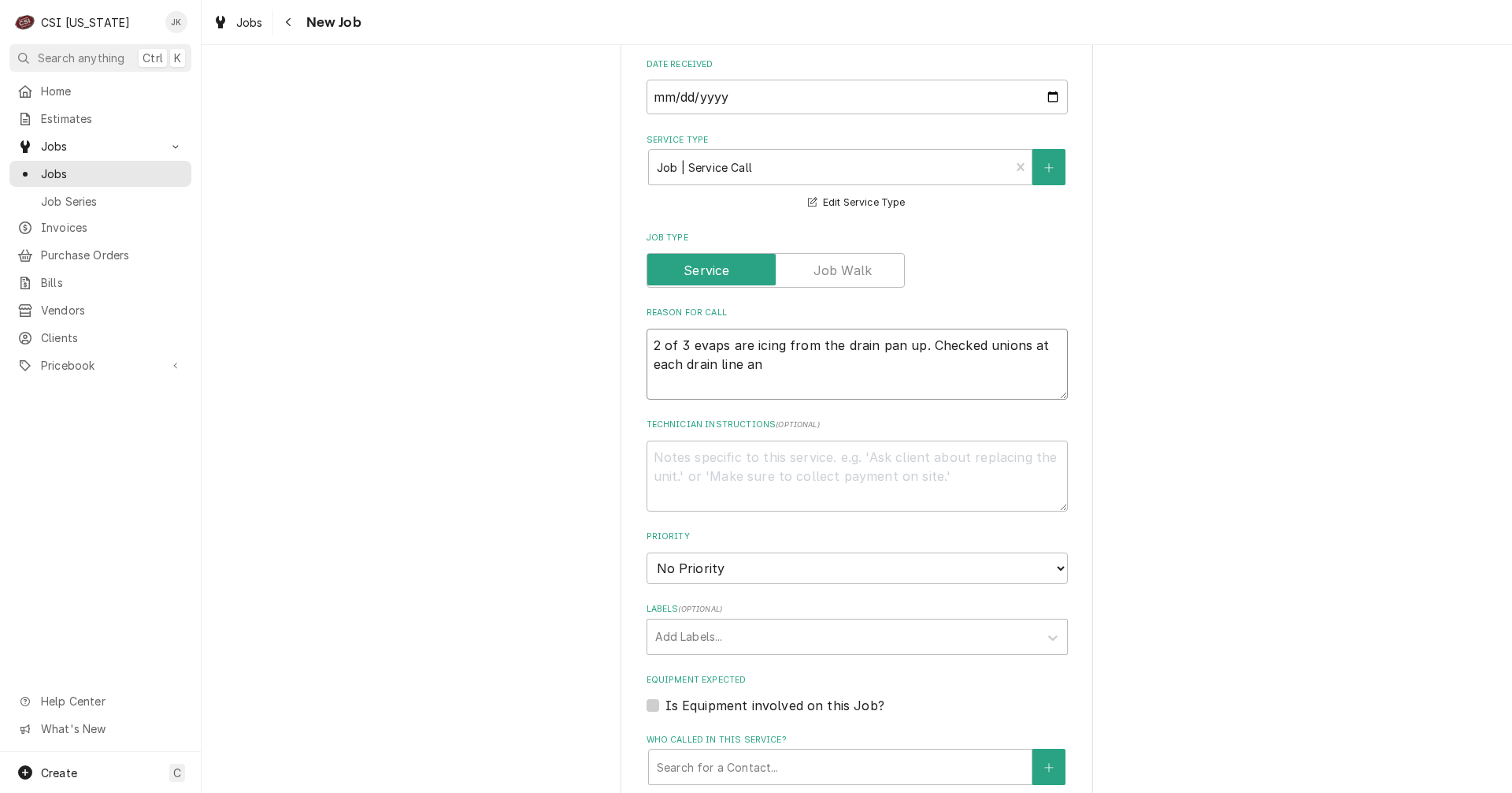
type textarea "2 of 3 evaps are icing from the drain pan up. Checked unions at each drain line…"
type textarea "x"
type textarea "2 of 3 evaps are icing from the drain pan up. Checked unions at each drain line…"
type textarea "x"
type textarea "2 of 3 evaps are icing from the drain pan up. Checked unions at each drain line…"
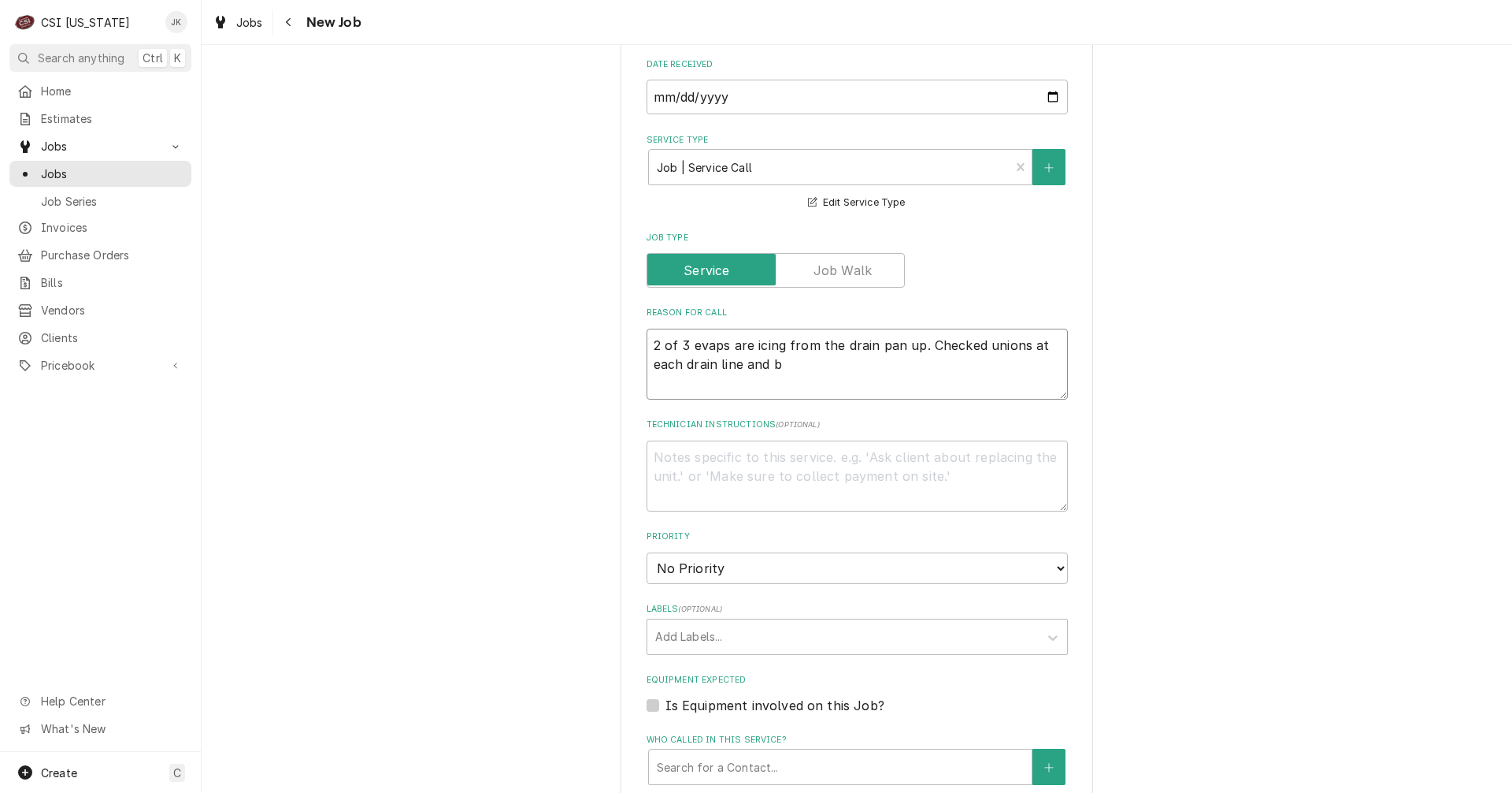
type textarea "x"
type textarea "2 of 3 evaps are icing from the drain pan up. Checked unions at each drain line…"
type textarea "x"
type textarea "2 of 3 evaps are icing from the drain pan up. Checked unions at each drain line…"
type textarea "x"
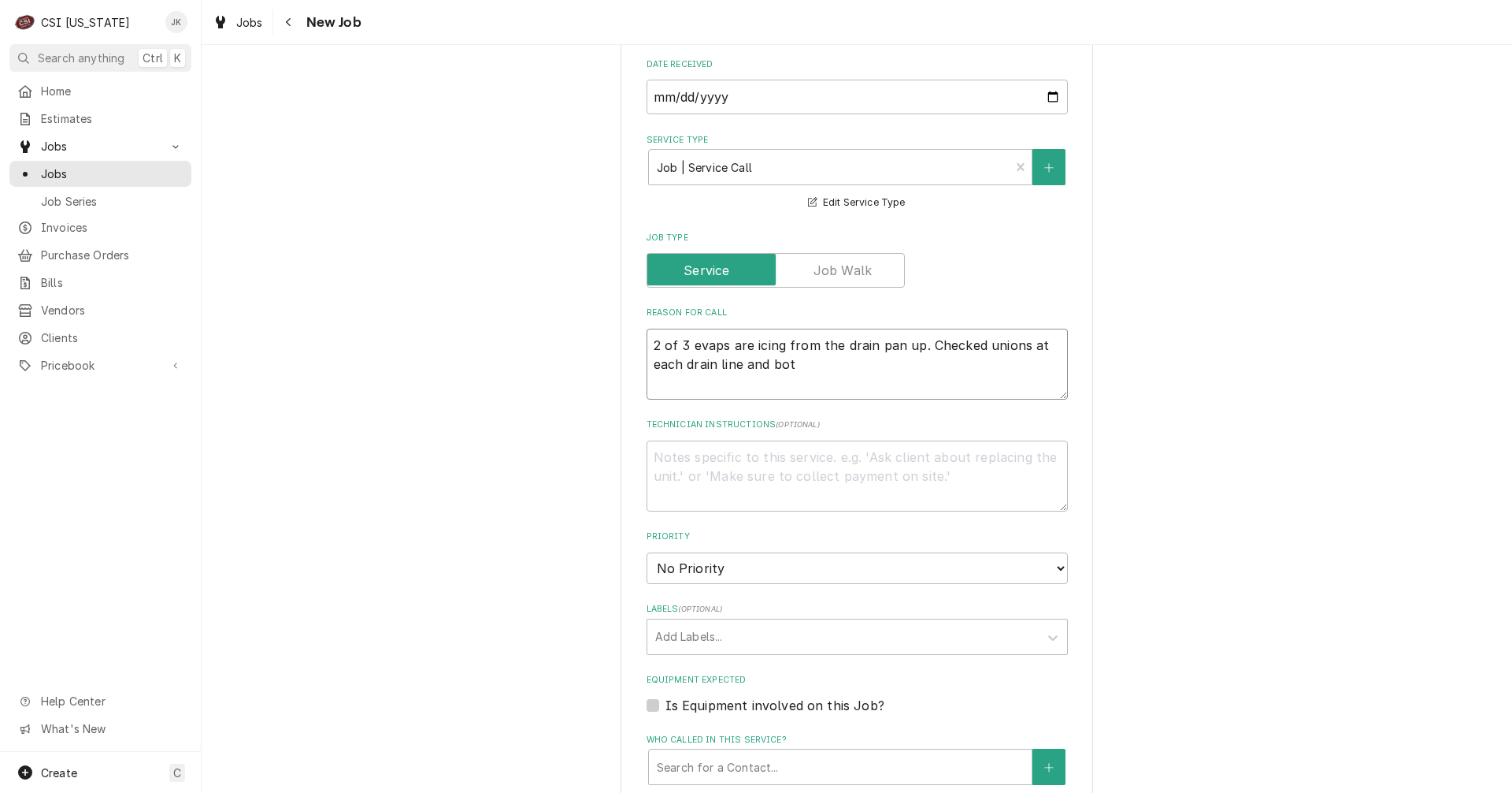
type textarea "2 of 3 evaps are icing from the drain pan up. Checked unions at each drain line…"
type textarea "x"
type textarea "2 of 3 evaps are icing from the drain pan up. Checked unions at each drain line…"
type textarea "x"
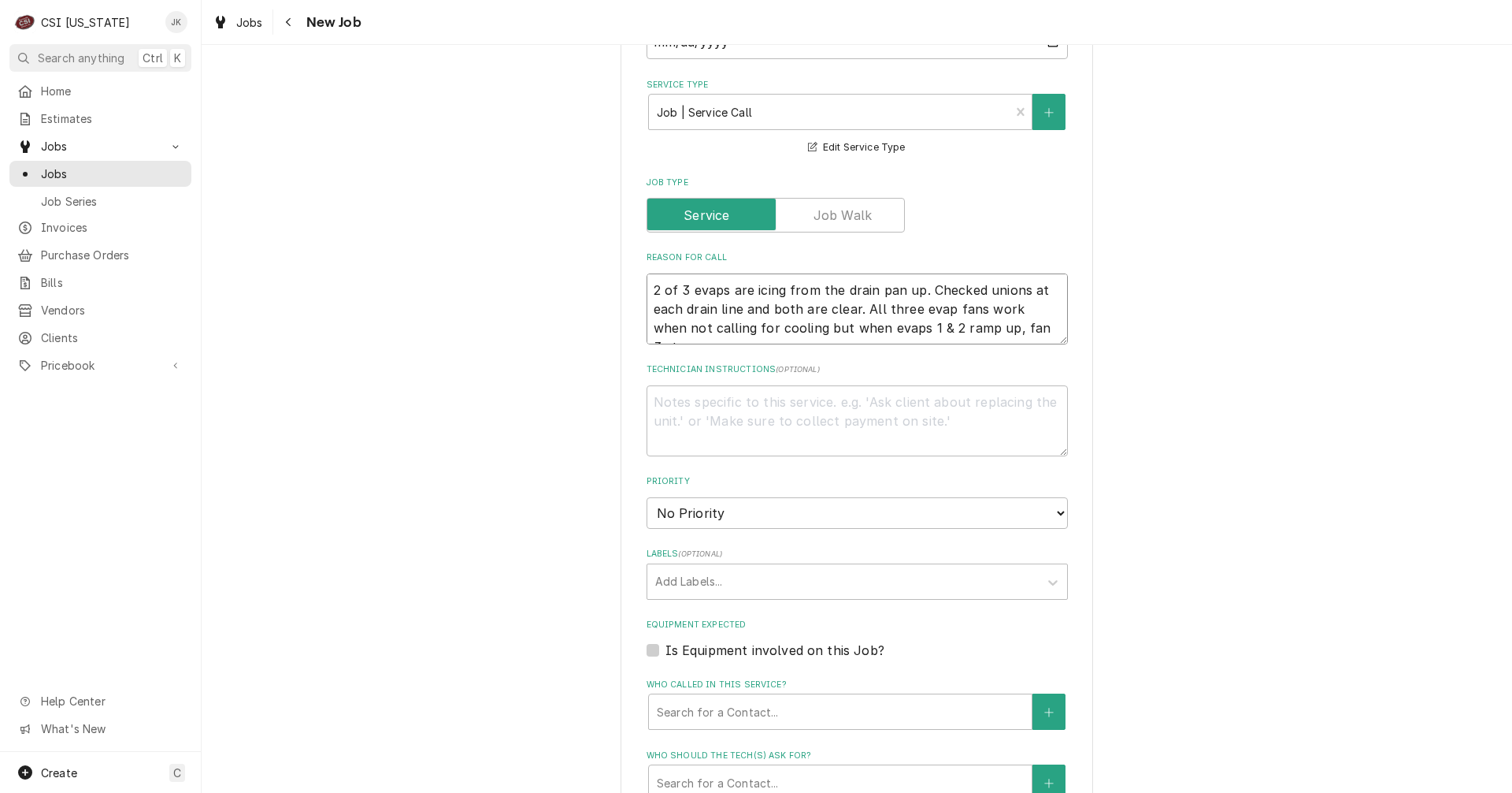
scroll to position [630, 0]
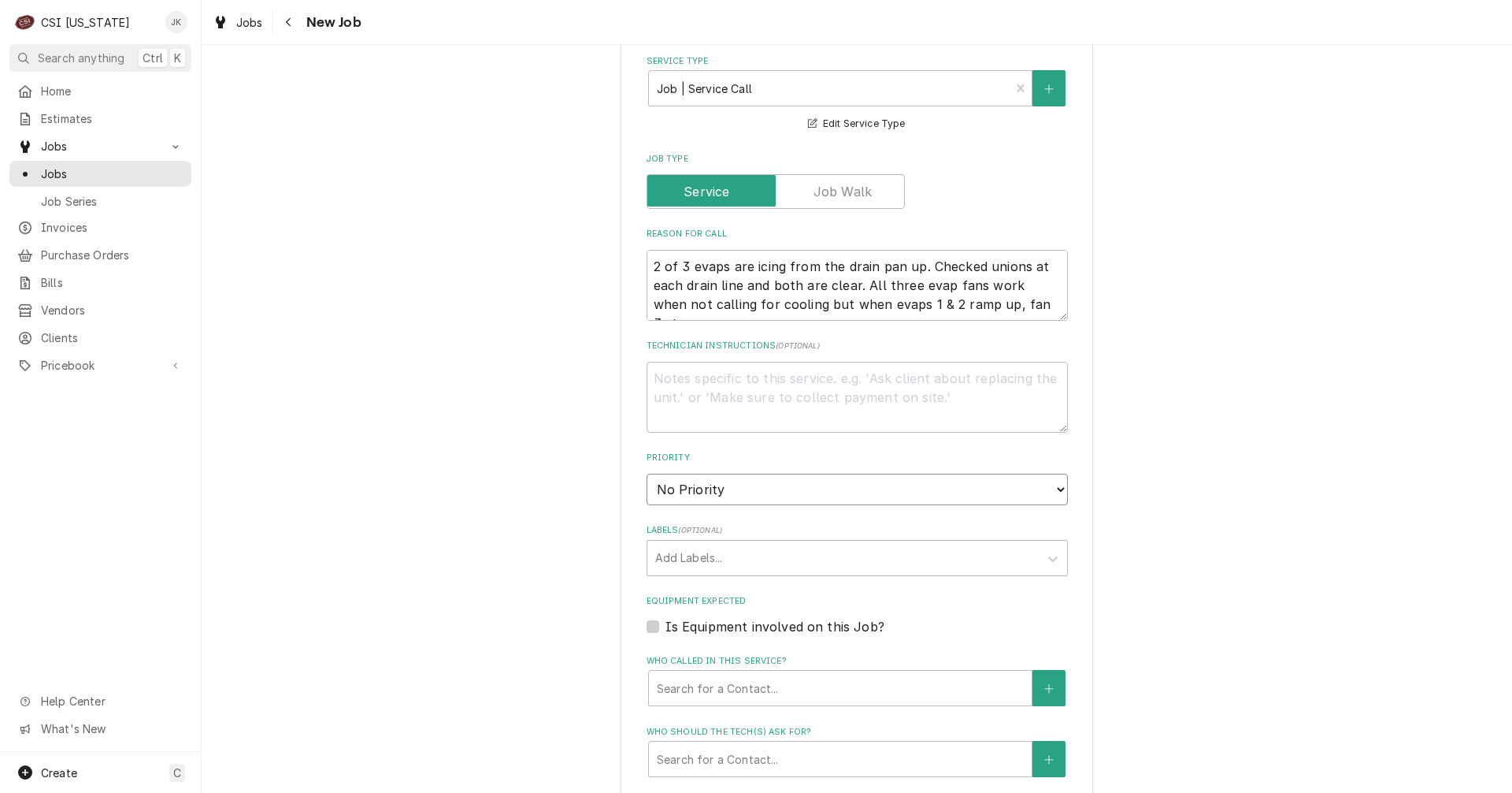
click at [723, 483] on select "No Priority Urgent High Medium Low" at bounding box center [857, 489] width 421 height 31
click at [646, 474] on select "No Priority Urgent High Medium Low" at bounding box center [857, 489] width 421 height 31
click at [701, 691] on div "Who called in this service?" at bounding box center [841, 687] width 367 height 28
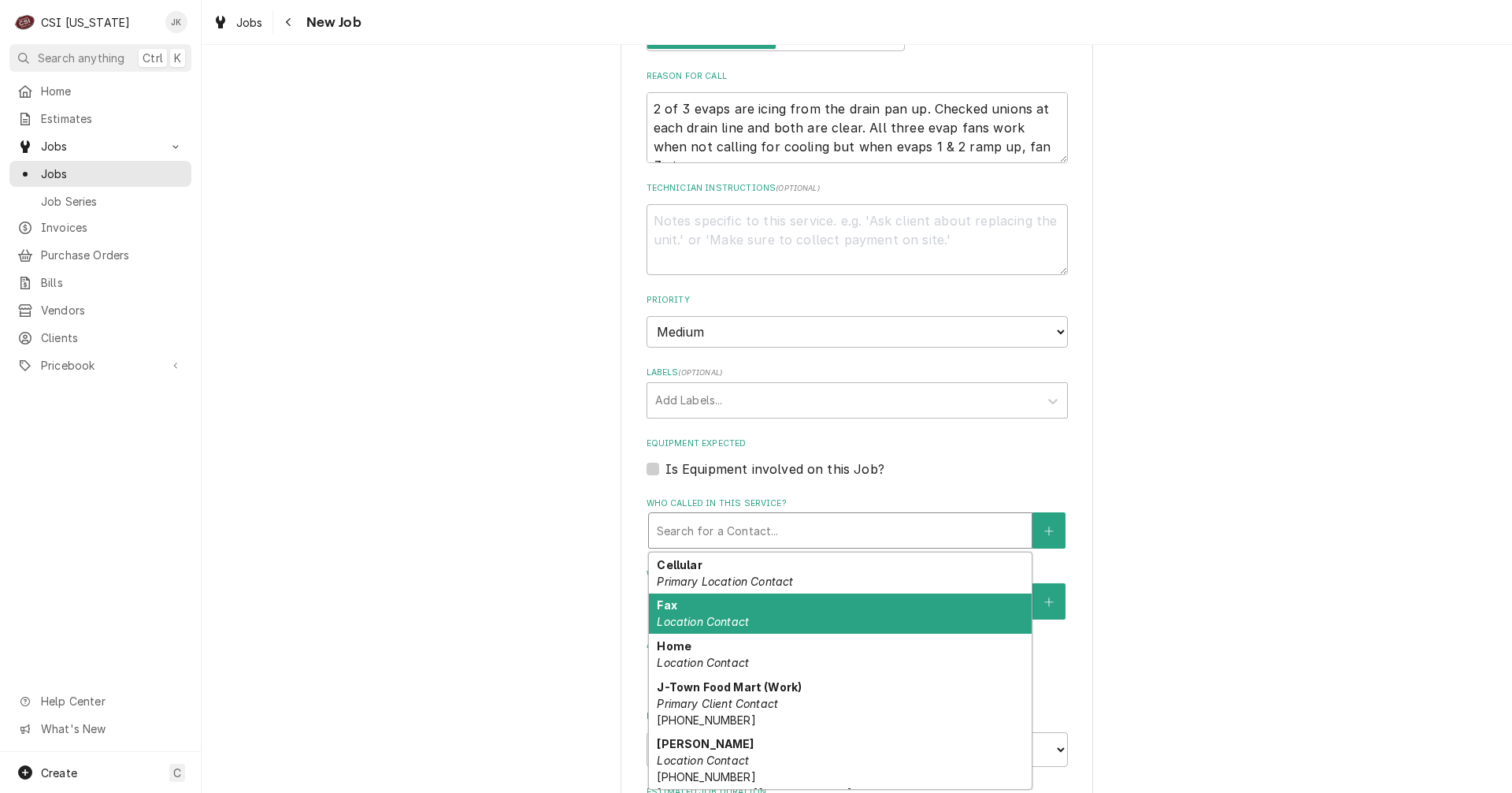
scroll to position [17, 0]
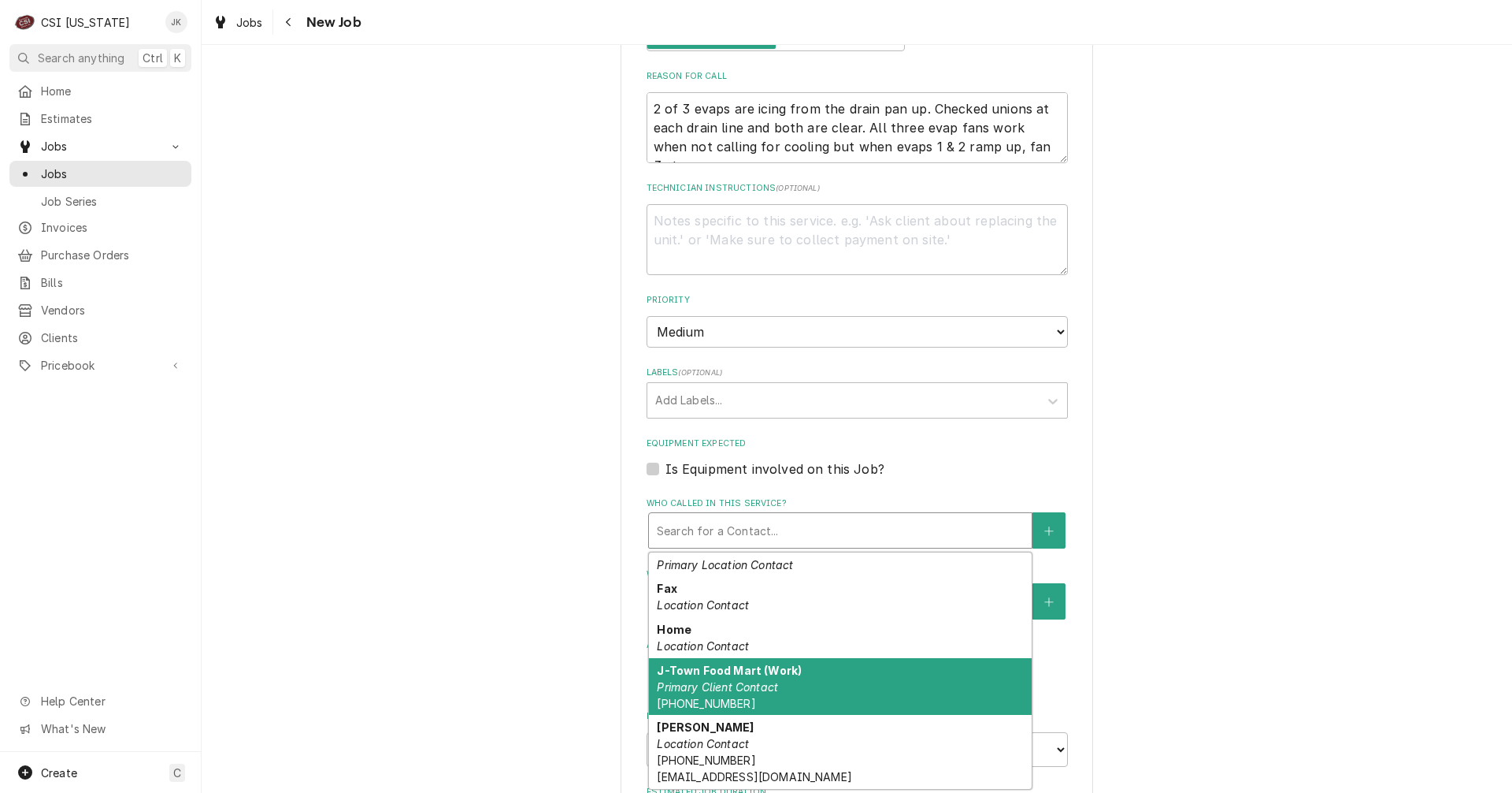
click at [812, 665] on div "J-Town Food Mart (Work) Primary Client Contact (773) 312-1259" at bounding box center [841, 686] width 383 height 58
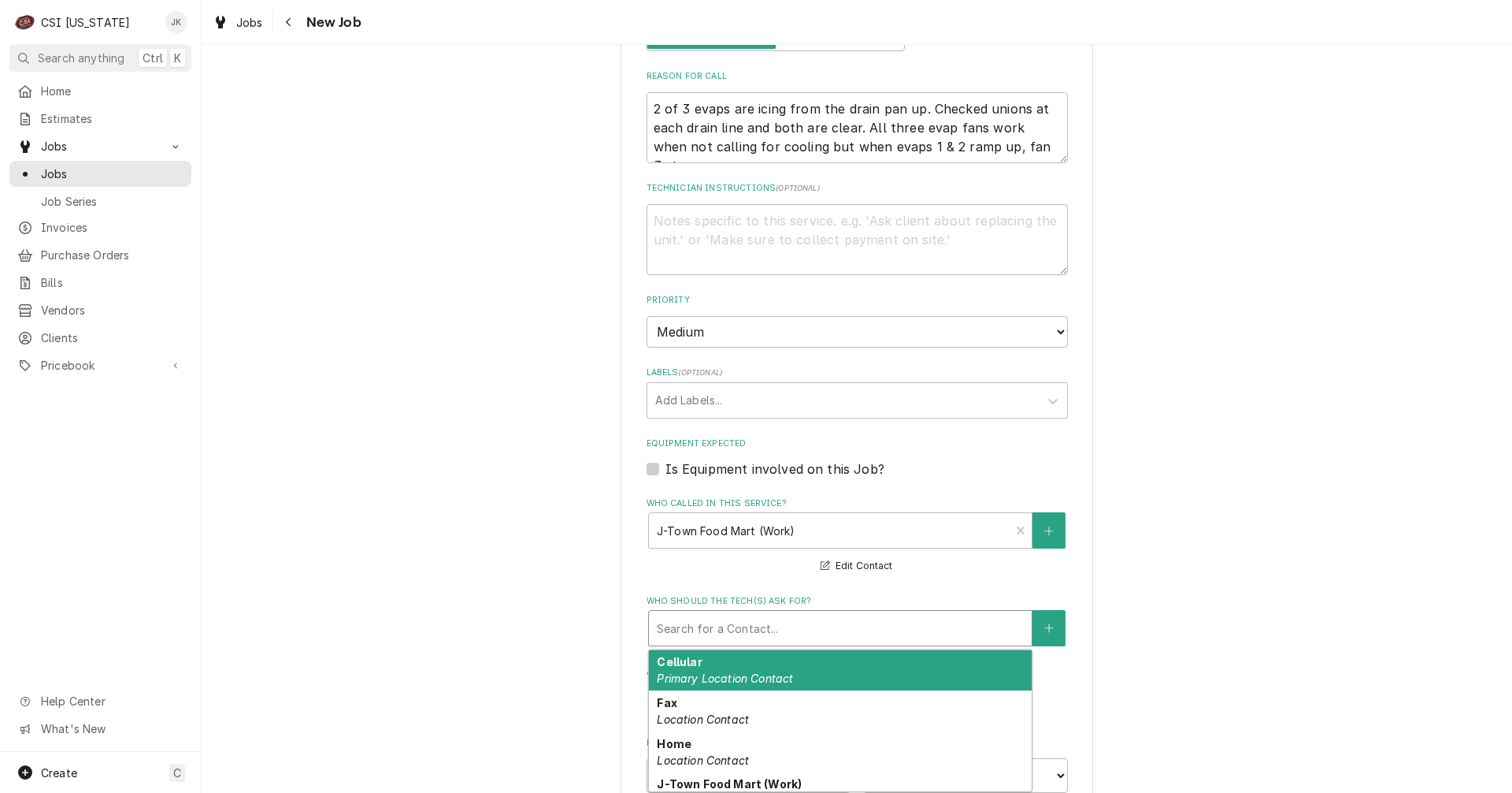
click at [810, 639] on div "Who should the tech(s) ask for?" at bounding box center [841, 628] width 367 height 28
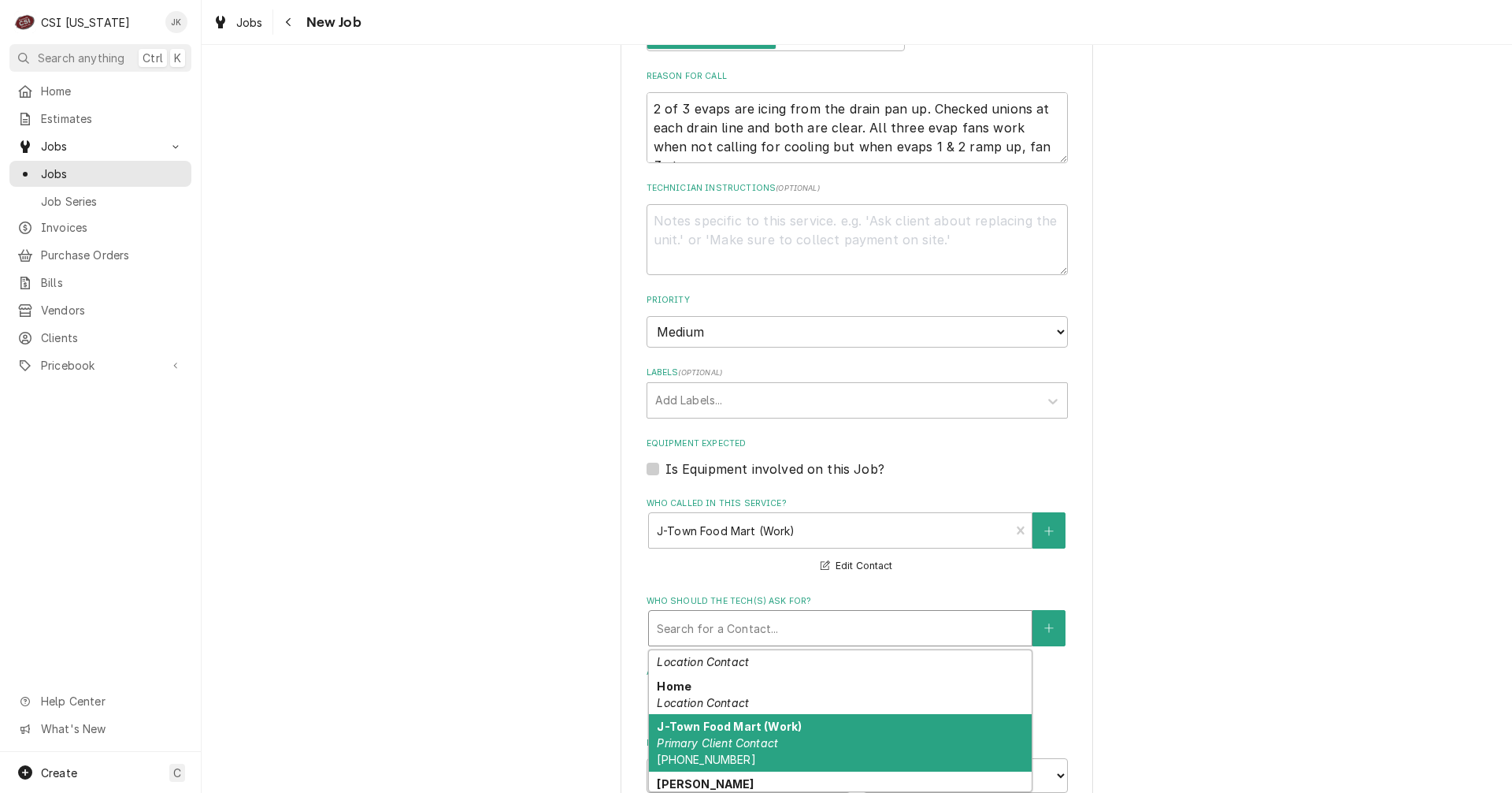
scroll to position [112, 0]
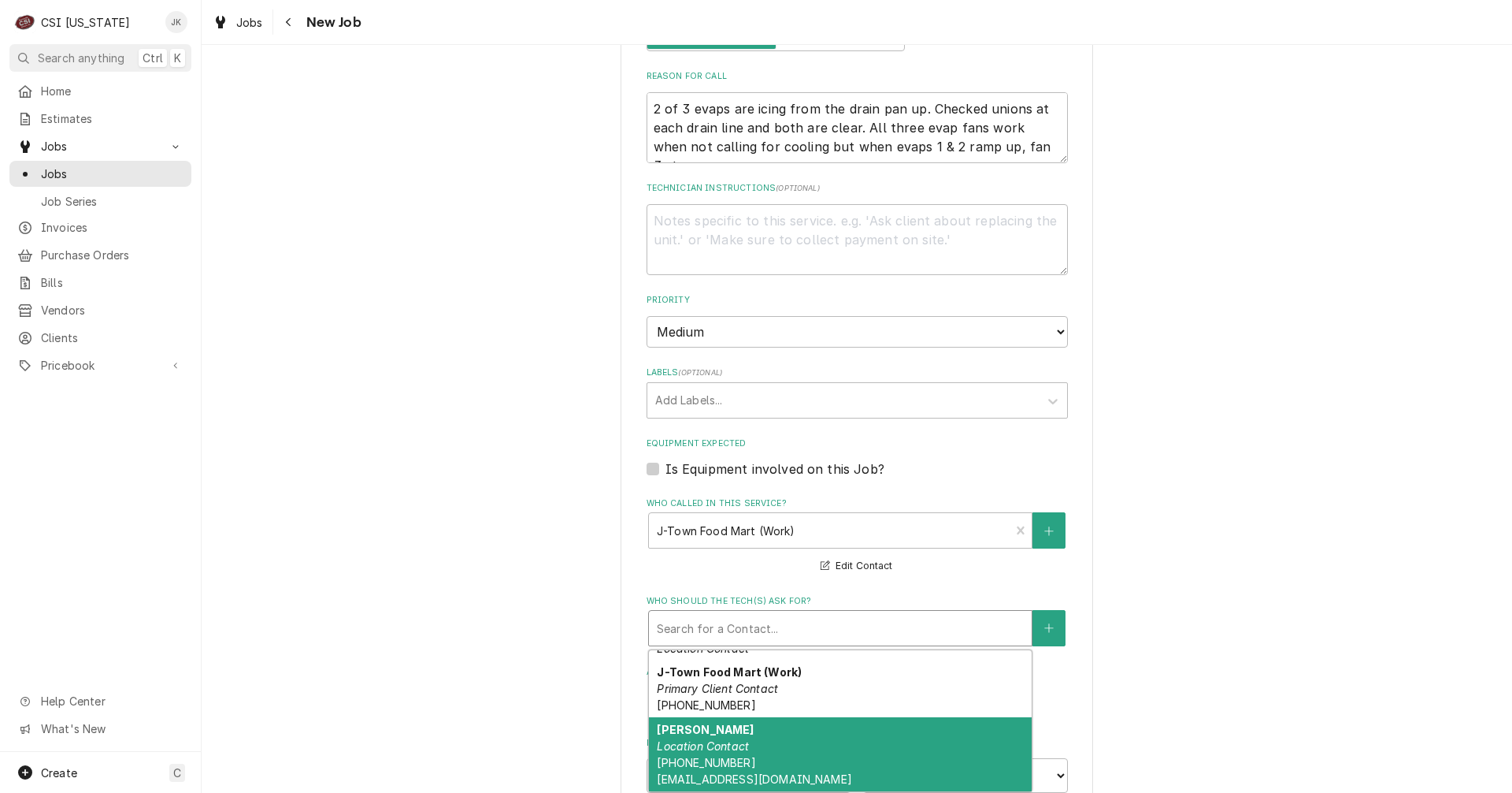
click at [761, 745] on div "Saubarh Patel Location Contact (773) 312-1259 10314llc@gmail.com" at bounding box center [841, 754] width 383 height 74
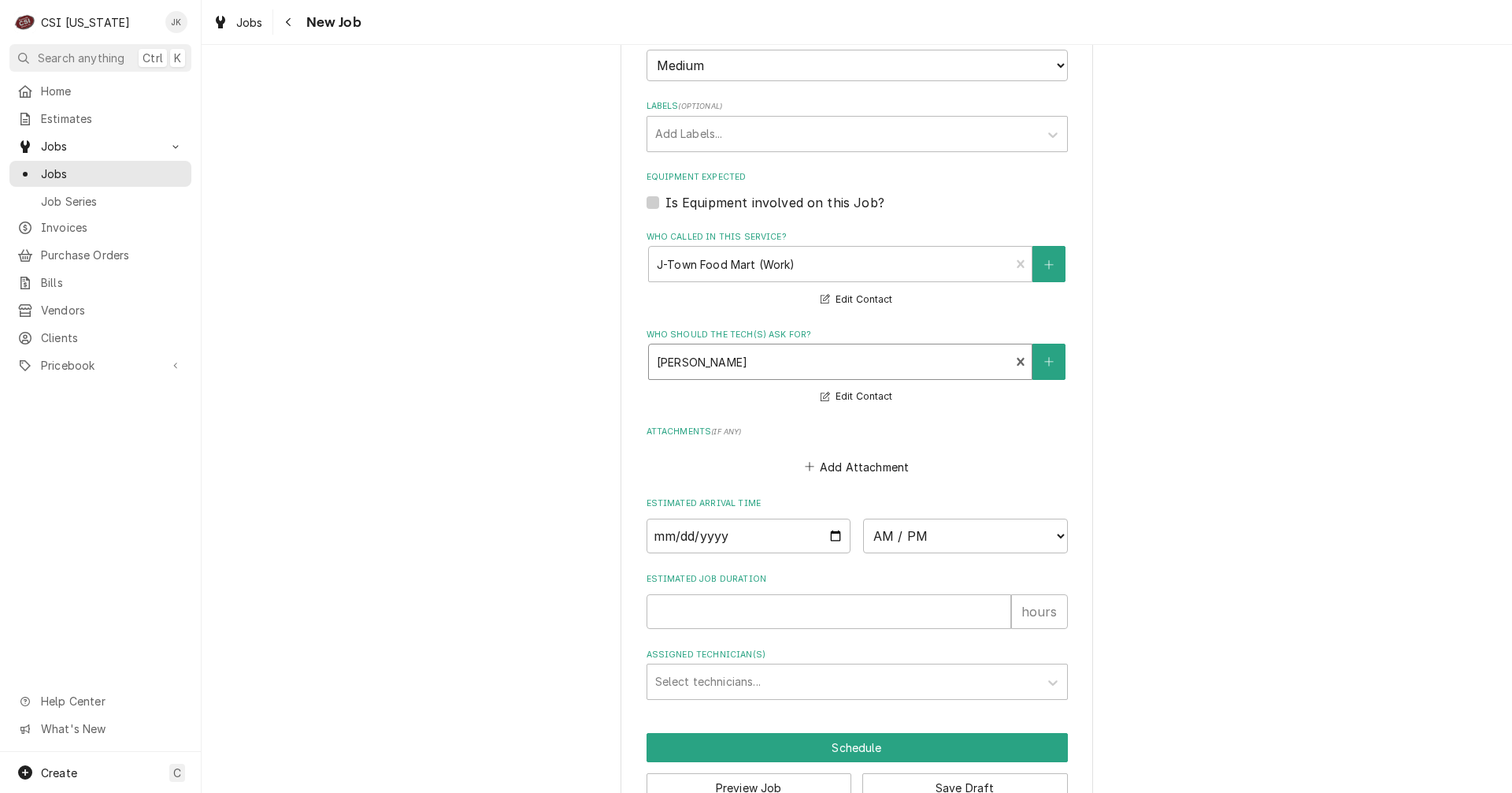
scroll to position [1098, 0]
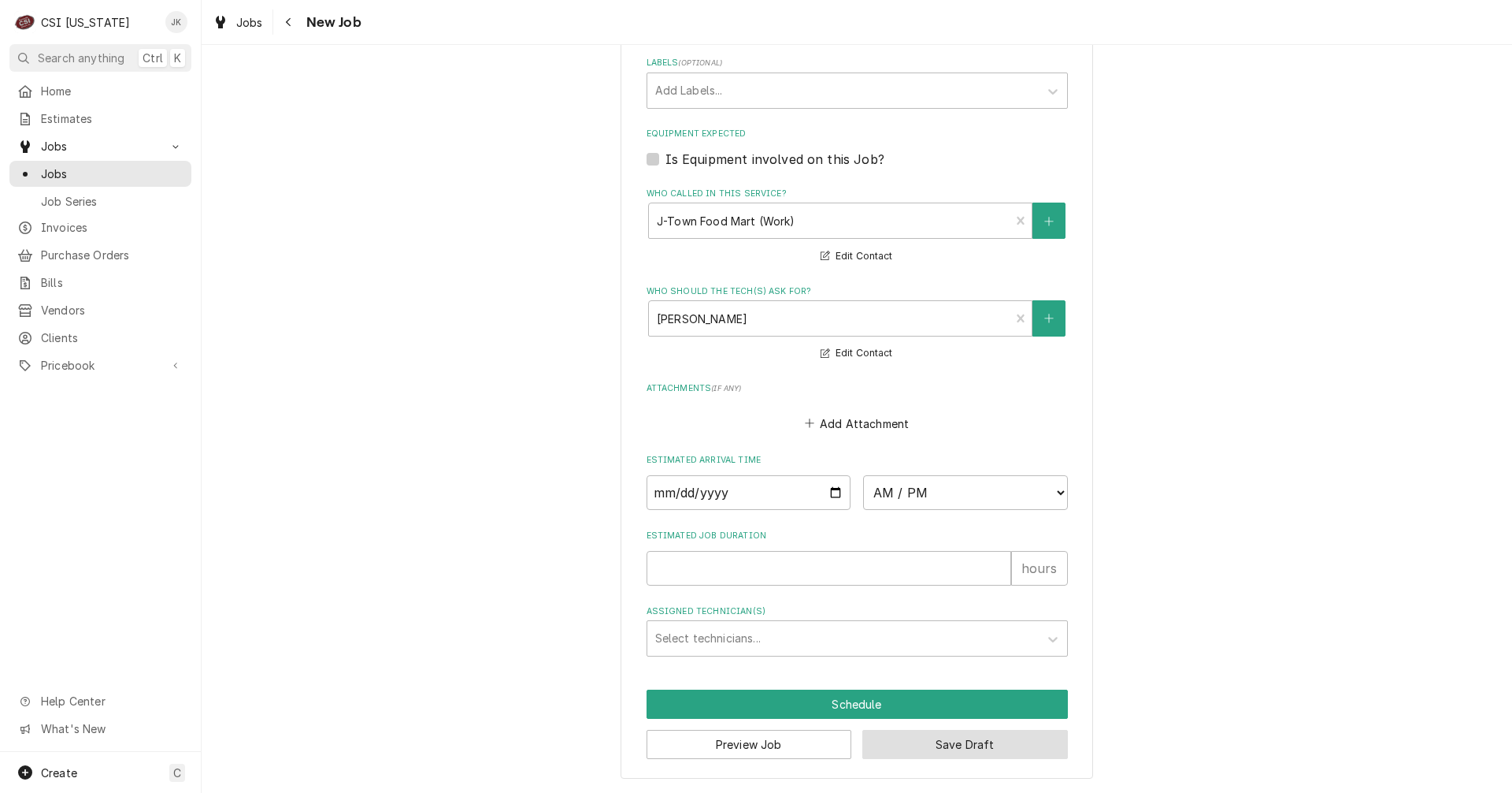
click at [943, 740] on button "Save Draft" at bounding box center [965, 744] width 205 height 29
